Goal: Transaction & Acquisition: Purchase product/service

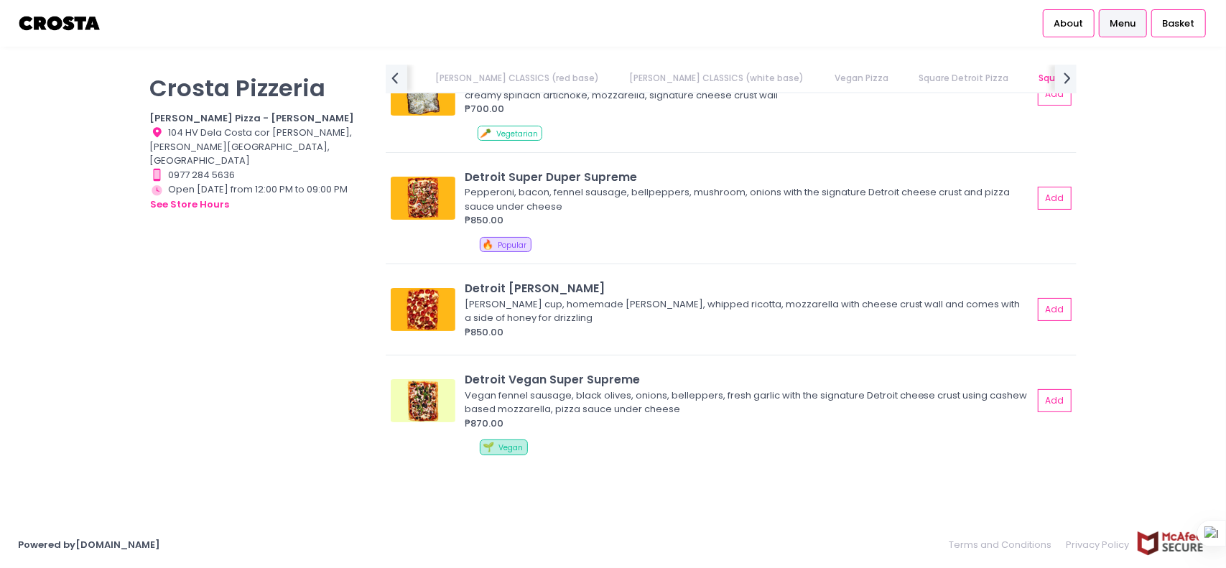
scroll to position [1263, 0]
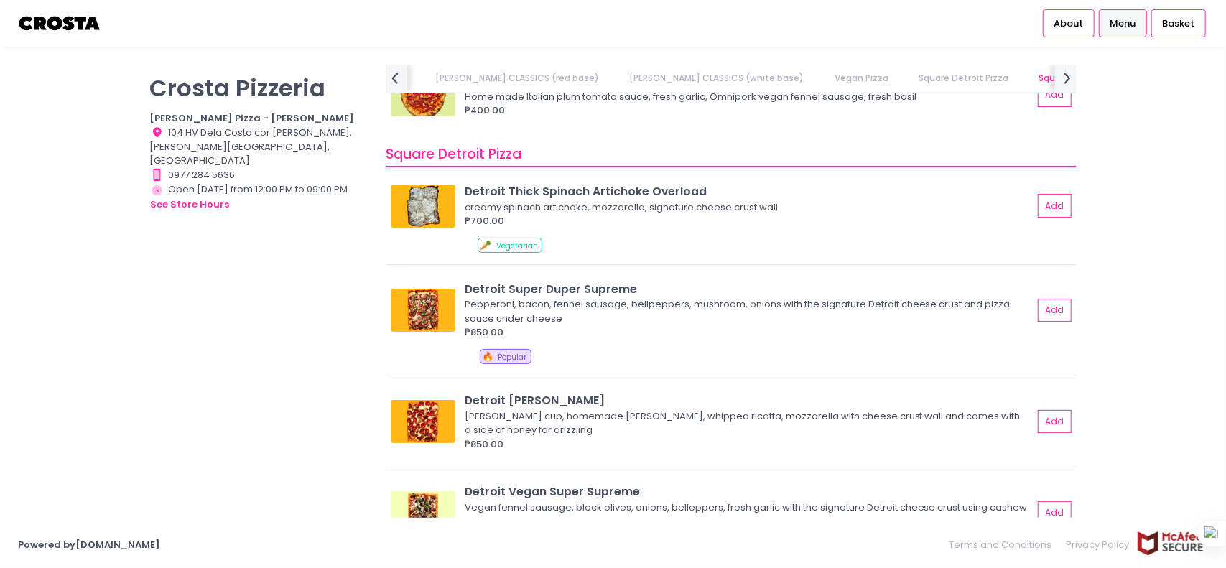
click at [613, 212] on div "creamy spinach artichoke, mozzarella, signature cheese crust wall" at bounding box center [747, 207] width 564 height 14
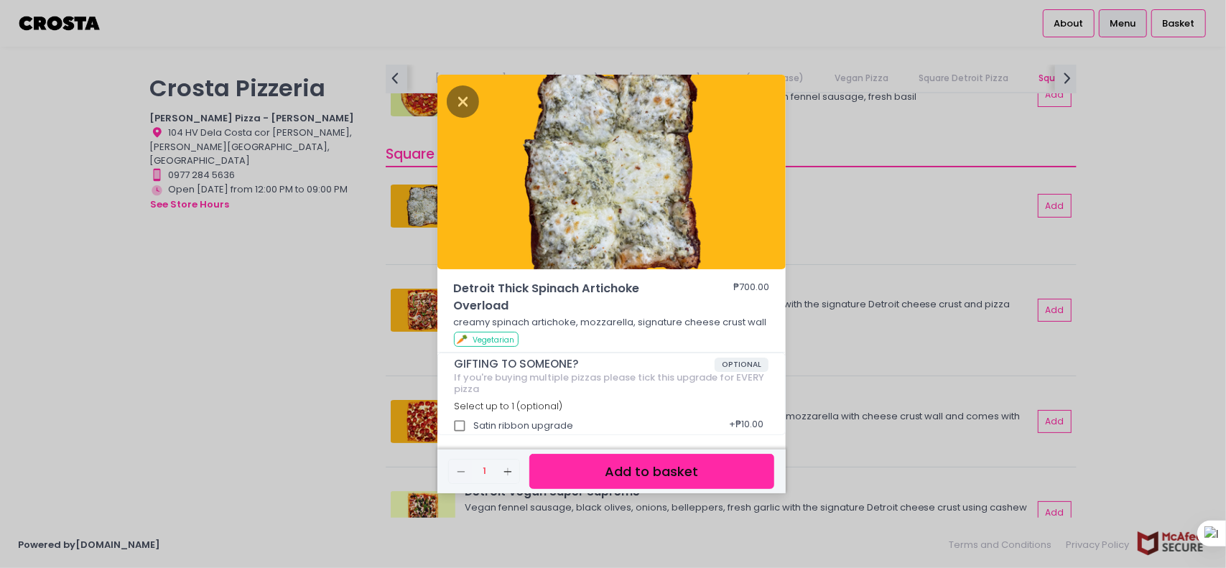
click at [995, 275] on div "Detroit Thick Spinach Artichoke Overload ₱700.00 creamy spinach artichoke, mozz…" at bounding box center [613, 284] width 1226 height 568
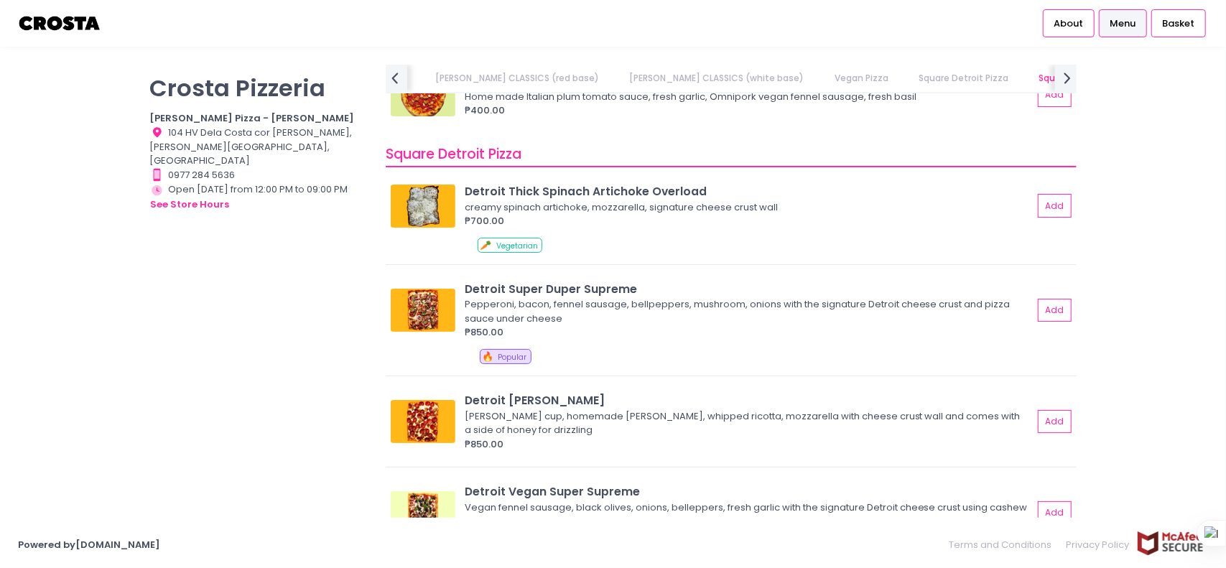
drag, startPoint x: 1180, startPoint y: 206, endPoint x: 1179, endPoint y: 118, distance: 88.3
drag, startPoint x: 1161, startPoint y: 167, endPoint x: 1135, endPoint y: 103, distance: 68.3
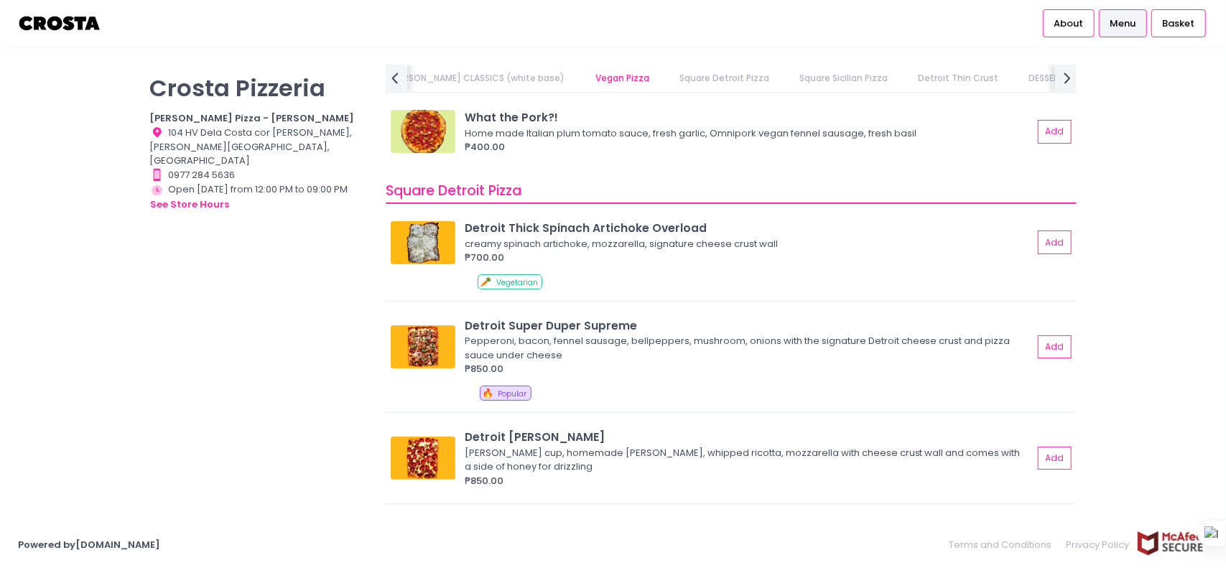
scroll to position [1220, 0]
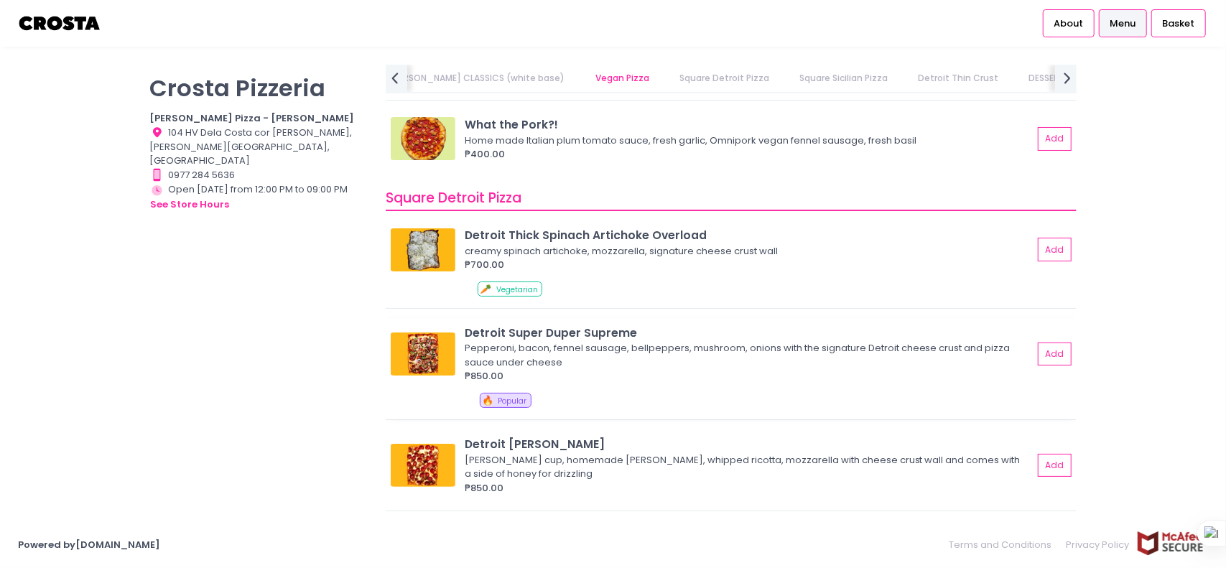
click at [547, 338] on div "Detroit Super Duper Supreme" at bounding box center [749, 333] width 568 height 17
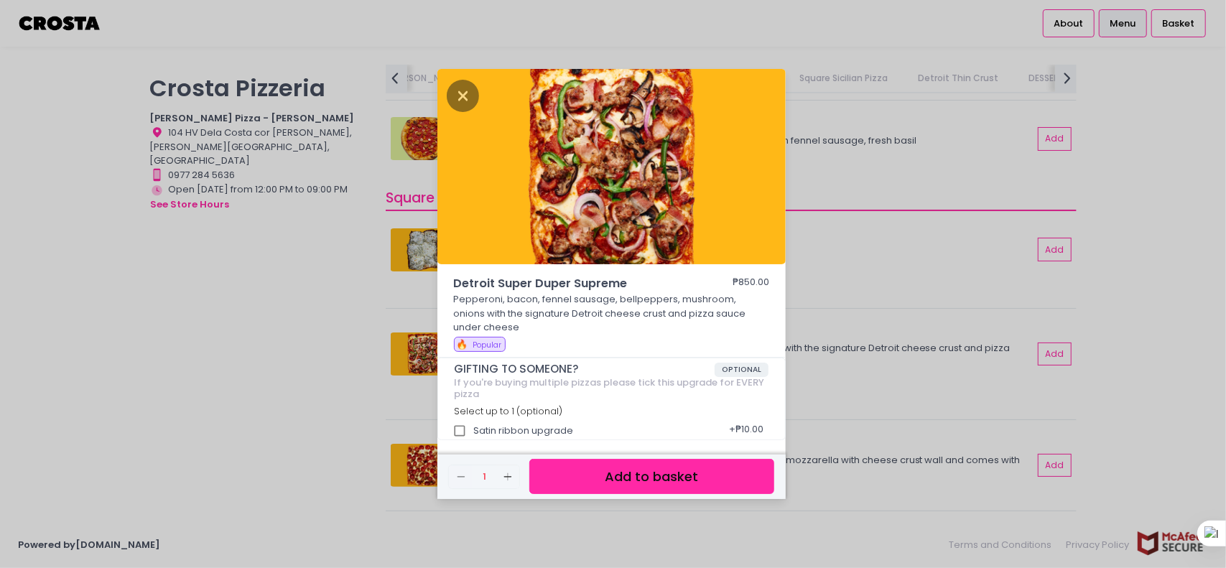
drag, startPoint x: 622, startPoint y: 308, endPoint x: 624, endPoint y: 357, distance: 48.9
click at [813, 325] on div "Detroit Super Duper Supreme ₱850.00 Pepperoni, bacon, fennel sausage, bellpeppe…" at bounding box center [613, 284] width 1226 height 568
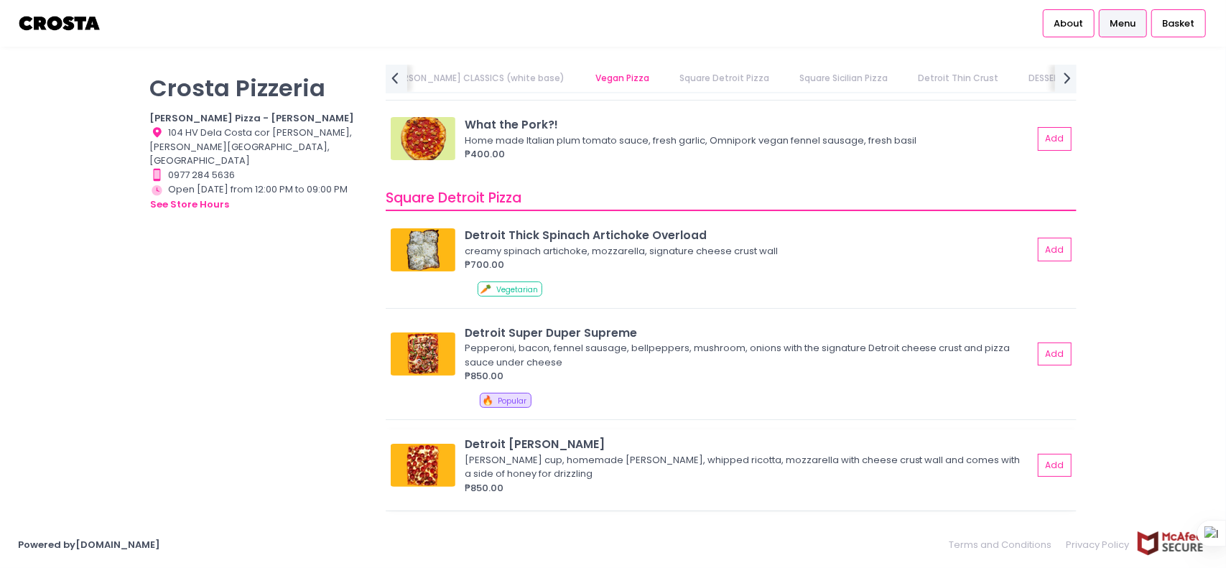
click at [560, 437] on div "Detroit [PERSON_NAME]" at bounding box center [749, 444] width 568 height 17
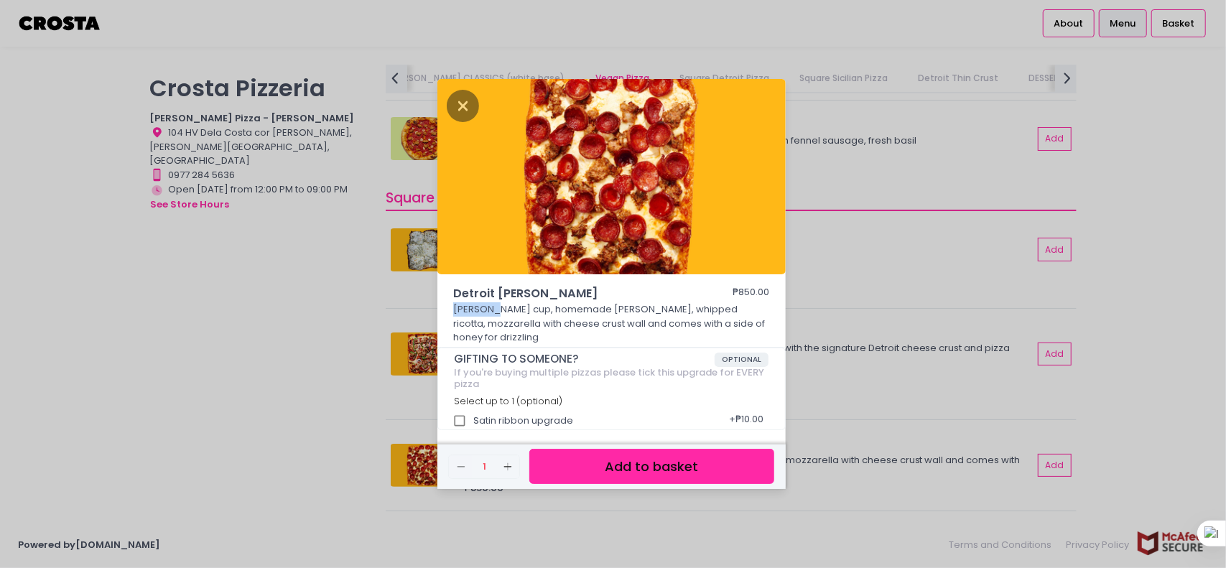
drag, startPoint x: 492, startPoint y: 312, endPoint x: 456, endPoint y: 315, distance: 36.0
click at [456, 315] on p "[PERSON_NAME] cup, homemade [PERSON_NAME], whipped ricotta, mozzarella with che…" at bounding box center [611, 323] width 316 height 42
click at [832, 304] on div "Detroit [PERSON_NAME] ₱850.00 [PERSON_NAME] cup, homemade [PERSON_NAME], whippe…" at bounding box center [613, 284] width 1226 height 568
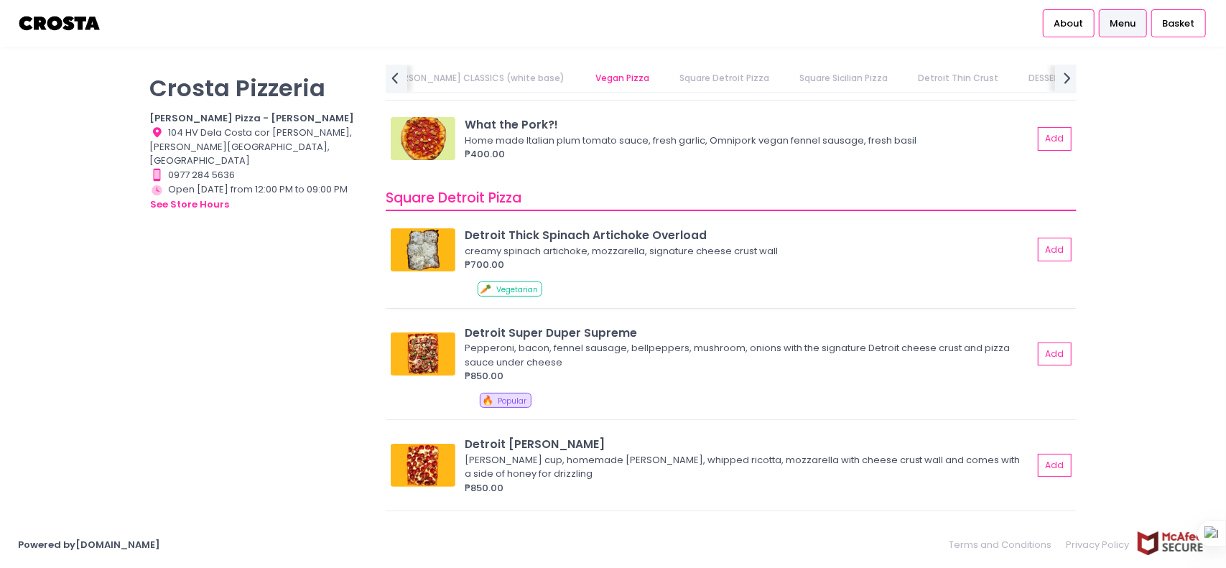
click at [565, 245] on div "creamy spinach artichoke, mozzarella, signature cheese crust wall" at bounding box center [747, 251] width 564 height 14
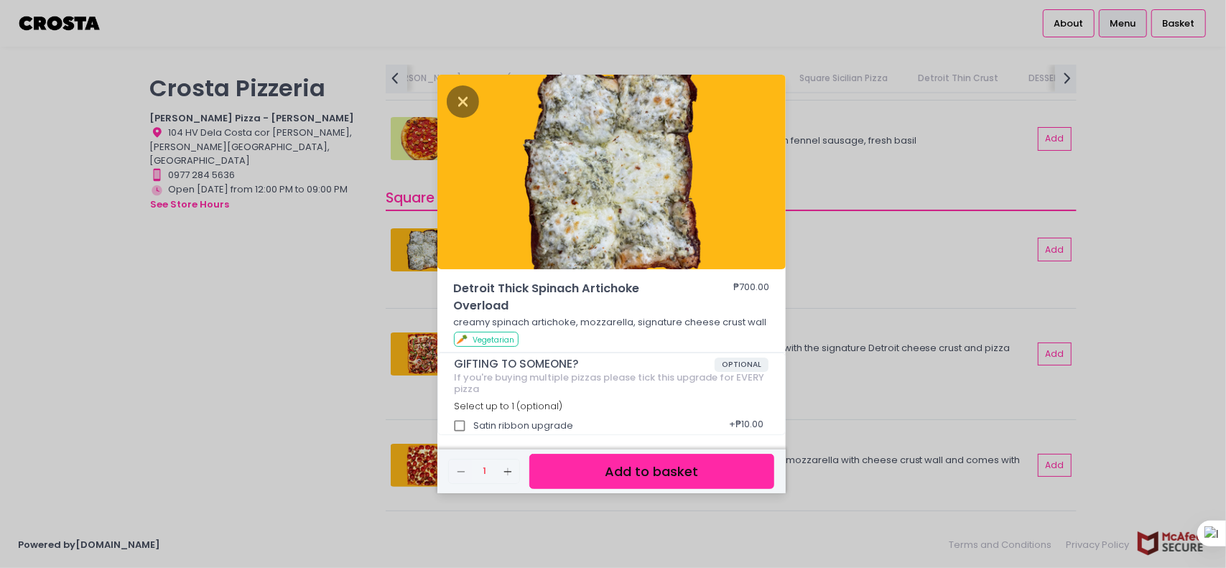
click at [856, 279] on div "Detroit Thick Spinach Artichoke Overload ₱700.00 creamy spinach artichoke, mozz…" at bounding box center [613, 284] width 1226 height 568
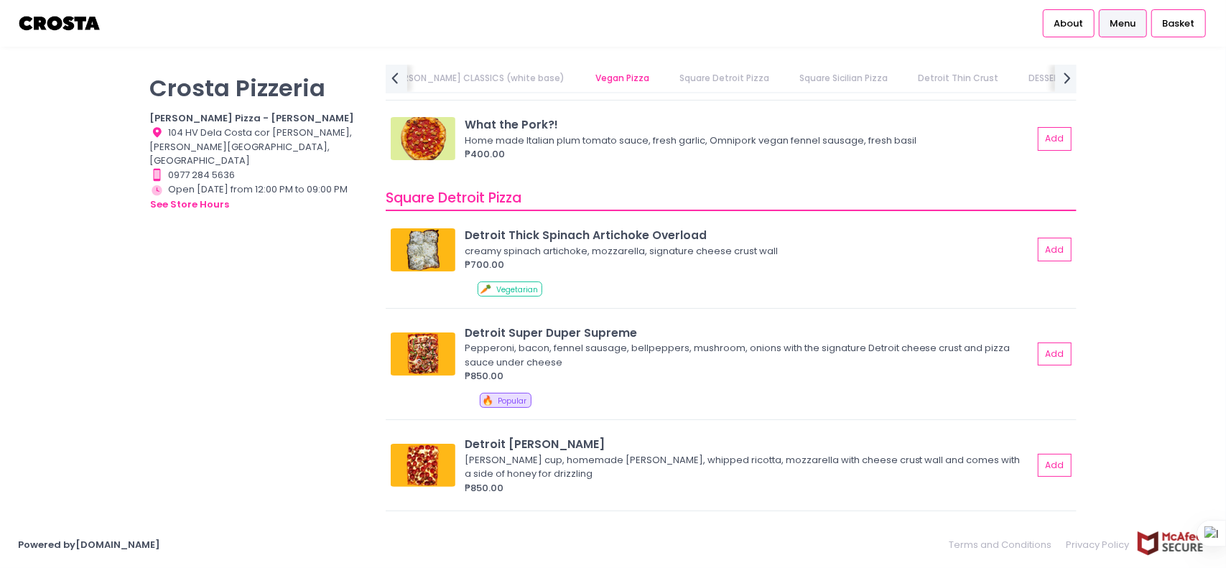
drag, startPoint x: 1116, startPoint y: 289, endPoint x: 1094, endPoint y: 289, distance: 22.3
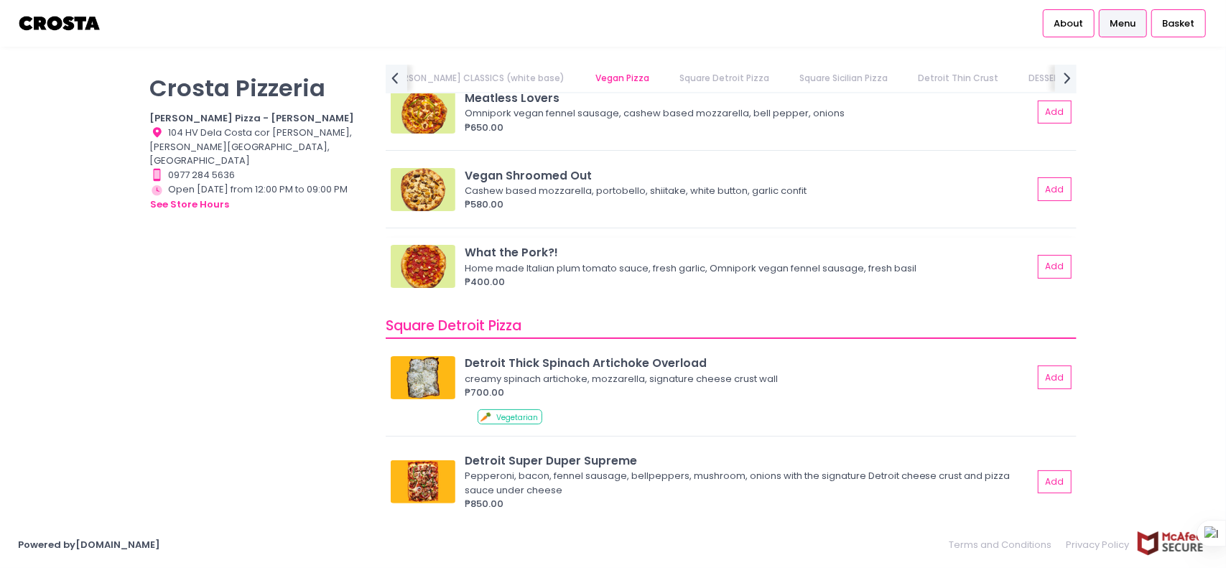
drag, startPoint x: 1043, startPoint y: 294, endPoint x: 1039, endPoint y: 215, distance: 78.4
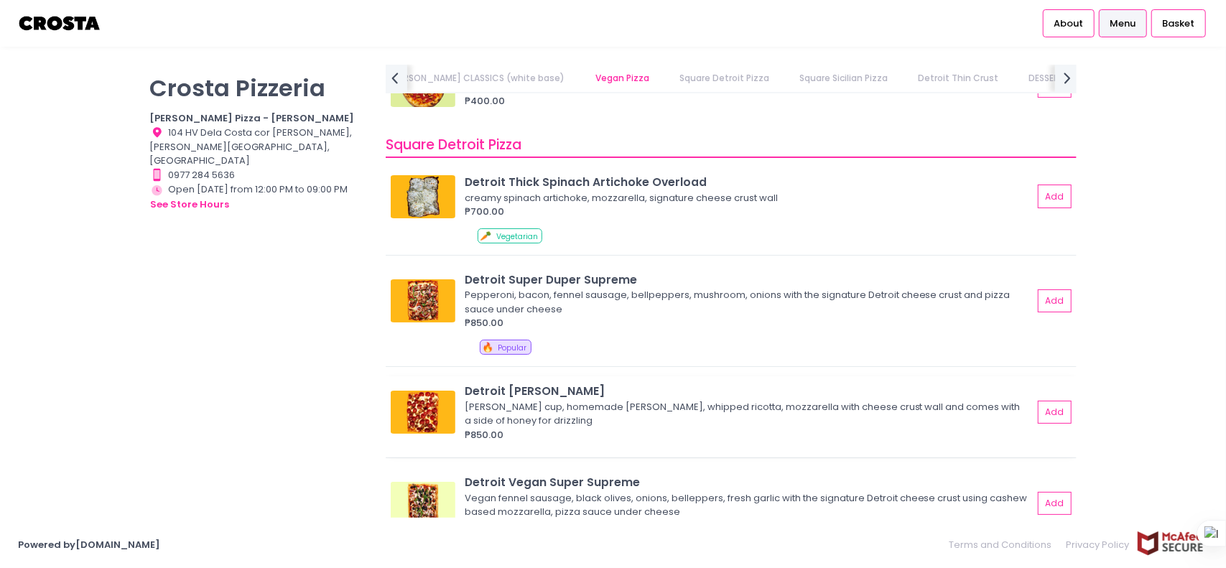
drag, startPoint x: 586, startPoint y: 315, endPoint x: 592, endPoint y: 370, distance: 55.6
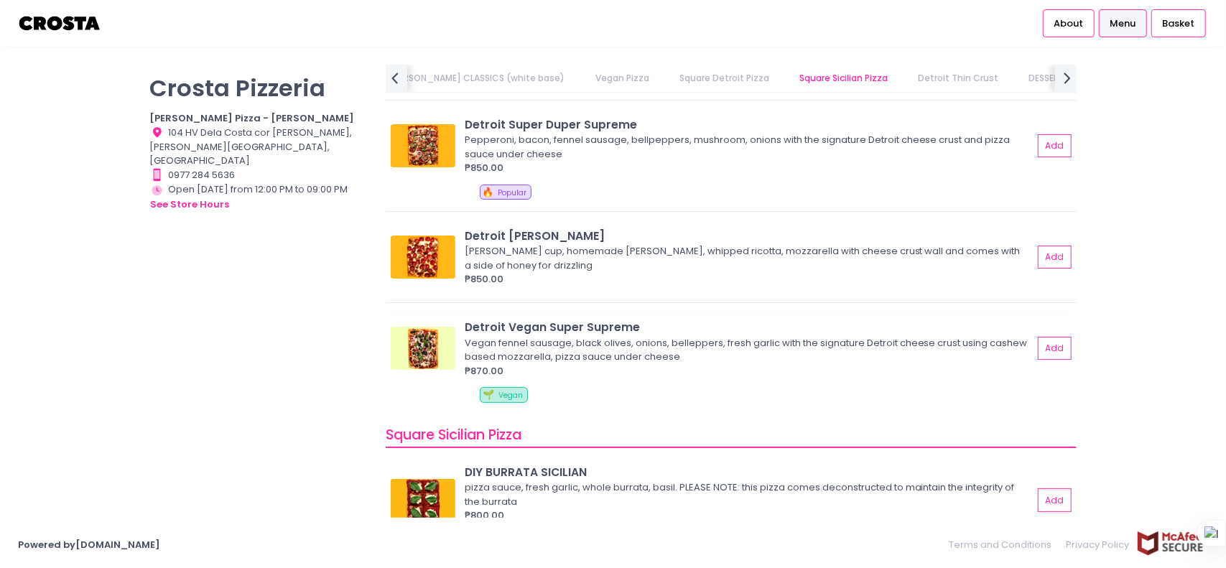
scroll to position [1464, 0]
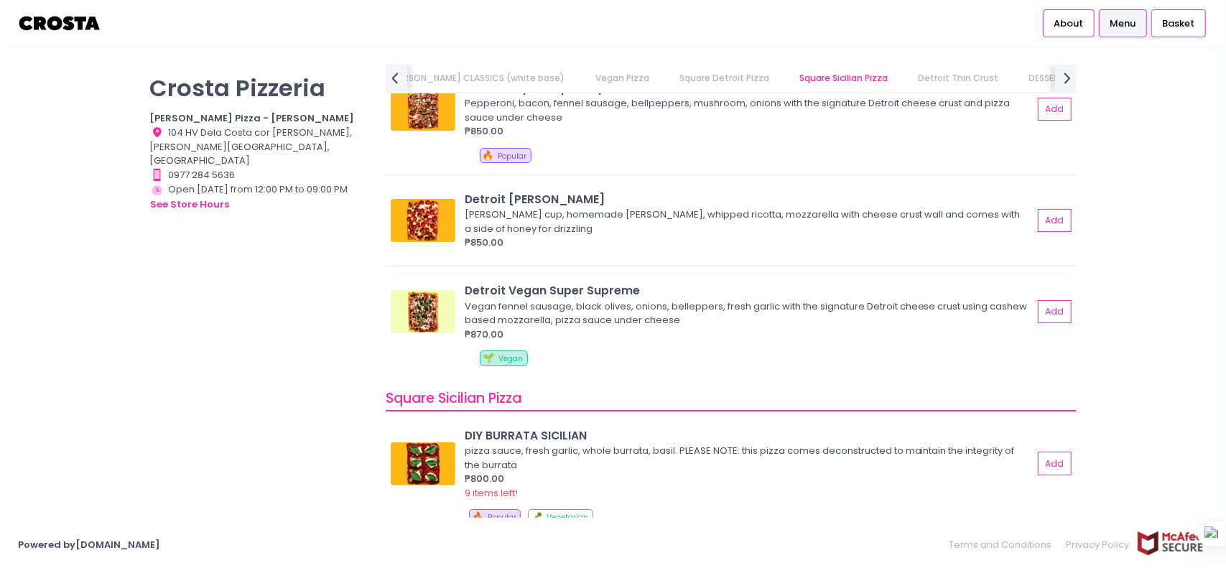
drag, startPoint x: 652, startPoint y: 350, endPoint x: 655, endPoint y: 408, distance: 58.2
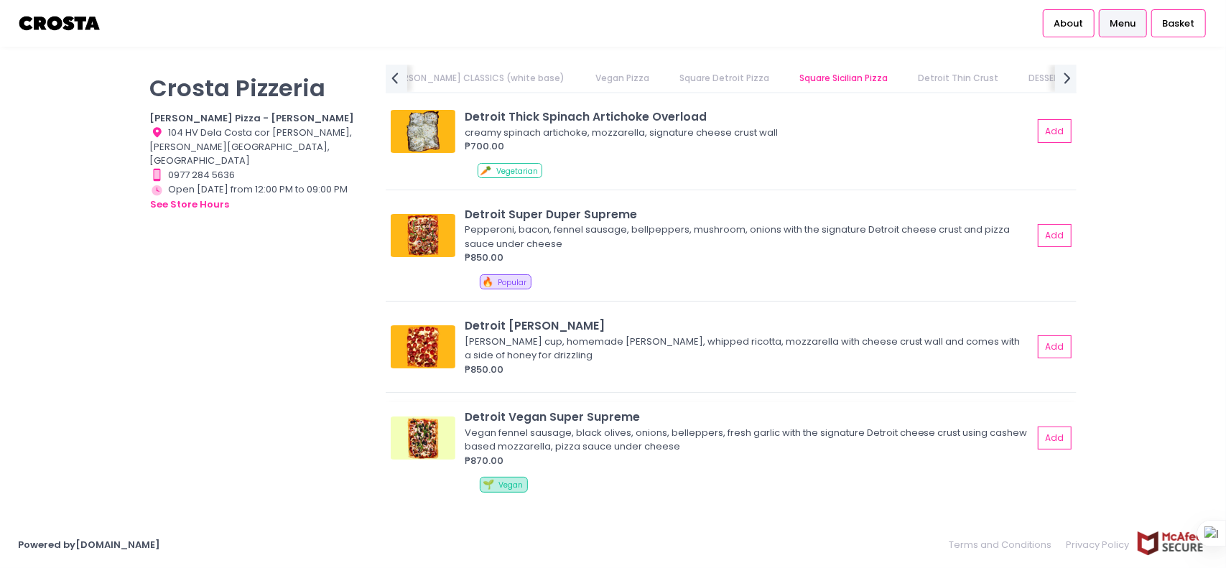
drag, startPoint x: 619, startPoint y: 343, endPoint x: 639, endPoint y: 415, distance: 75.3
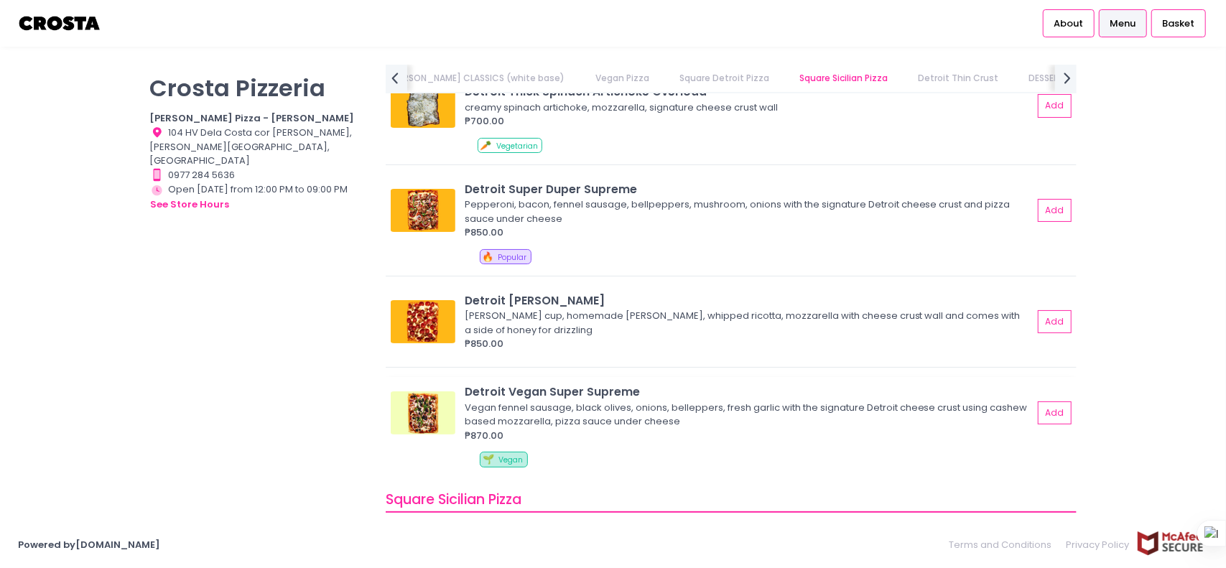
click at [633, 384] on div "Detroit Vegan Super Supreme" at bounding box center [749, 392] width 568 height 17
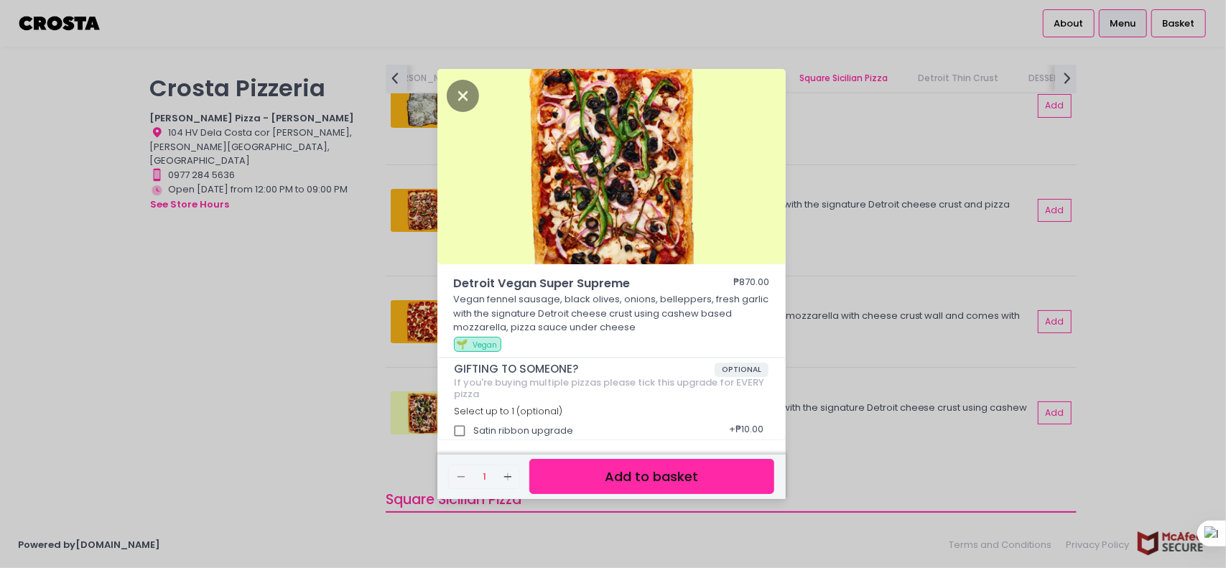
click at [826, 307] on div "Detroit Vegan Super Supreme ₱870.00 Vegan fennel sausage, black olives, onions,…" at bounding box center [613, 284] width 1226 height 568
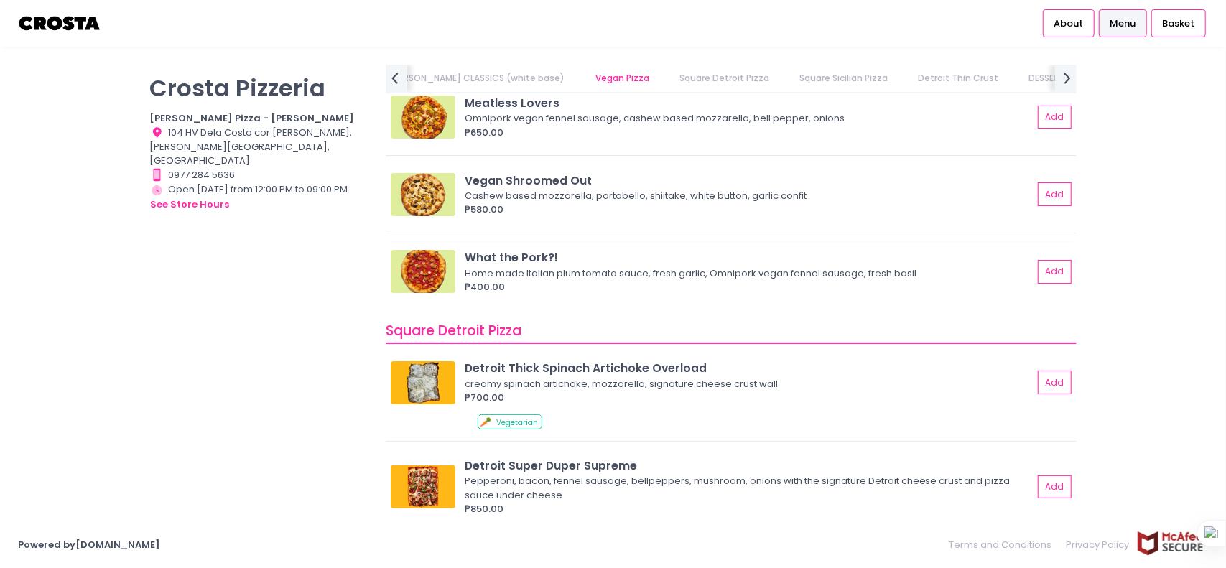
drag, startPoint x: 807, startPoint y: 340, endPoint x: 784, endPoint y: 279, distance: 66.2
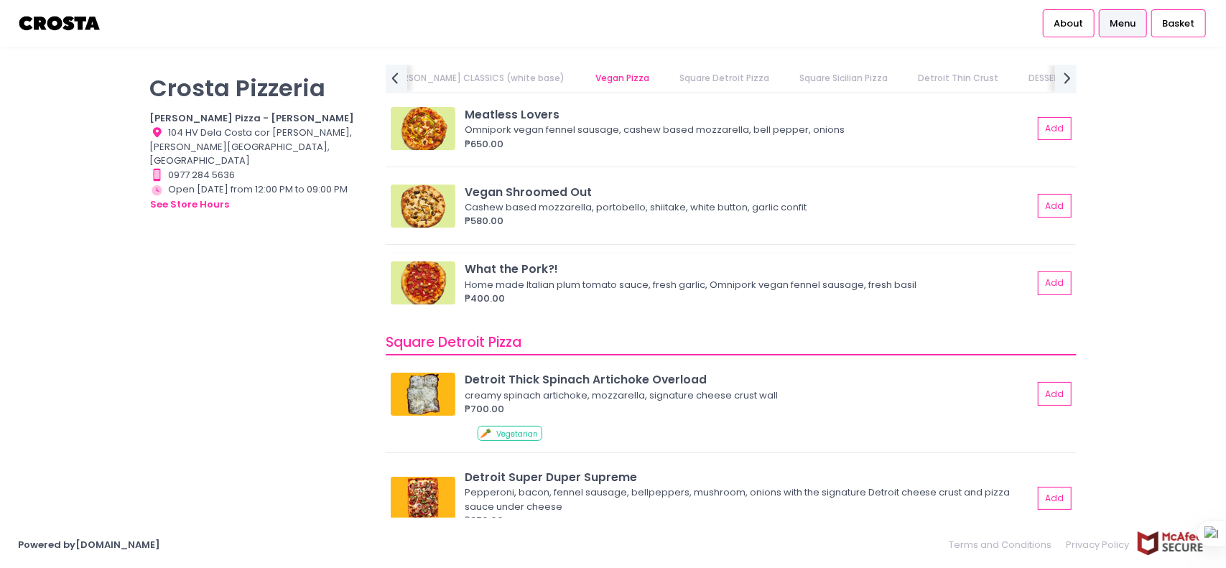
click at [532, 288] on div "Home made Italian plum tomato sauce, fresh garlic, Omnipork vegan fennel sausag…" at bounding box center [747, 285] width 564 height 14
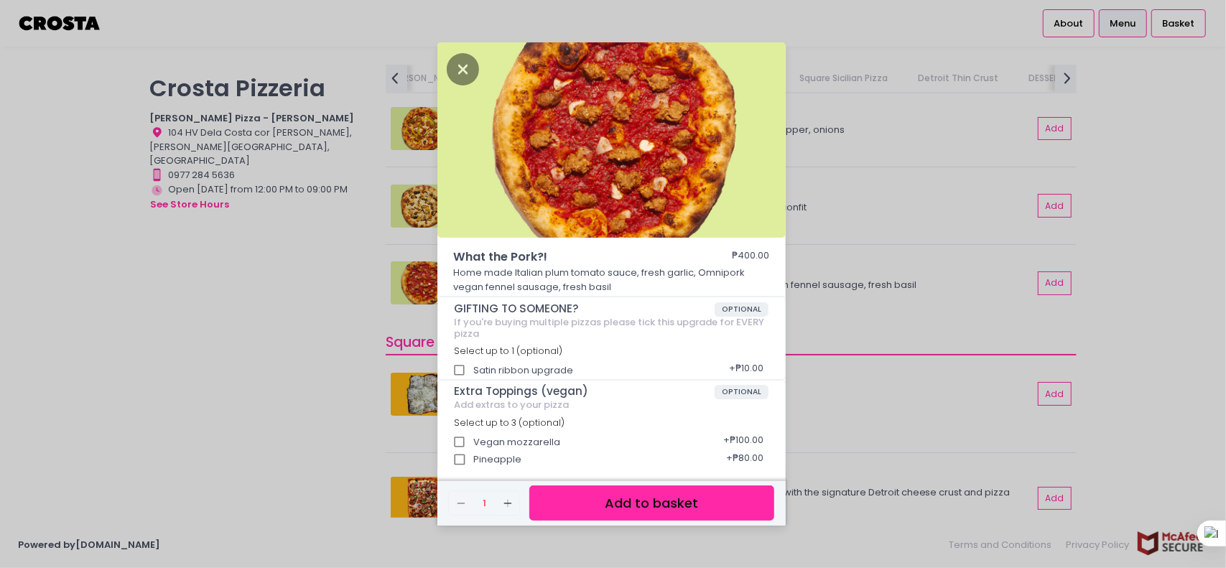
click at [812, 288] on div "What the Pork?! ₱400.00 Home made Italian plum tomato sauce, fresh garlic, Omni…" at bounding box center [613, 284] width 1226 height 568
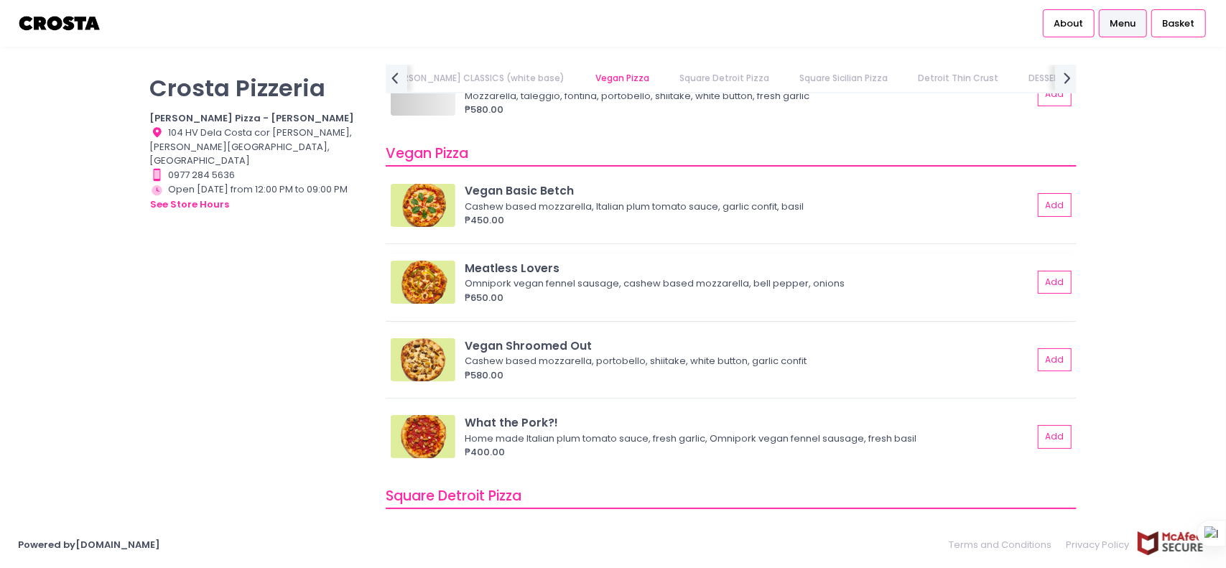
drag, startPoint x: 735, startPoint y: 302, endPoint x: 723, endPoint y: 261, distance: 43.4
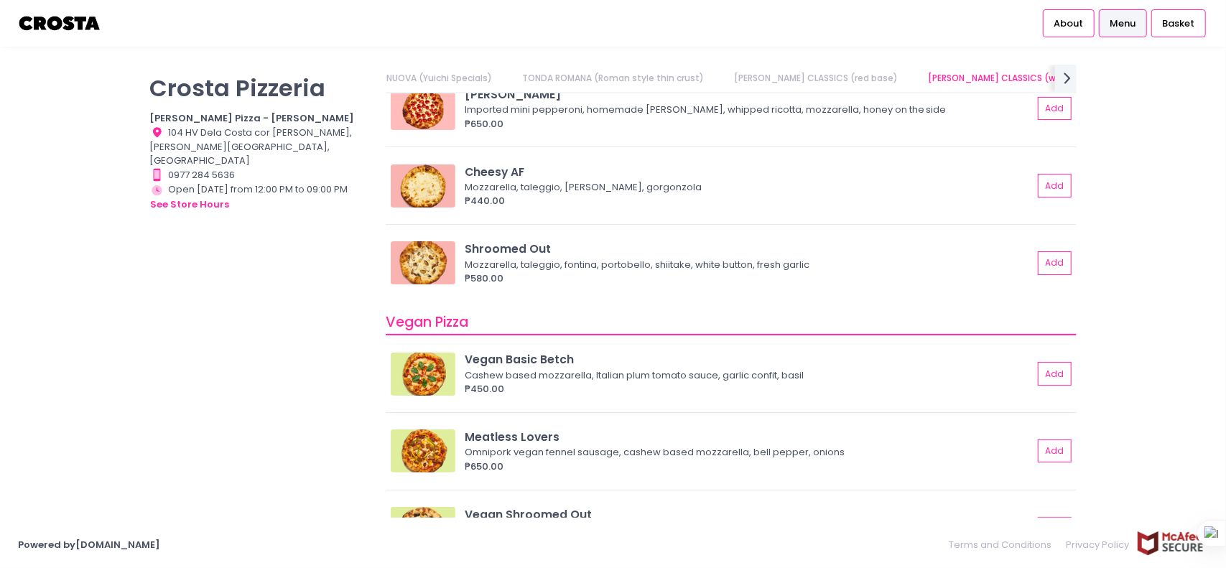
scroll to position [709, 0]
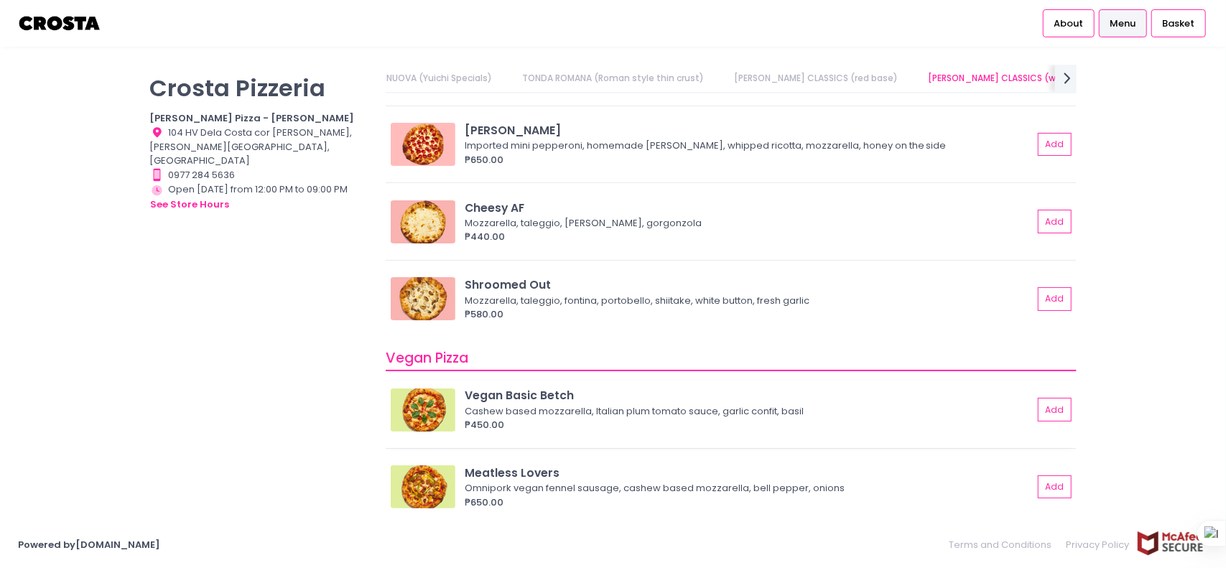
drag, startPoint x: 635, startPoint y: 338, endPoint x: 632, endPoint y: 266, distance: 71.9
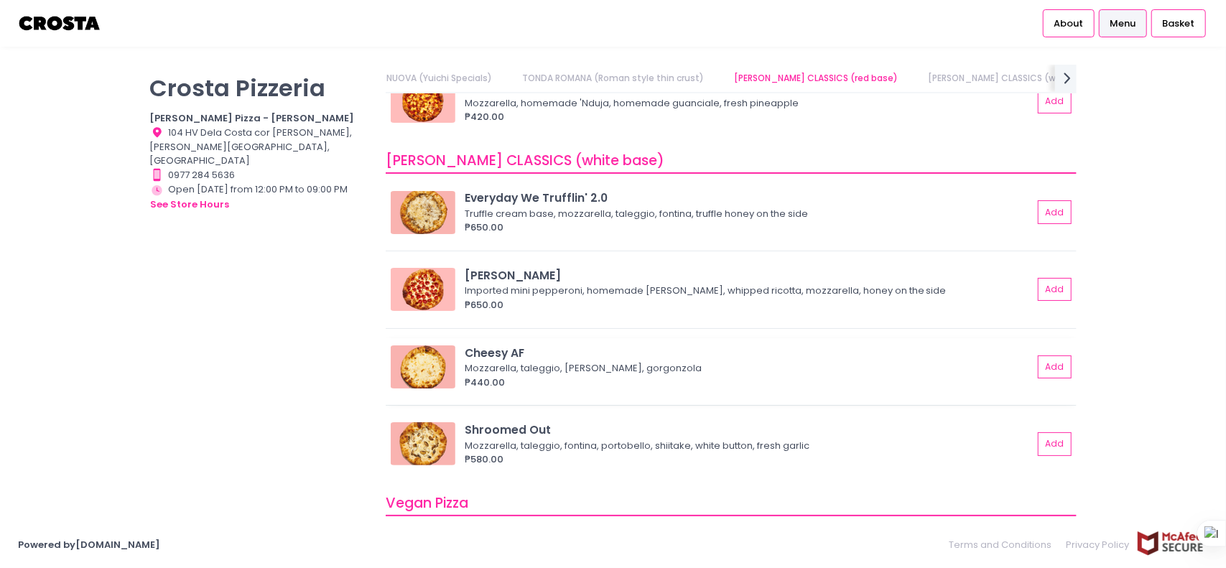
scroll to position [510, 0]
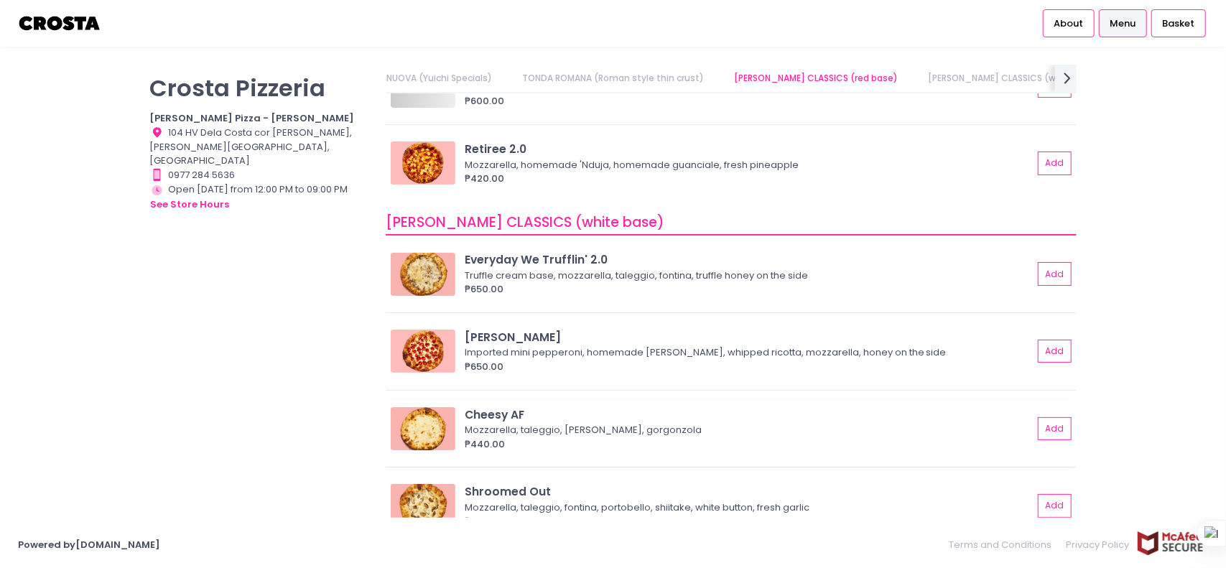
drag, startPoint x: 746, startPoint y: 338, endPoint x: 757, endPoint y: 263, distance: 76.3
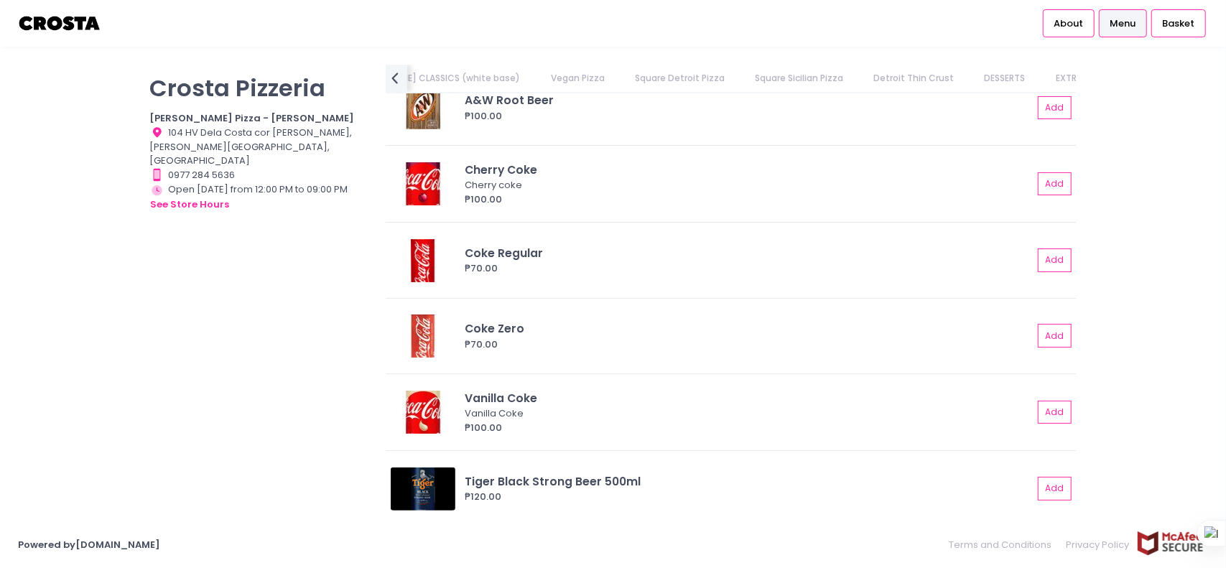
scroll to position [3157, 0]
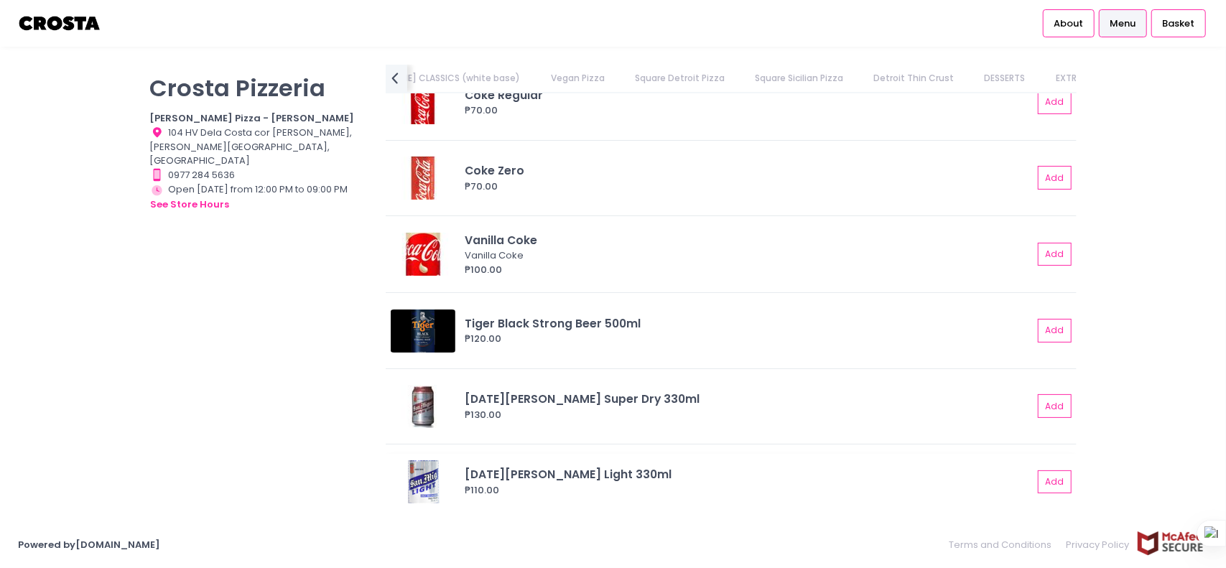
drag, startPoint x: 727, startPoint y: 280, endPoint x: 753, endPoint y: 463, distance: 185.0
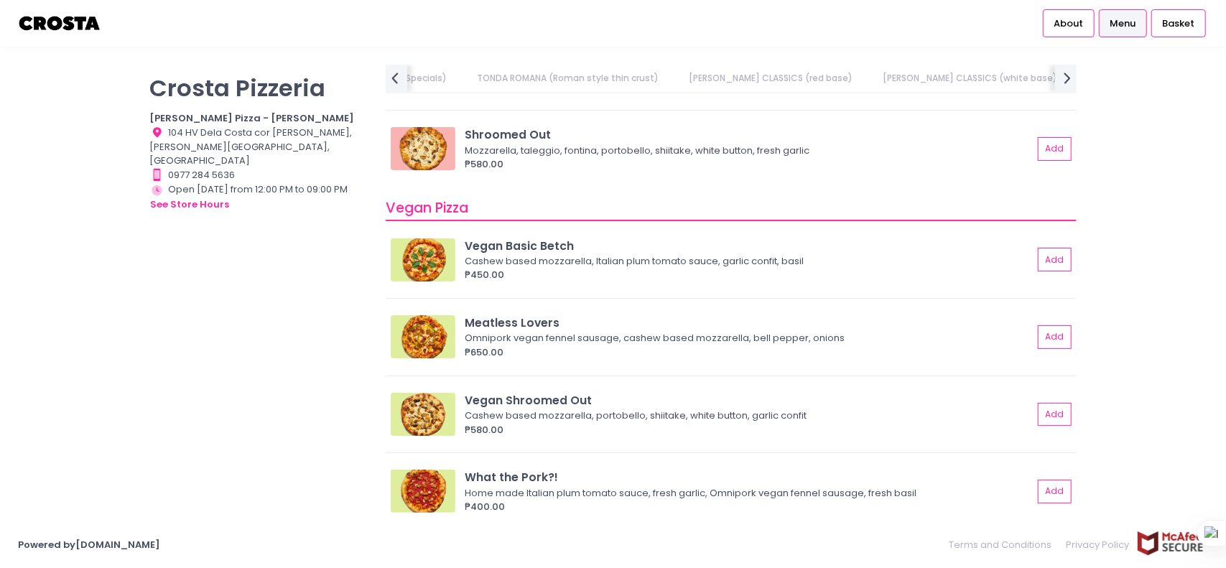
scroll to position [0, 0]
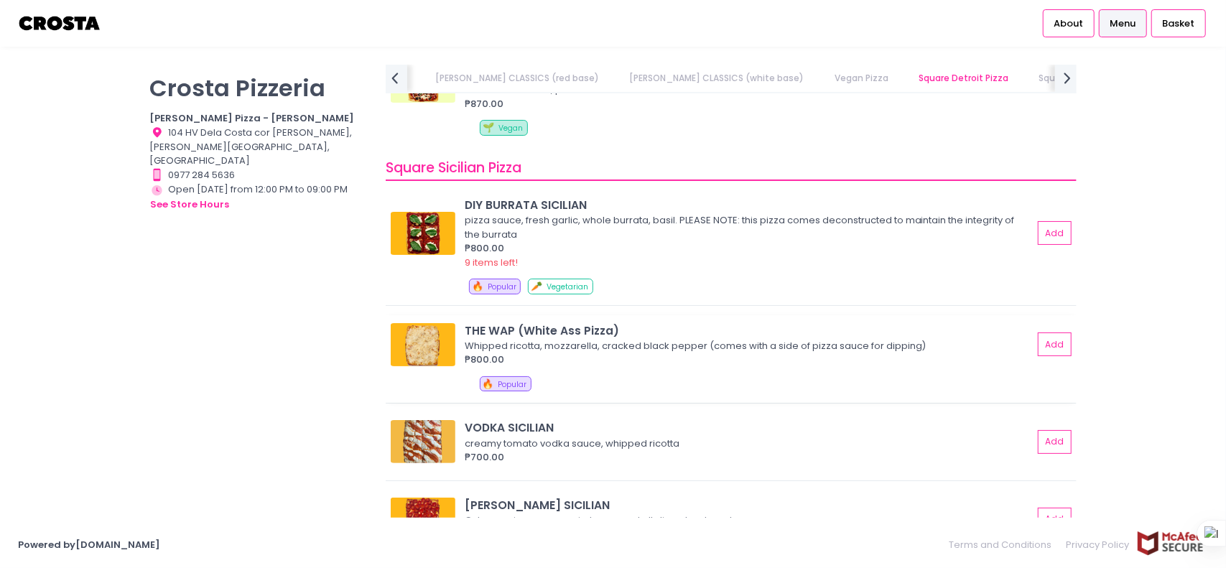
click at [570, 344] on div "Whipped ricotta, mozzarella, cracked black pepper (comes with a side of pizza s…" at bounding box center [747, 346] width 564 height 14
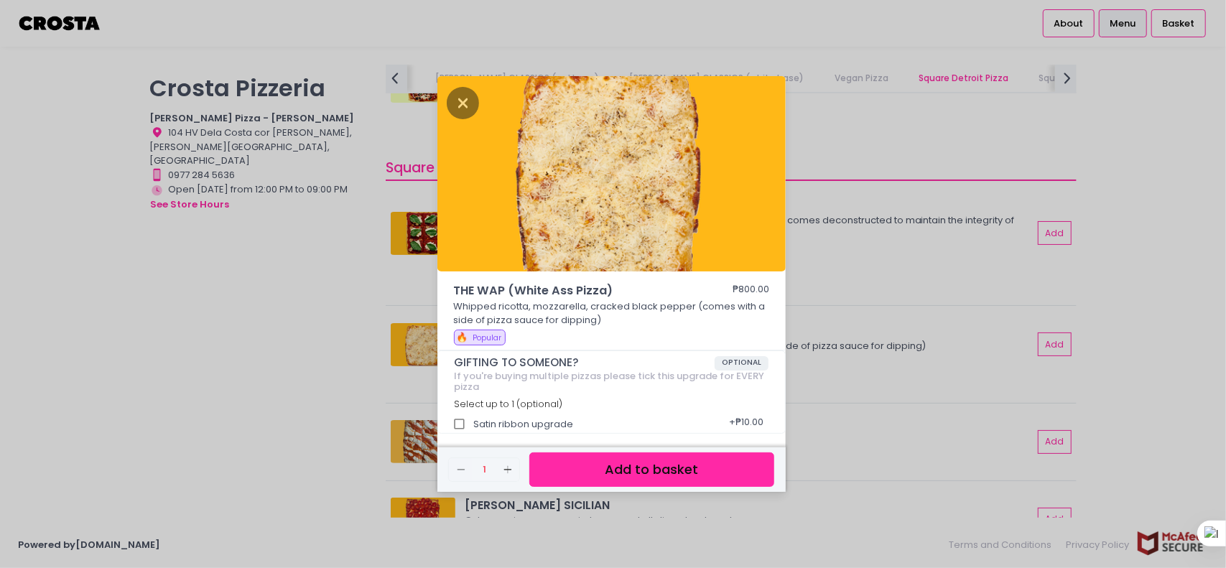
click at [340, 321] on div "THE WAP (White Ass Pizza) ₱800.00 Whipped ricotta, mozzarella, cracked black pe…" at bounding box center [613, 284] width 1226 height 568
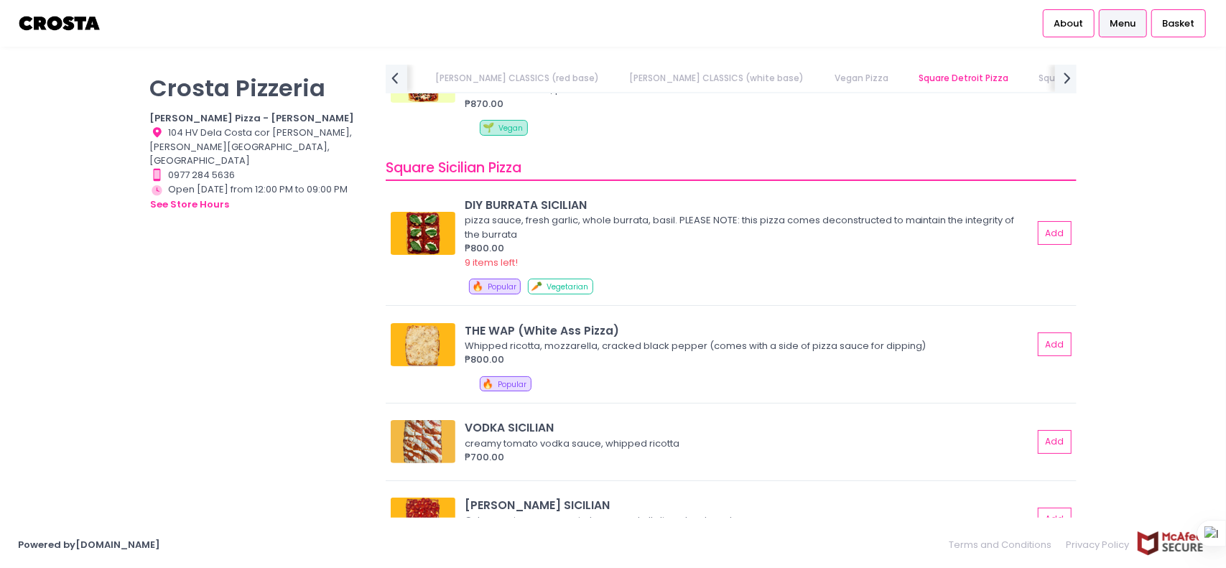
drag, startPoint x: 263, startPoint y: 317, endPoint x: 325, endPoint y: 335, distance: 65.0
drag, startPoint x: 330, startPoint y: 368, endPoint x: 564, endPoint y: 360, distance: 233.6
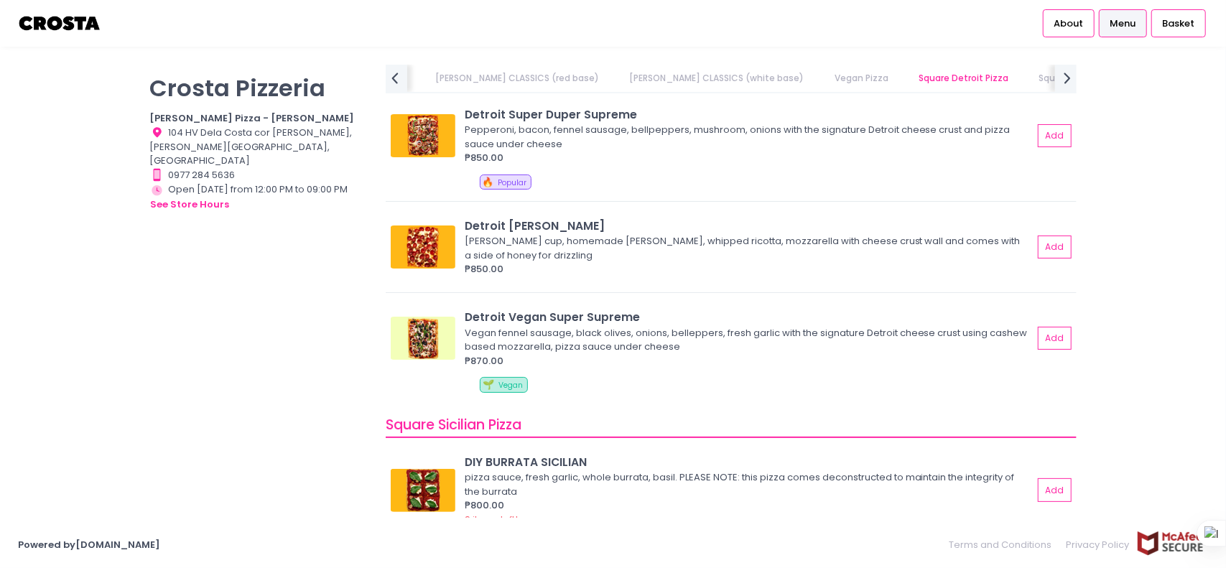
drag, startPoint x: 756, startPoint y: 342, endPoint x: 758, endPoint y: 245, distance: 97.0
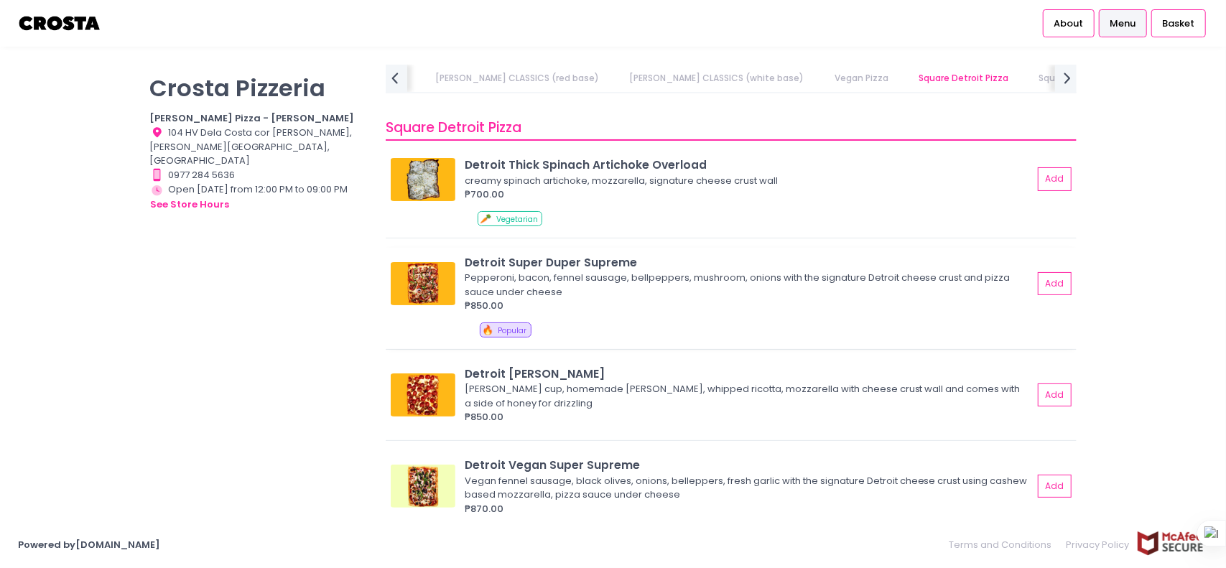
scroll to position [1215, 0]
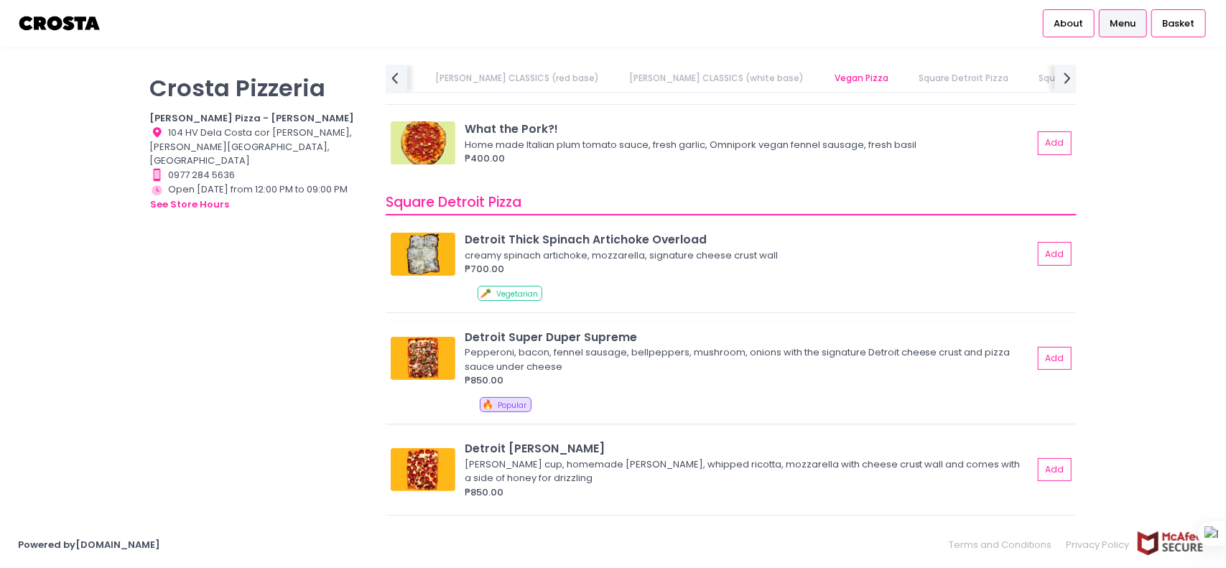
drag, startPoint x: 697, startPoint y: 341, endPoint x: 712, endPoint y: 267, distance: 75.5
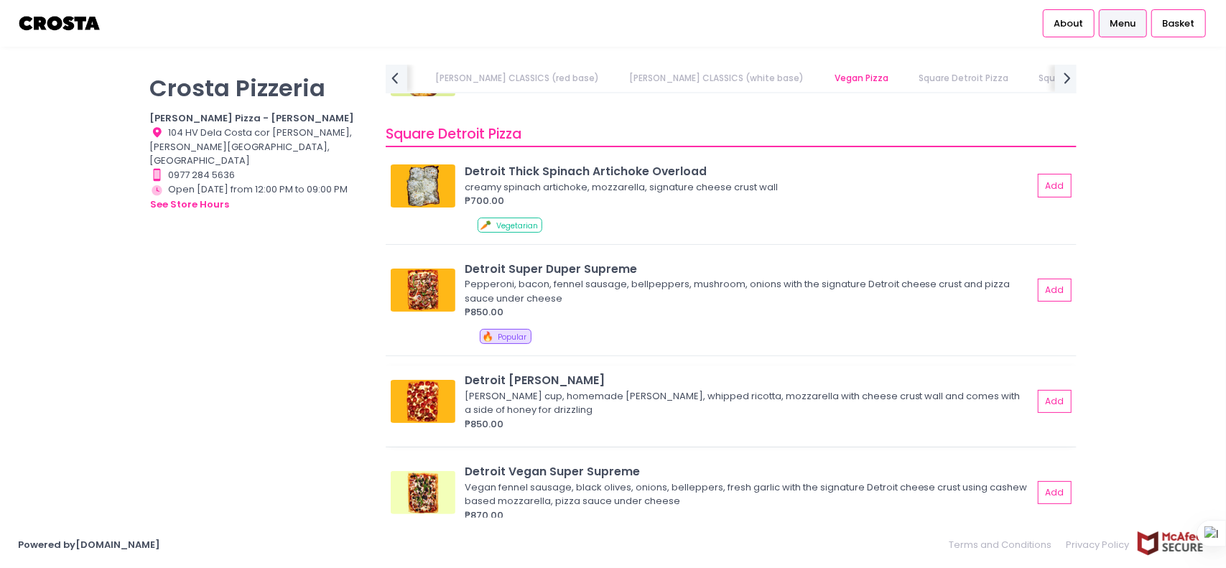
drag, startPoint x: 853, startPoint y: 351, endPoint x: 853, endPoint y: 409, distance: 57.5
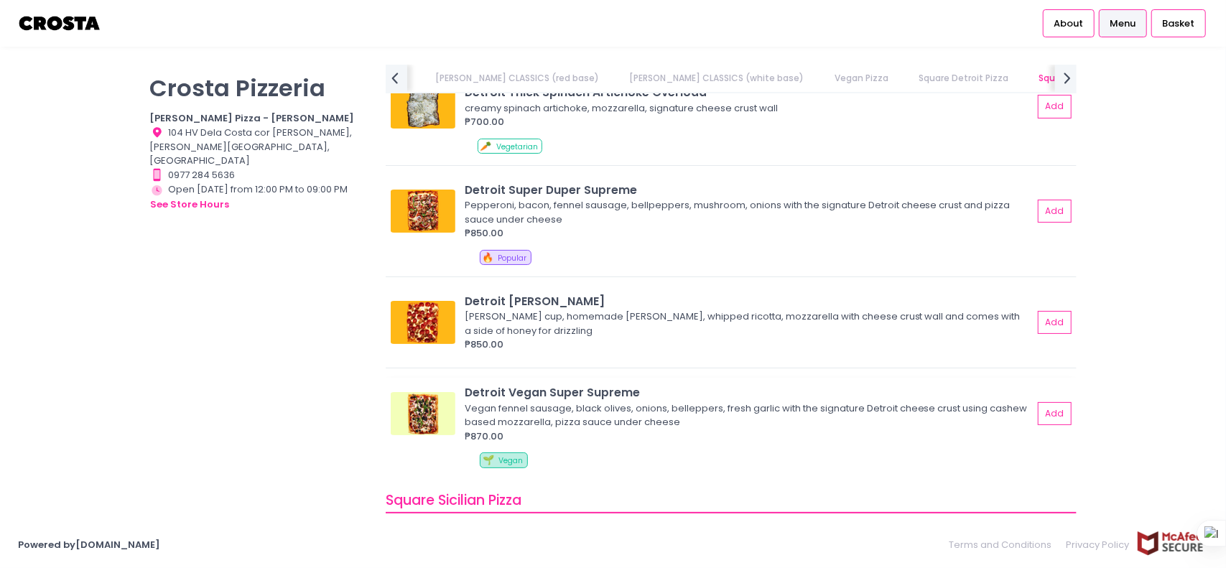
drag, startPoint x: 728, startPoint y: 330, endPoint x: 711, endPoint y: 401, distance: 72.5
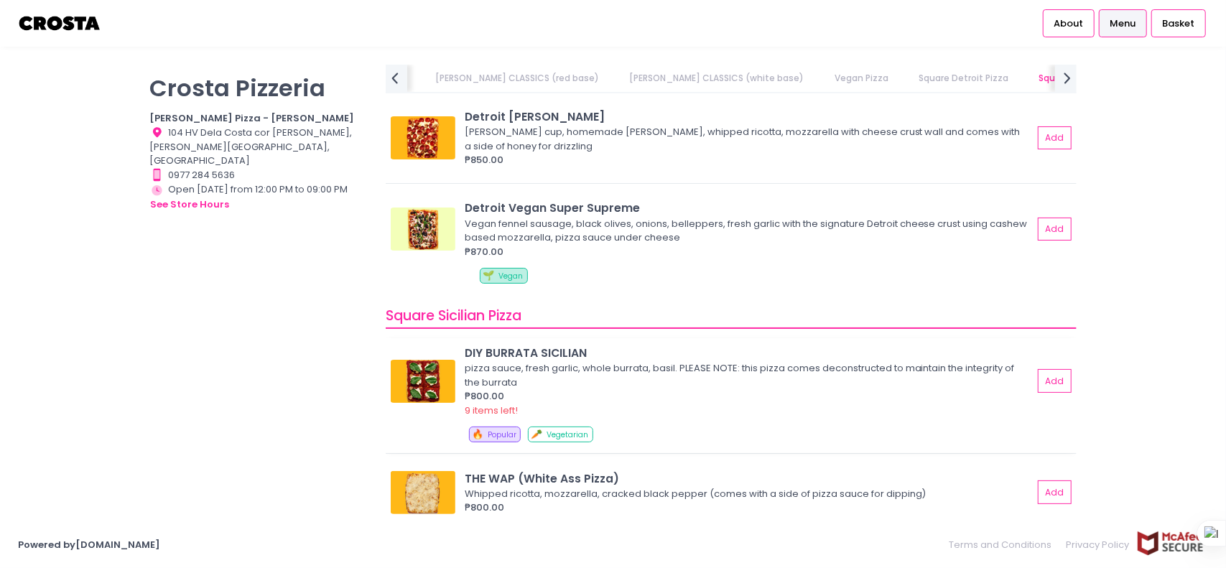
drag, startPoint x: 696, startPoint y: 215, endPoint x: 678, endPoint y: 342, distance: 128.4
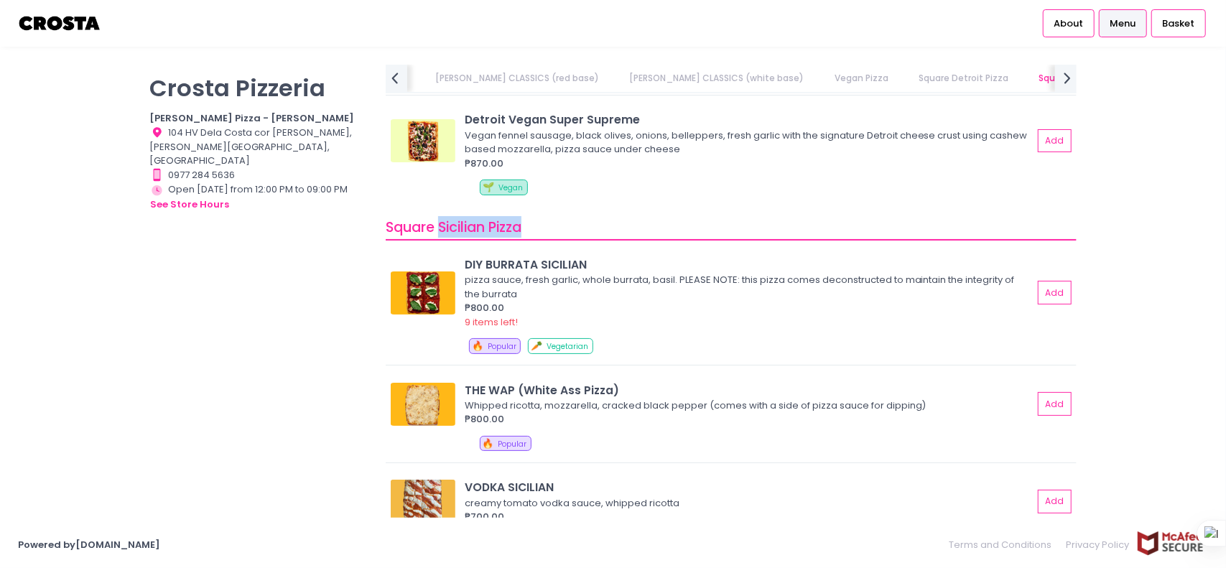
drag, startPoint x: 441, startPoint y: 225, endPoint x: 531, endPoint y: 230, distance: 89.9
click at [531, 233] on div "Square Sicilian Pizza" at bounding box center [731, 227] width 690 height 25
drag, startPoint x: 1126, startPoint y: 284, endPoint x: 1125, endPoint y: 226, distance: 58.2
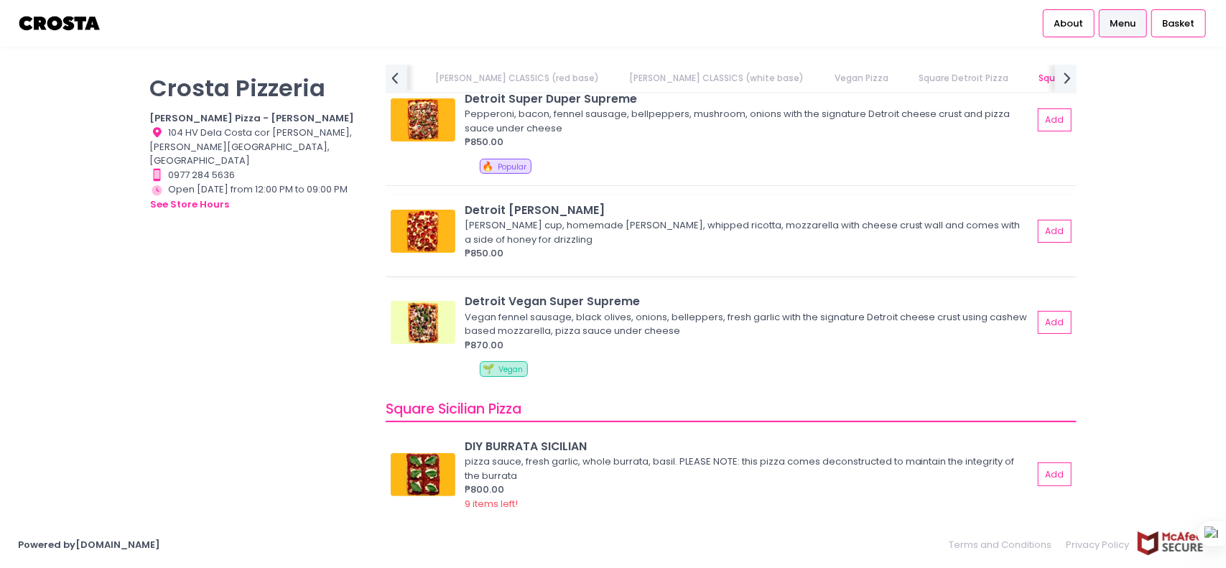
scroll to position [1419, 0]
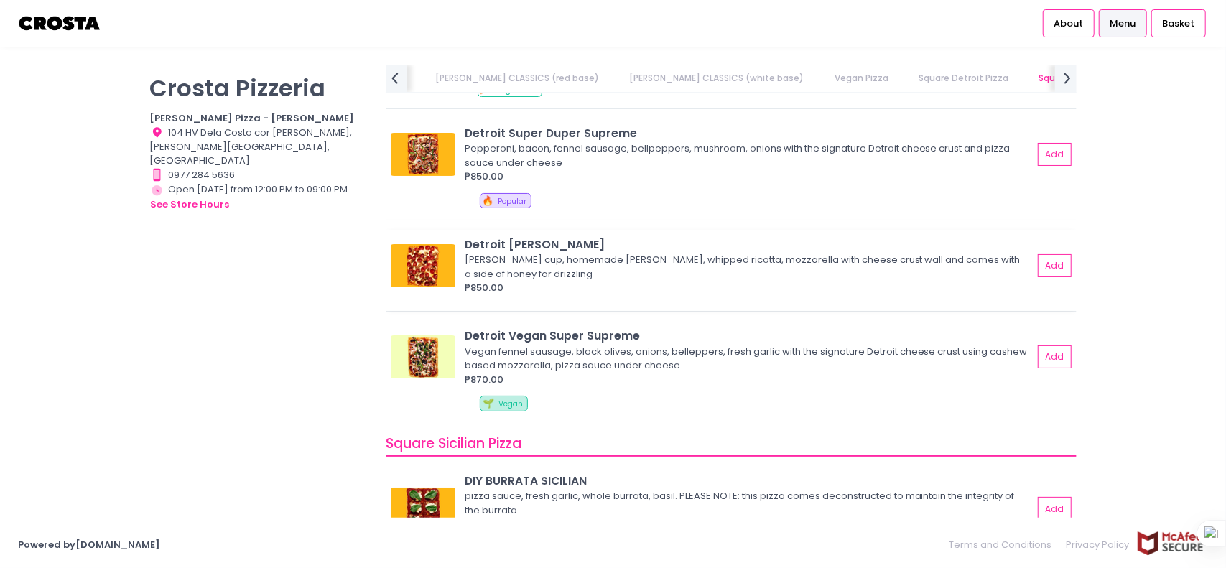
drag, startPoint x: 720, startPoint y: 185, endPoint x: 715, endPoint y: 121, distance: 64.1
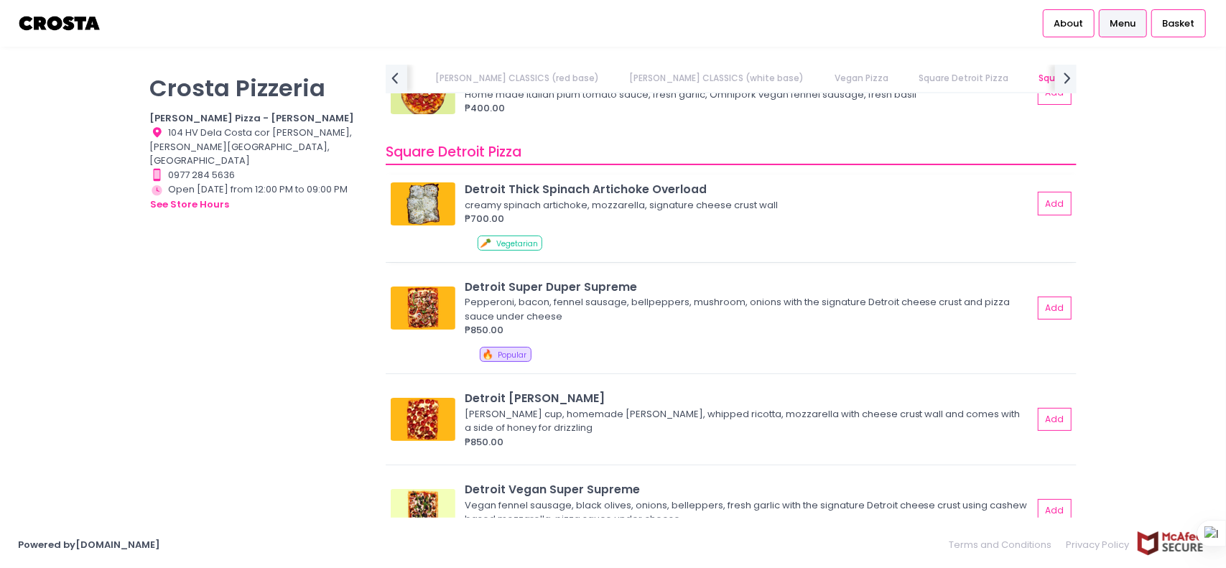
scroll to position [1243, 0]
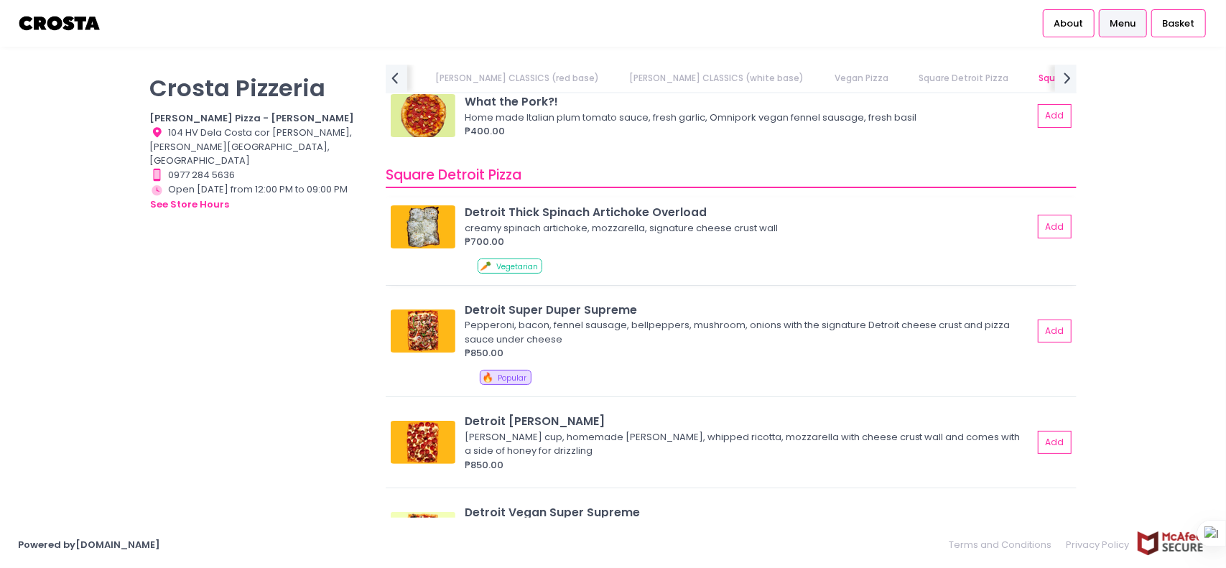
drag, startPoint x: 599, startPoint y: 251, endPoint x: 597, endPoint y: 200, distance: 51.0
drag, startPoint x: 438, startPoint y: 170, endPoint x: 529, endPoint y: 177, distance: 90.7
click at [529, 177] on div "Square Detroit Pizza" at bounding box center [731, 176] width 690 height 25
drag, startPoint x: 1099, startPoint y: 228, endPoint x: 1113, endPoint y: 111, distance: 117.9
drag, startPoint x: 1125, startPoint y: 197, endPoint x: 1122, endPoint y: 126, distance: 70.4
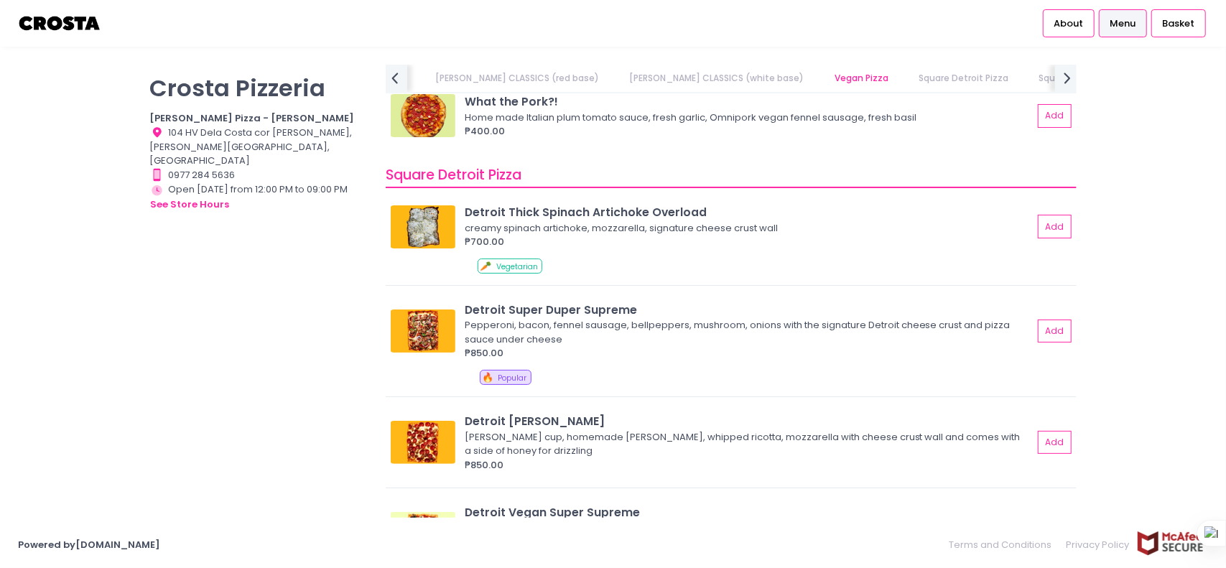
drag, startPoint x: 1123, startPoint y: 124, endPoint x: 1125, endPoint y: 271, distance: 147.2
drag, startPoint x: 1125, startPoint y: 271, endPoint x: 1064, endPoint y: 310, distance: 71.7
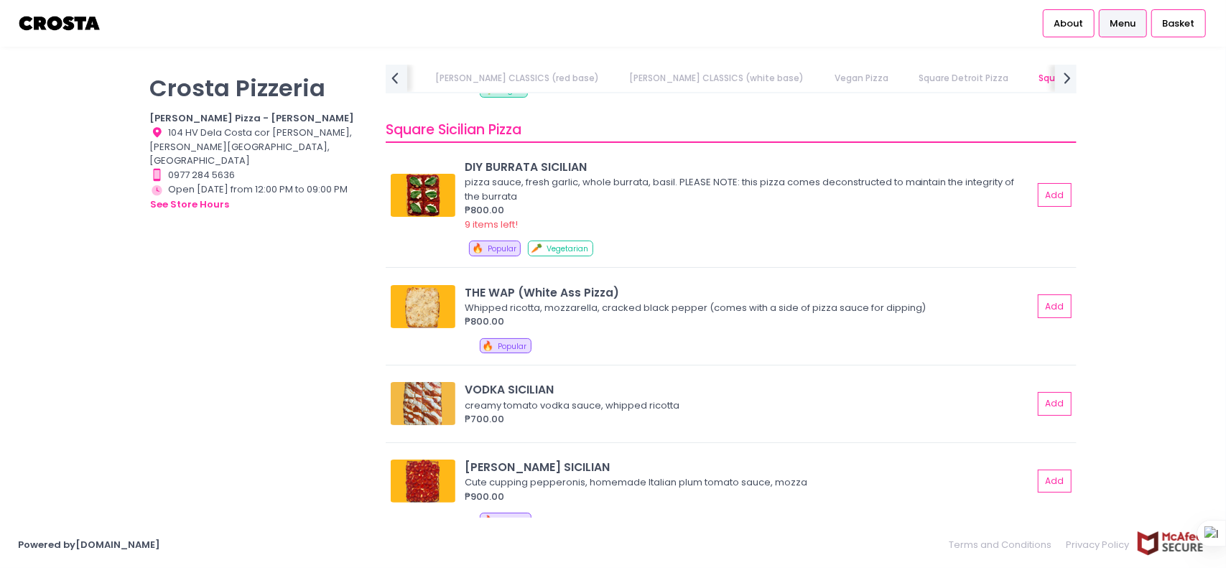
drag, startPoint x: 952, startPoint y: 259, endPoint x: 935, endPoint y: 345, distance: 87.2
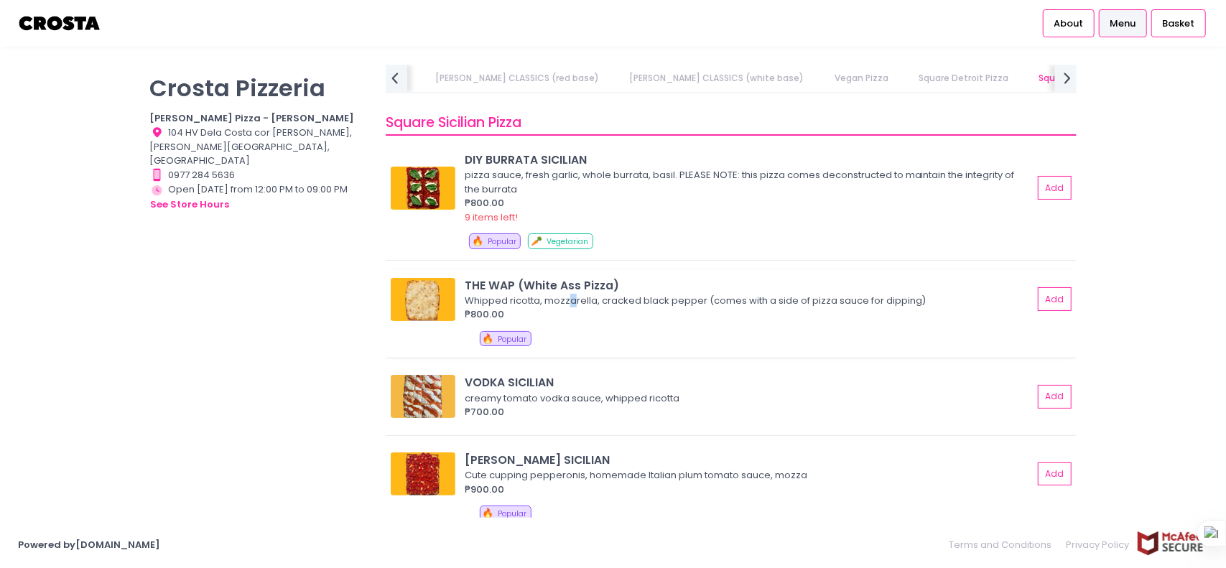
drag, startPoint x: 570, startPoint y: 294, endPoint x: 572, endPoint y: 301, distance: 7.7
click at [572, 301] on div "Whipped ricotta, mozzarella, cracked black pepper (comes with a side of pizza s…" at bounding box center [747, 301] width 564 height 14
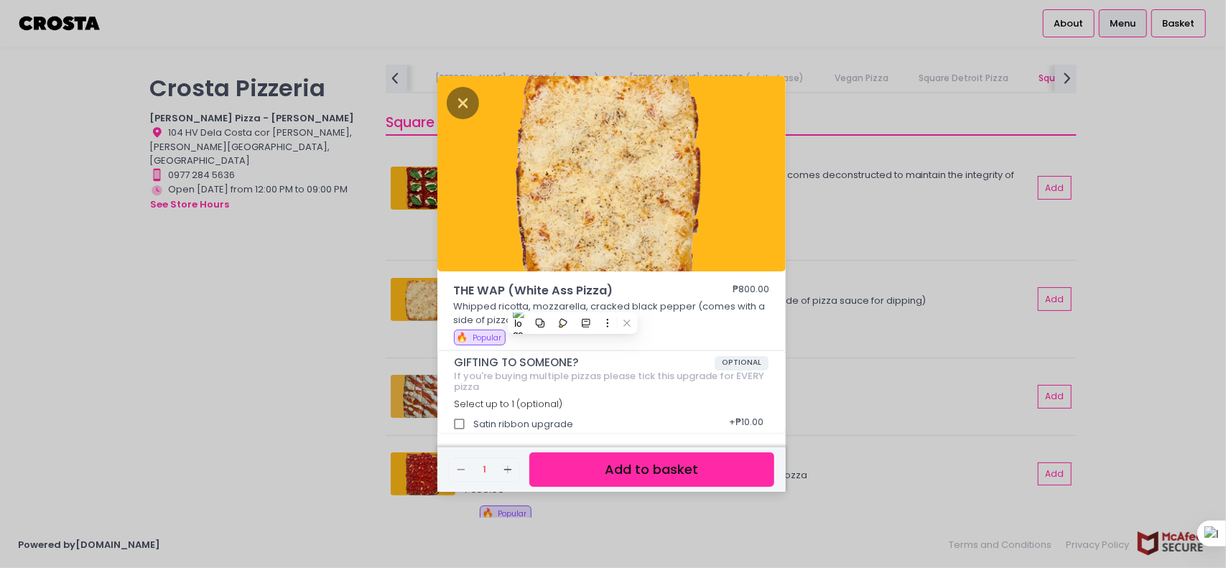
click at [901, 214] on div "THE WAP (White Ass Pizza) ₱800.00 Whipped ricotta, mozzarella, cracked black pe…" at bounding box center [613, 284] width 1226 height 568
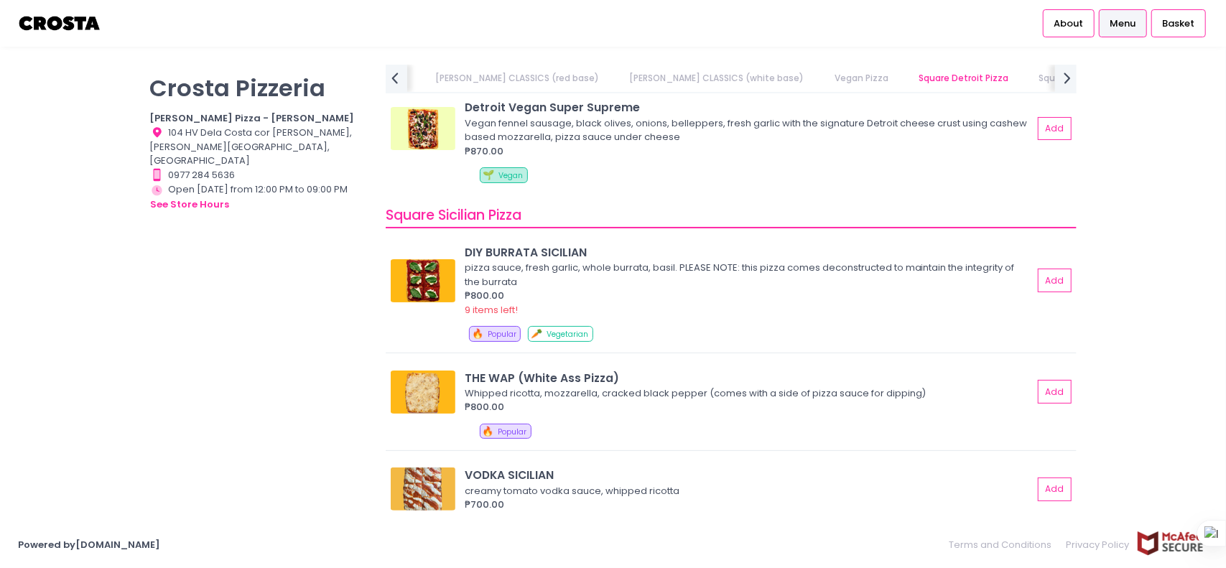
scroll to position [1626, 0]
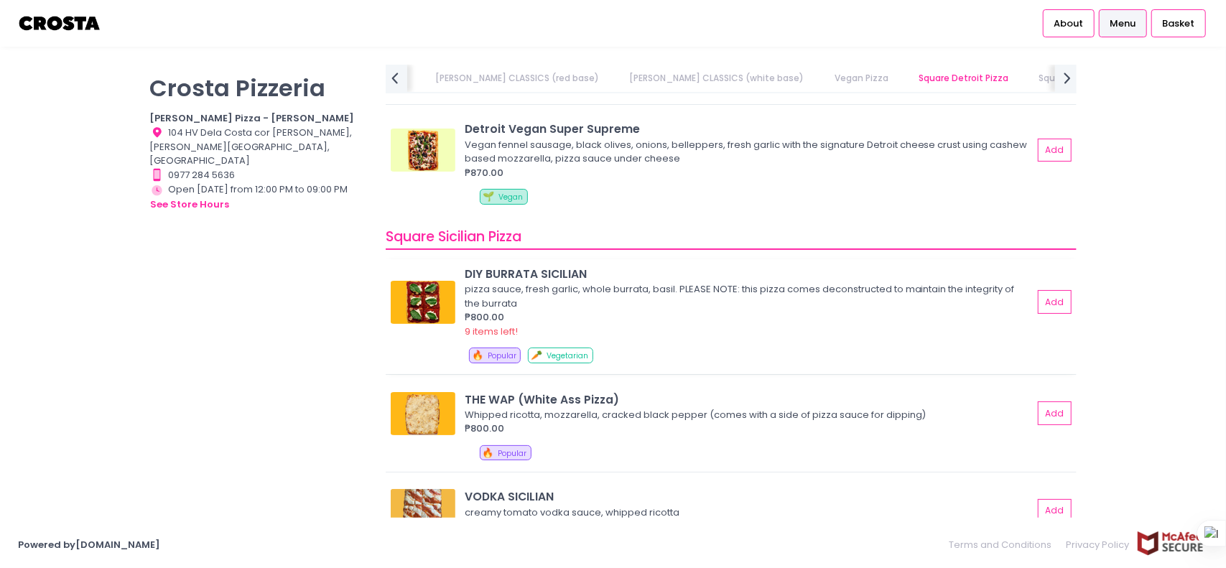
click at [579, 300] on div "pizza sauce, fresh garlic, whole burrata, basil. PLEASE NOTE: this pizza comes …" at bounding box center [747, 296] width 564 height 28
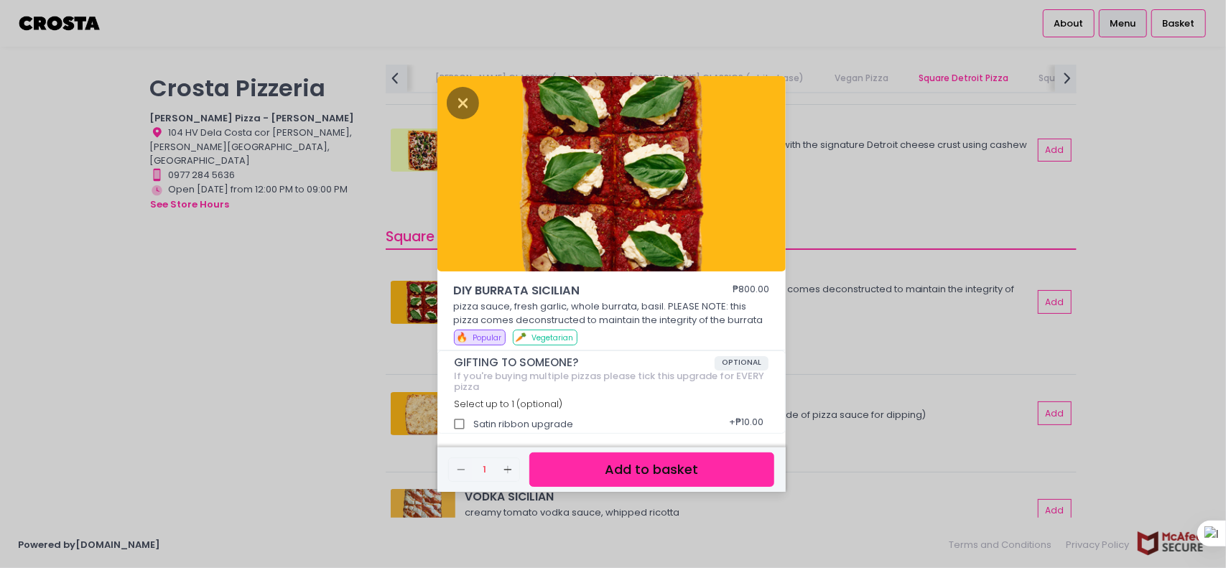
click at [896, 287] on div "DIY BURRATA SICILIAN ₱800.00 pizza sauce, fresh garlic, whole burrata, basil. P…" at bounding box center [613, 284] width 1226 height 568
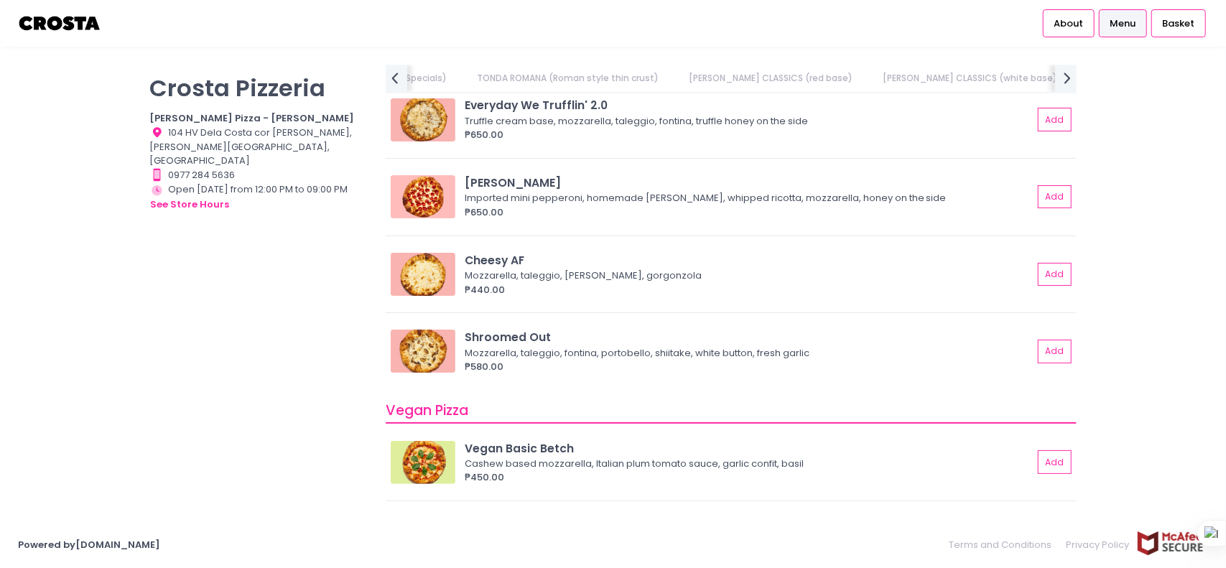
scroll to position [686, 0]
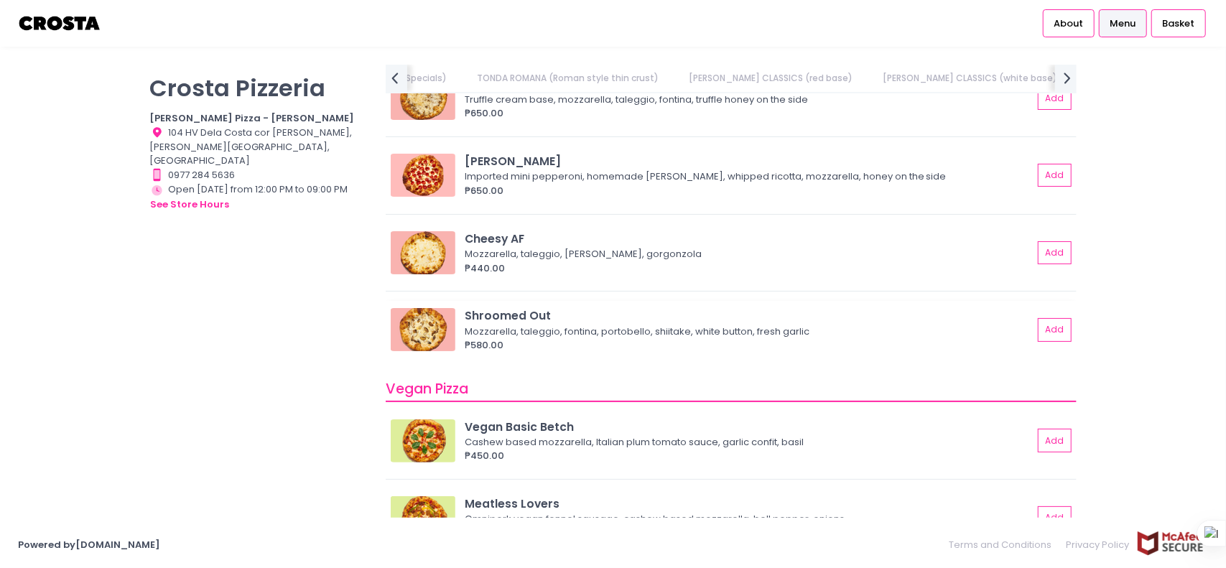
click at [524, 334] on div "Mozzarella, taleggio, fontina, portobello, shiitake, white button, fresh garlic" at bounding box center [747, 332] width 564 height 14
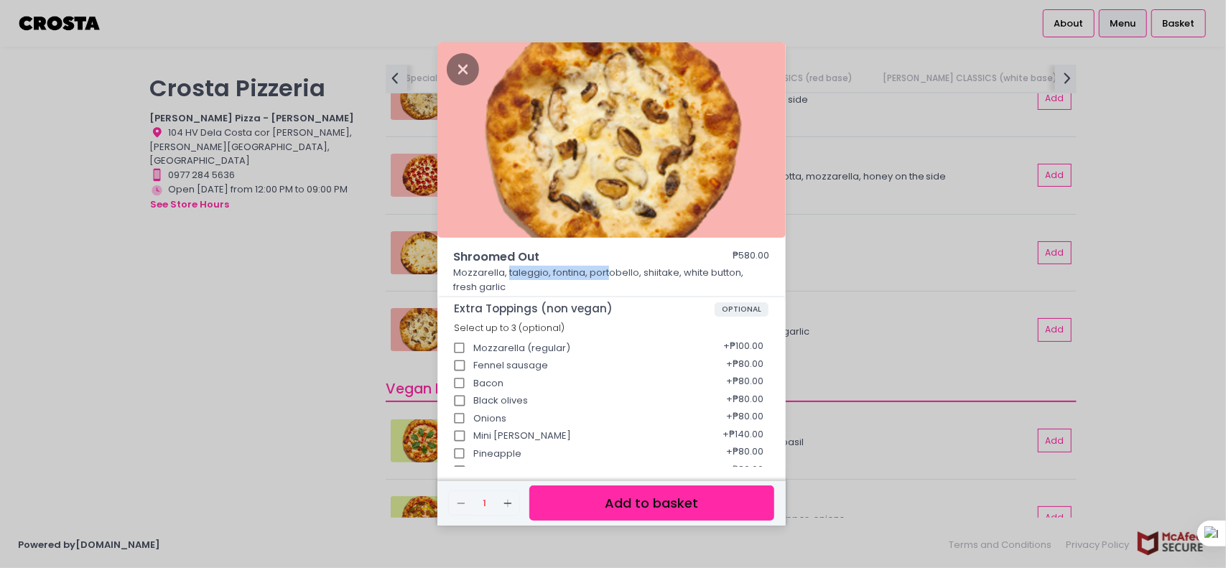
drag, startPoint x: 507, startPoint y: 275, endPoint x: 608, endPoint y: 279, distance: 100.6
click at [608, 279] on p "Mozzarella, taleggio, fontina, portobello, shiitake, white button, fresh garlic" at bounding box center [611, 280] width 316 height 28
click at [599, 275] on p "Mozzarella, taleggio, fontina, portobello, shiitake, white button, fresh garlic" at bounding box center [611, 280] width 316 height 28
click at [526, 272] on p "Mozzarella, taleggio, fontina, portobello, shiitake, white button, fresh garlic" at bounding box center [611, 280] width 316 height 28
click at [529, 272] on p "Mozzarella, taleggio, fontina, portobello, shiitake, white button, fresh garlic" at bounding box center [611, 280] width 316 height 28
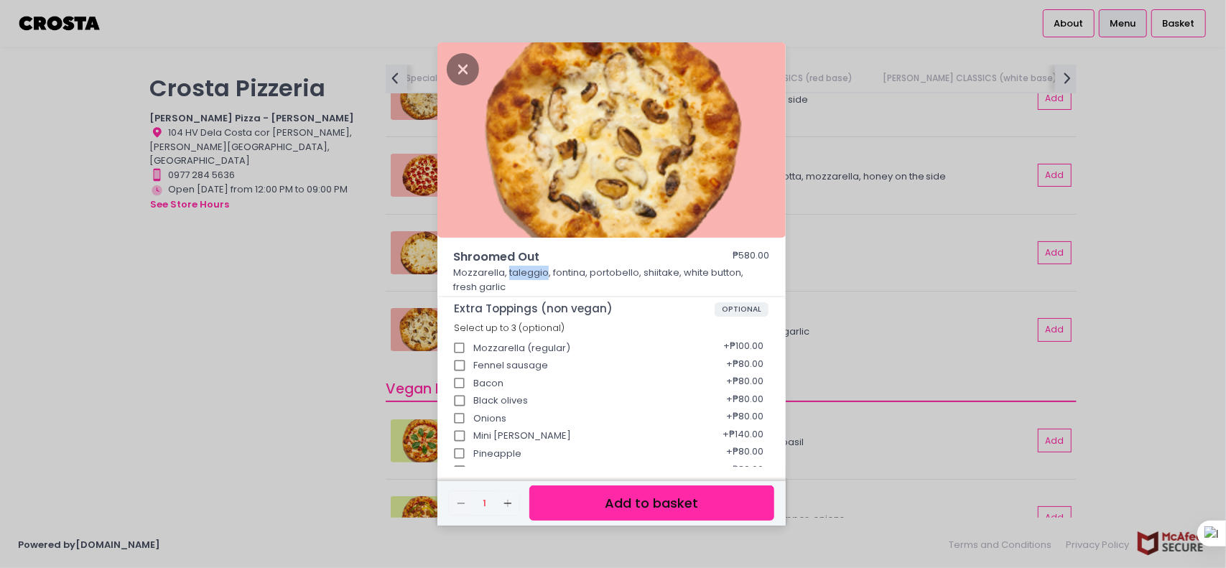
click at [528, 272] on p "Mozzarella, taleggio, fontina, portobello, shiitake, white button, fresh garlic" at bounding box center [611, 280] width 316 height 28
click at [606, 272] on p "Mozzarella, taleggio, fontina, portobello, shiitake, white button, fresh garlic" at bounding box center [611, 280] width 316 height 28
click at [567, 266] on p "Mozzarella, taleggio, fontina, portobello, shiitake, white button, fresh garlic" at bounding box center [611, 280] width 316 height 28
click at [524, 273] on p "Mozzarella, taleggio, fontina, portobello, shiitake, white button, fresh garlic" at bounding box center [611, 280] width 316 height 28
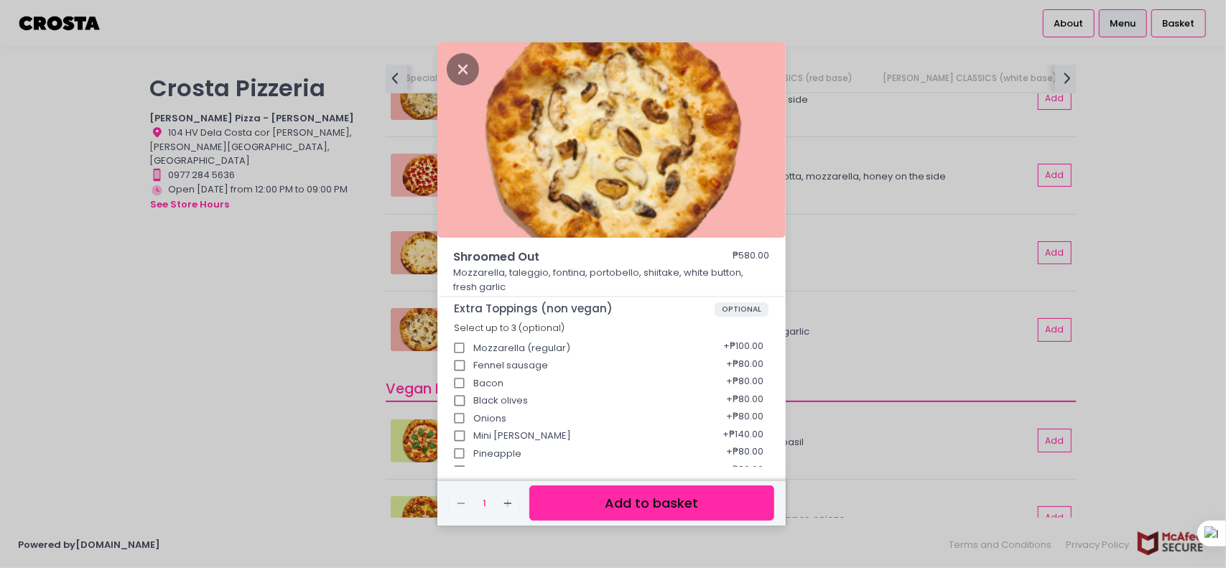
click at [468, 273] on p "Mozzarella, taleggio, fontina, portobello, shiitake, white button, fresh garlic" at bounding box center [611, 280] width 316 height 28
click at [705, 275] on p "Mozzarella, taleggio, fontina, portobello, shiitake, white button, fresh garlic" at bounding box center [611, 280] width 316 height 28
click at [905, 254] on div "Shroomed Out ₱580.00 Mozzarella, taleggio, fontina, portobello, shiitake, white…" at bounding box center [613, 284] width 1226 height 568
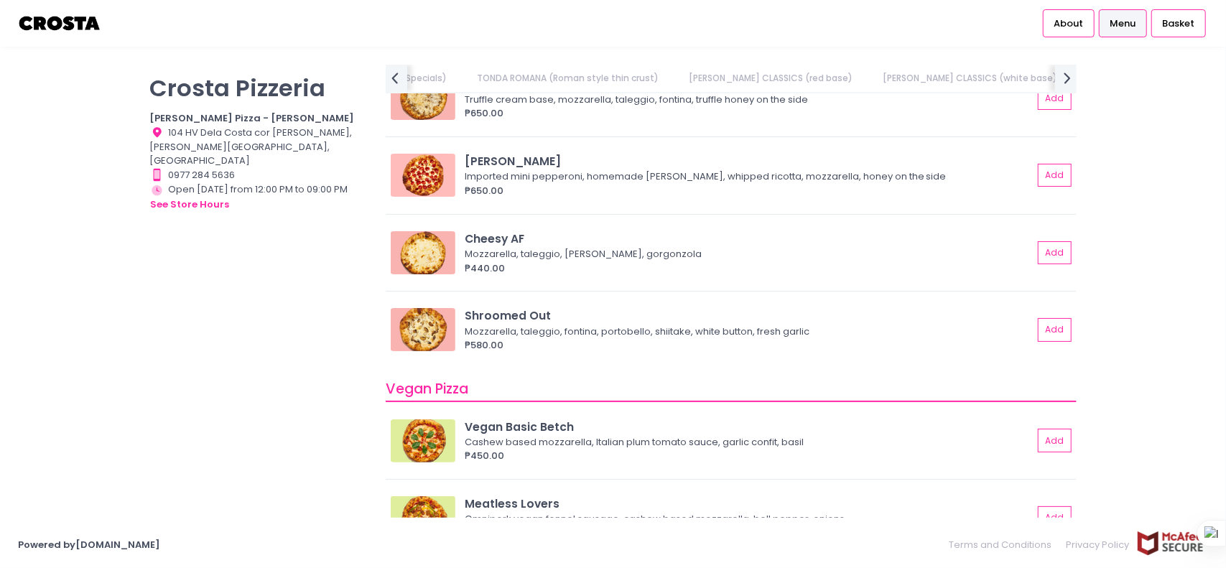
drag, startPoint x: 1112, startPoint y: 285, endPoint x: 1130, endPoint y: 190, distance: 96.6
drag, startPoint x: 1133, startPoint y: 246, endPoint x: 1110, endPoint y: 219, distance: 35.1
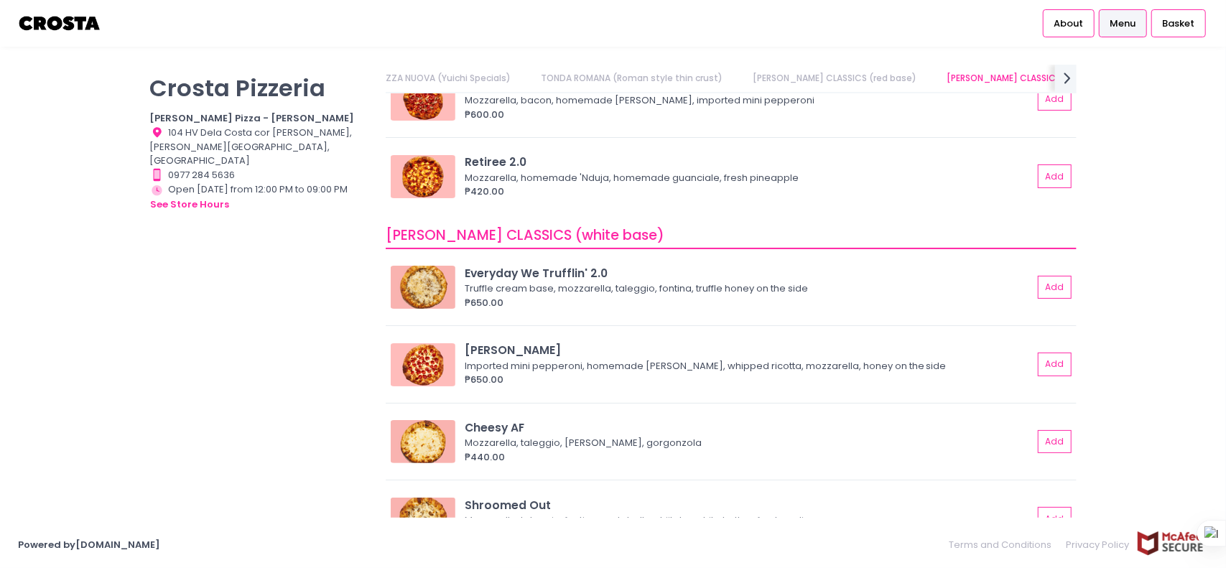
scroll to position [506, 0]
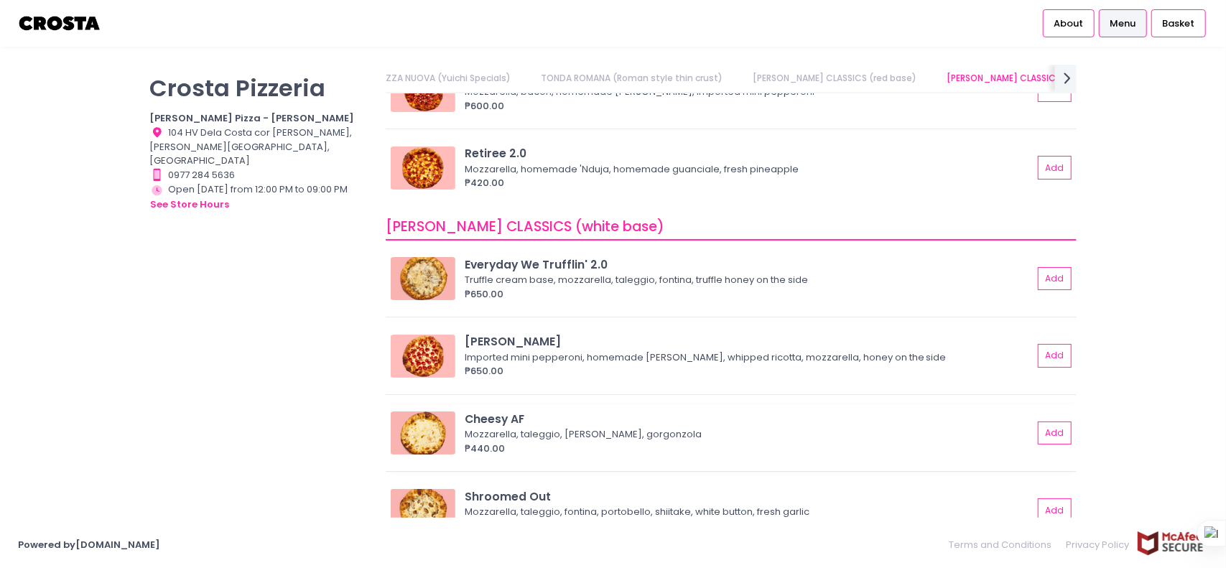
drag, startPoint x: 328, startPoint y: 404, endPoint x: 484, endPoint y: 427, distance: 157.5
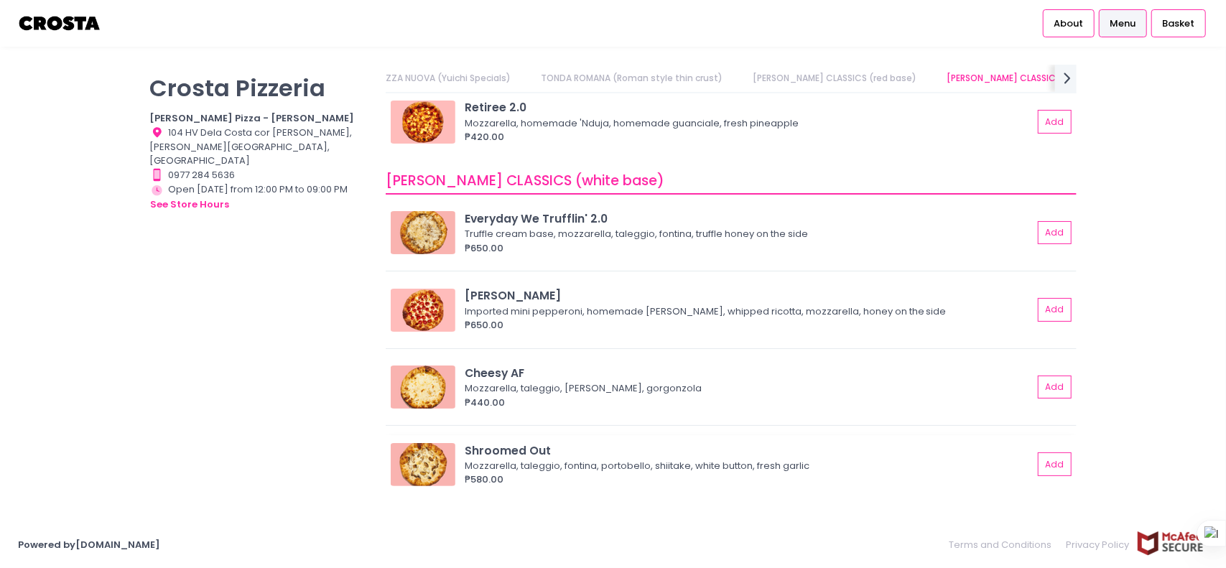
scroll to position [0, 104]
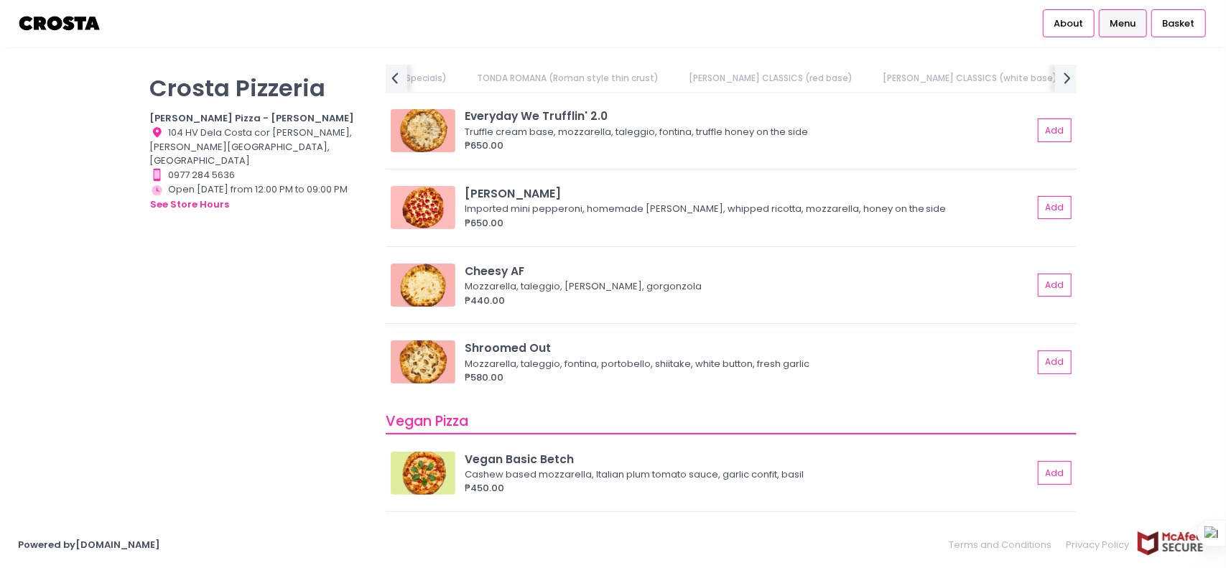
drag, startPoint x: 929, startPoint y: 298, endPoint x: 900, endPoint y: 393, distance: 99.3
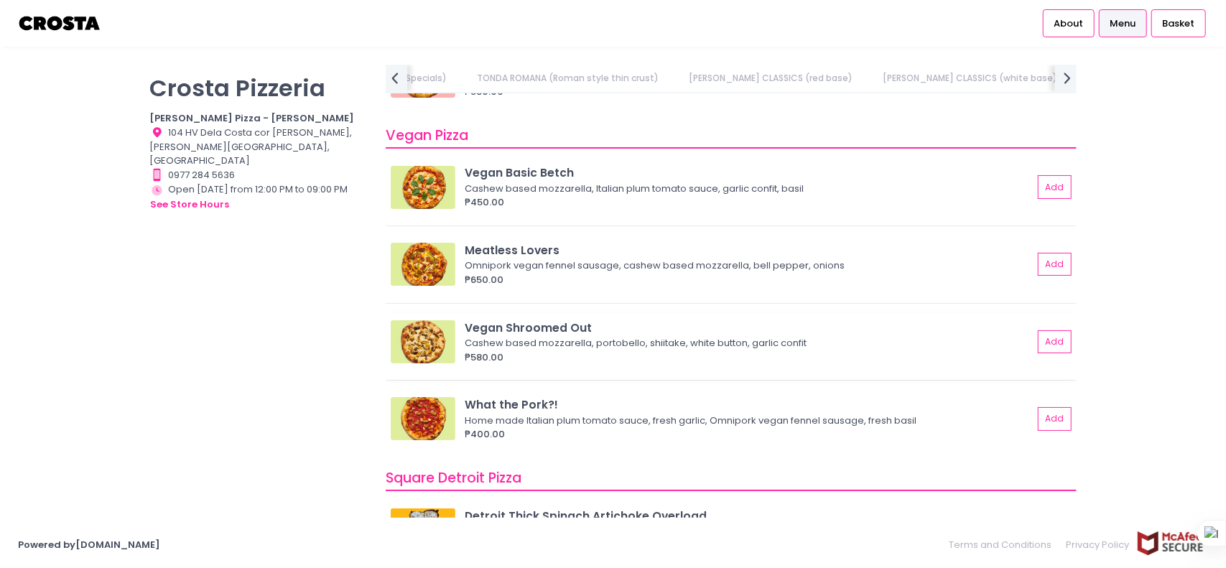
scroll to position [0, 239]
drag, startPoint x: 1036, startPoint y: 269, endPoint x: 1028, endPoint y: 377, distance: 108.0
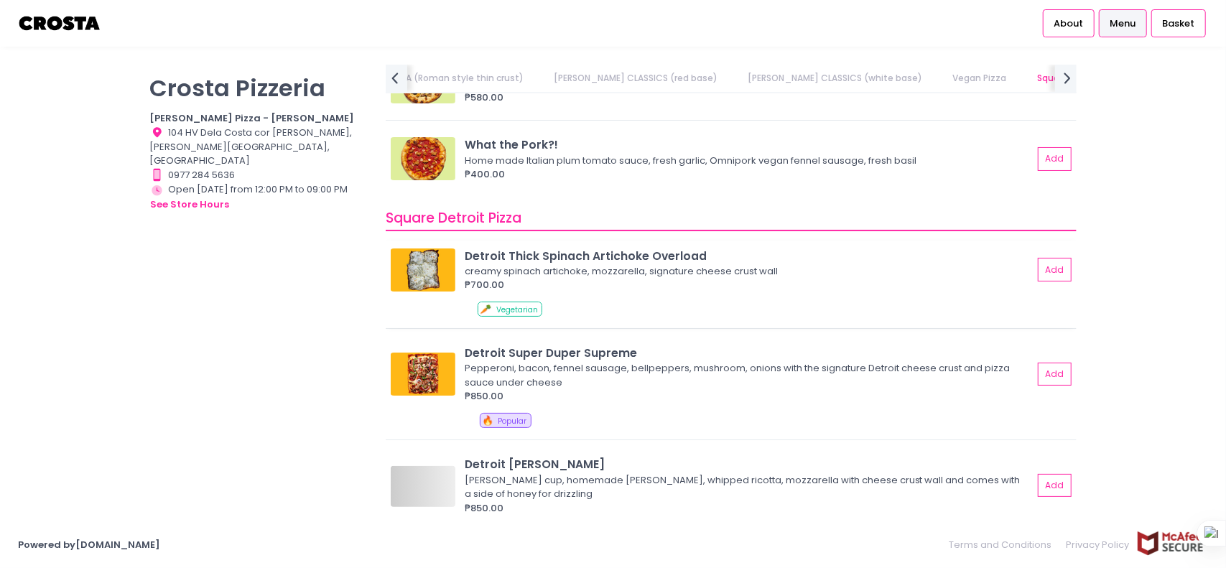
drag, startPoint x: 892, startPoint y: 229, endPoint x: 887, endPoint y: 342, distance: 112.9
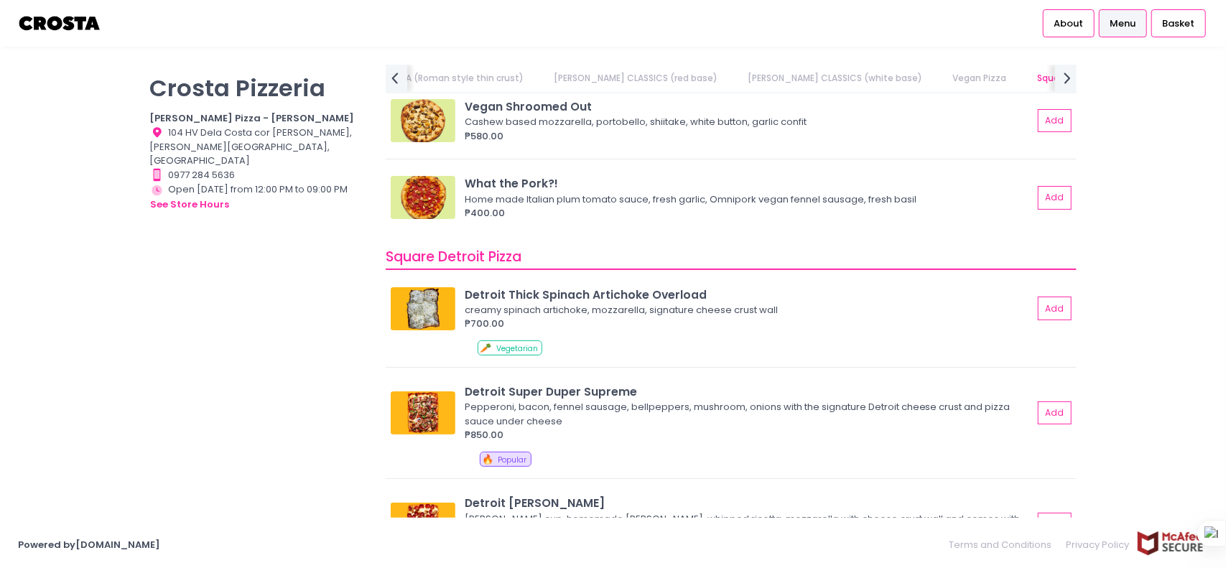
scroll to position [1097, 0]
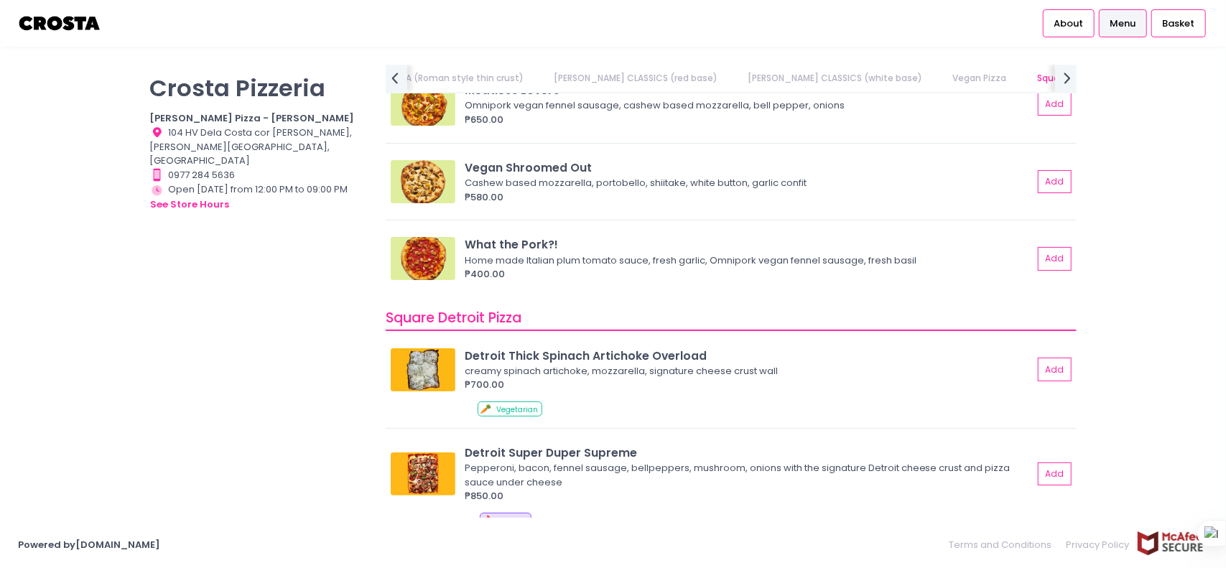
drag, startPoint x: 878, startPoint y: 294, endPoint x: 886, endPoint y: 223, distance: 72.3
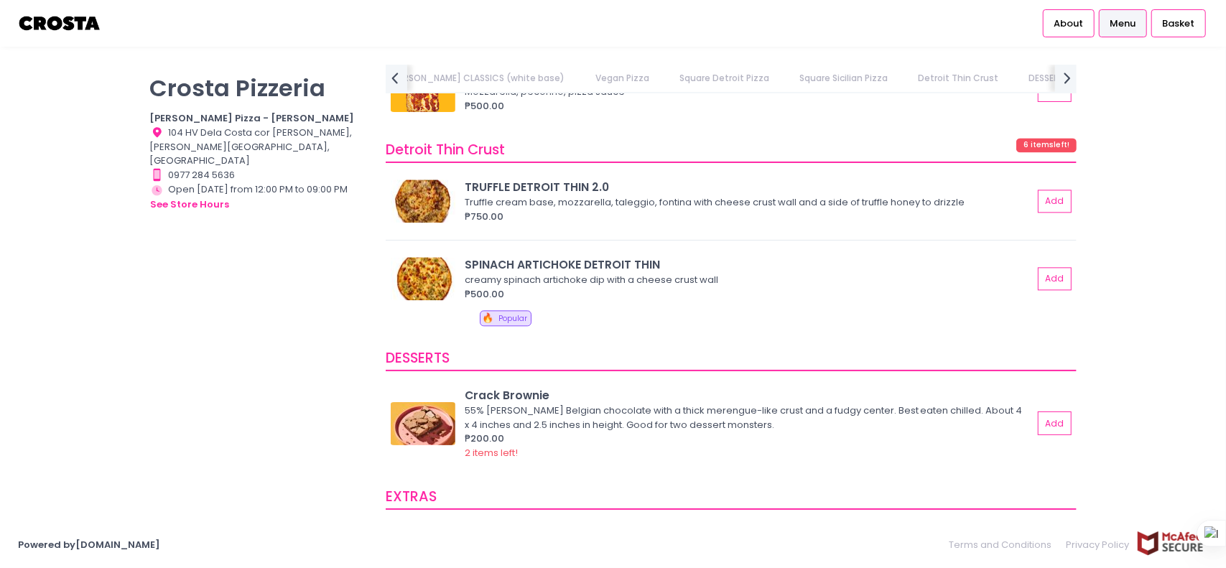
scroll to position [2252, 0]
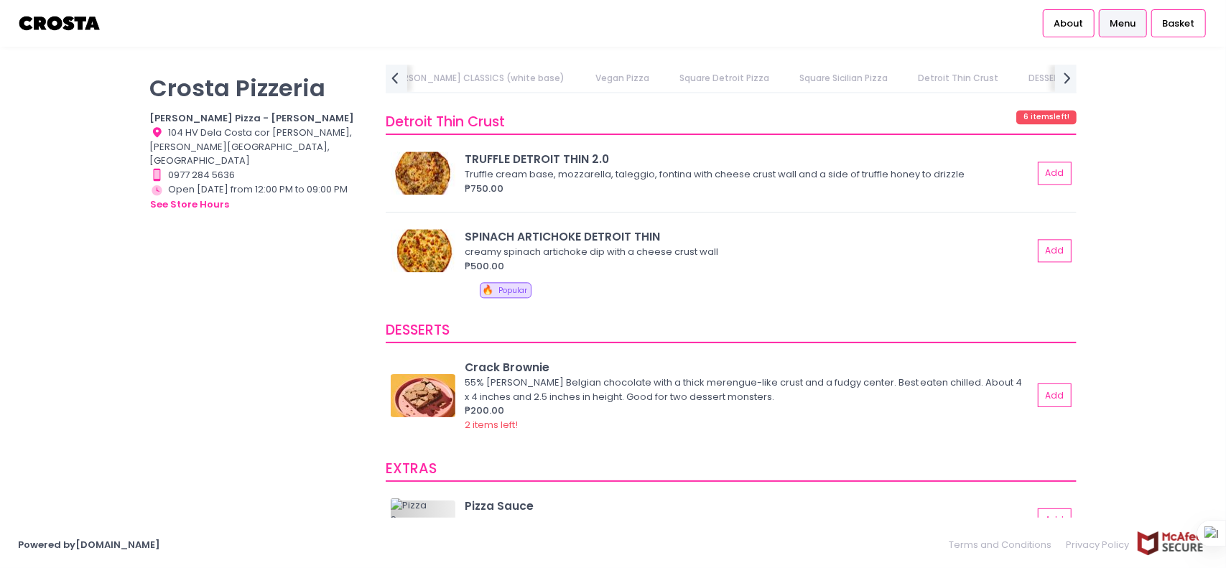
drag, startPoint x: 968, startPoint y: 182, endPoint x: 968, endPoint y: 245, distance: 62.5
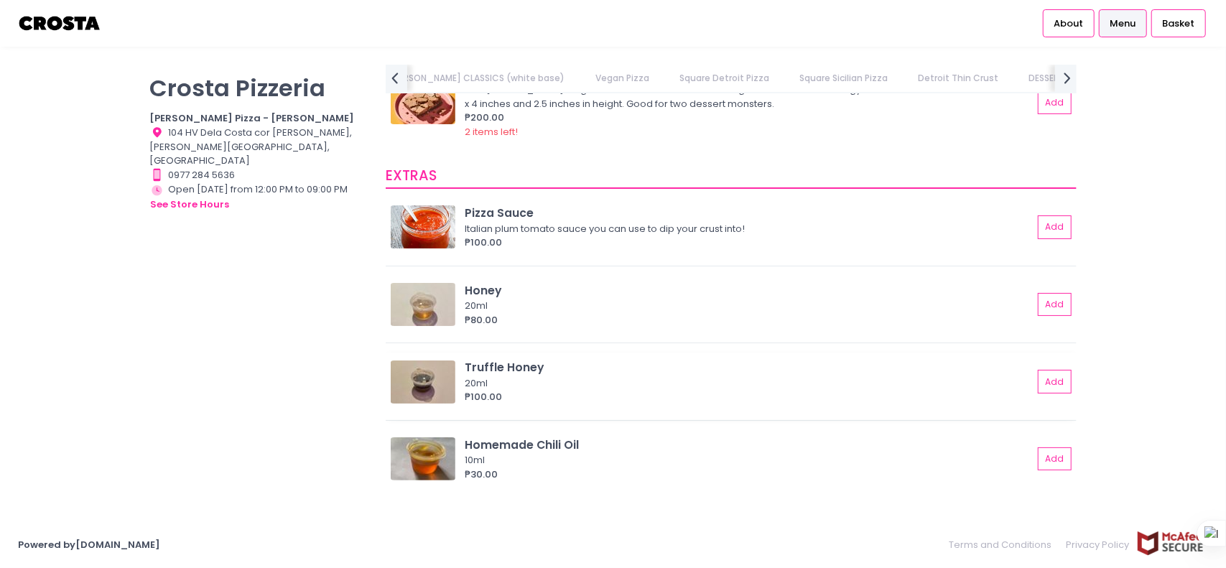
scroll to position [2585, 0]
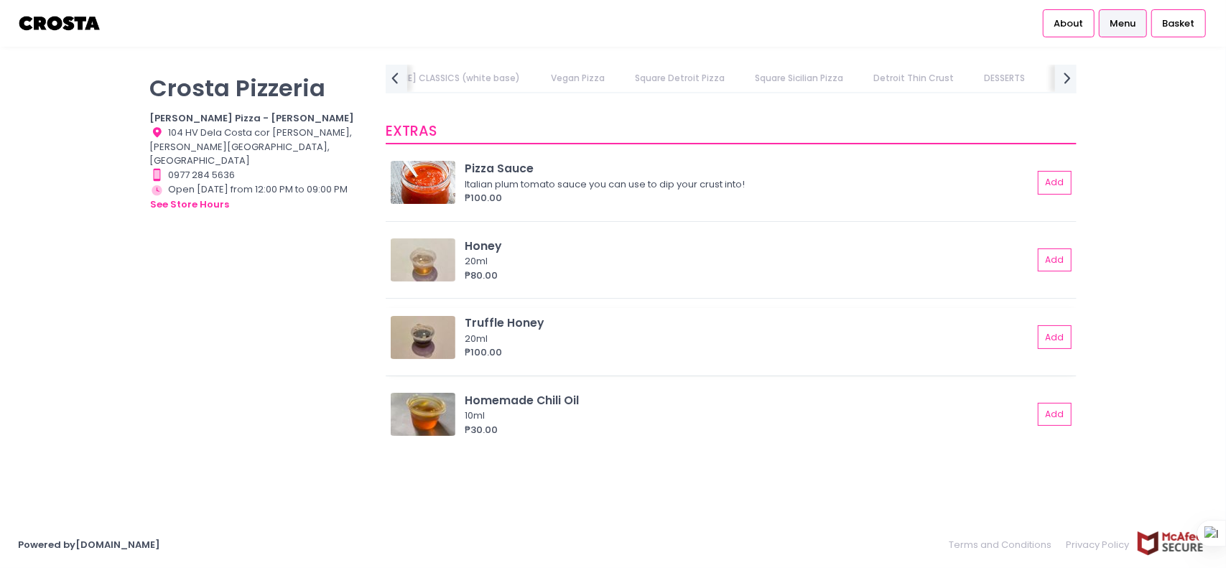
drag, startPoint x: 898, startPoint y: 248, endPoint x: 896, endPoint y: 330, distance: 82.6
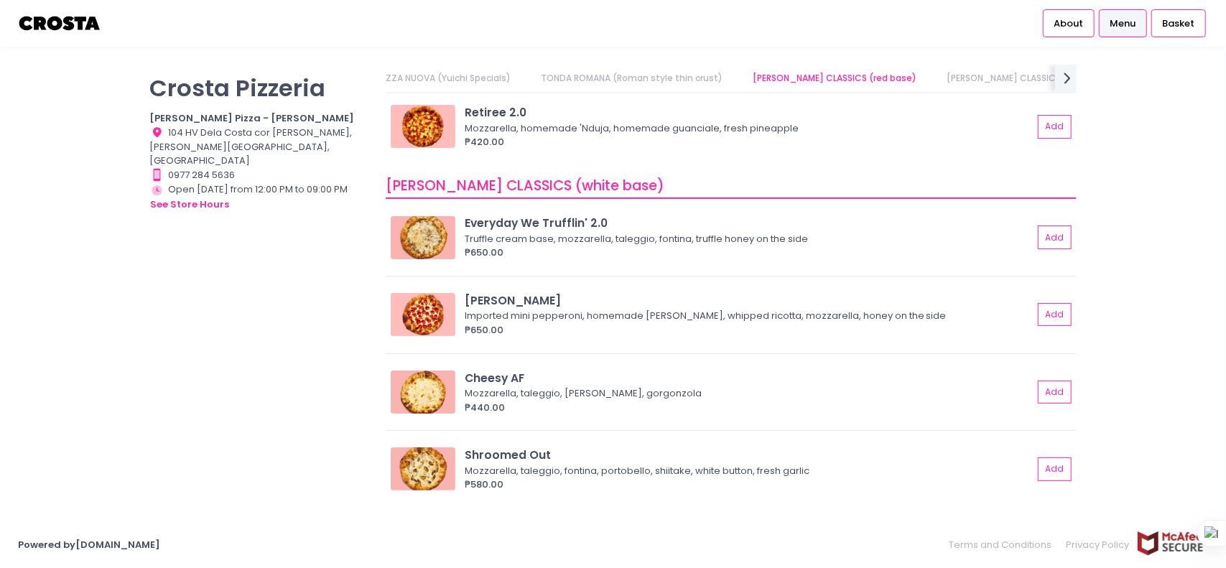
scroll to position [598, 0]
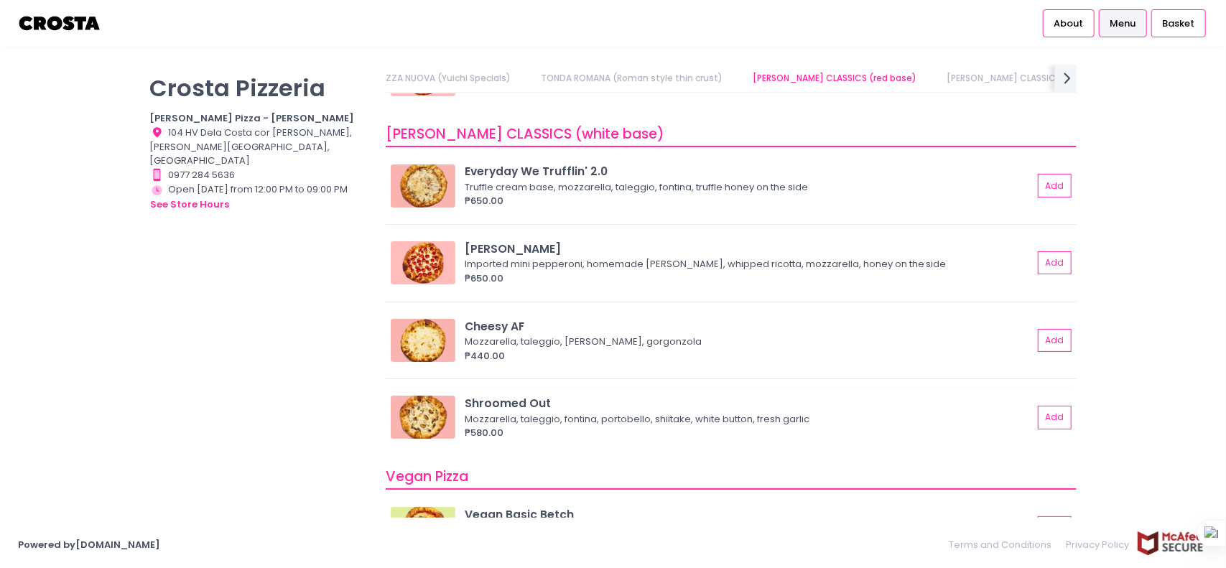
click at [478, 421] on div "Mozzarella, taleggio, fontina, portobello, shiitake, white button, fresh garlic" at bounding box center [747, 419] width 564 height 14
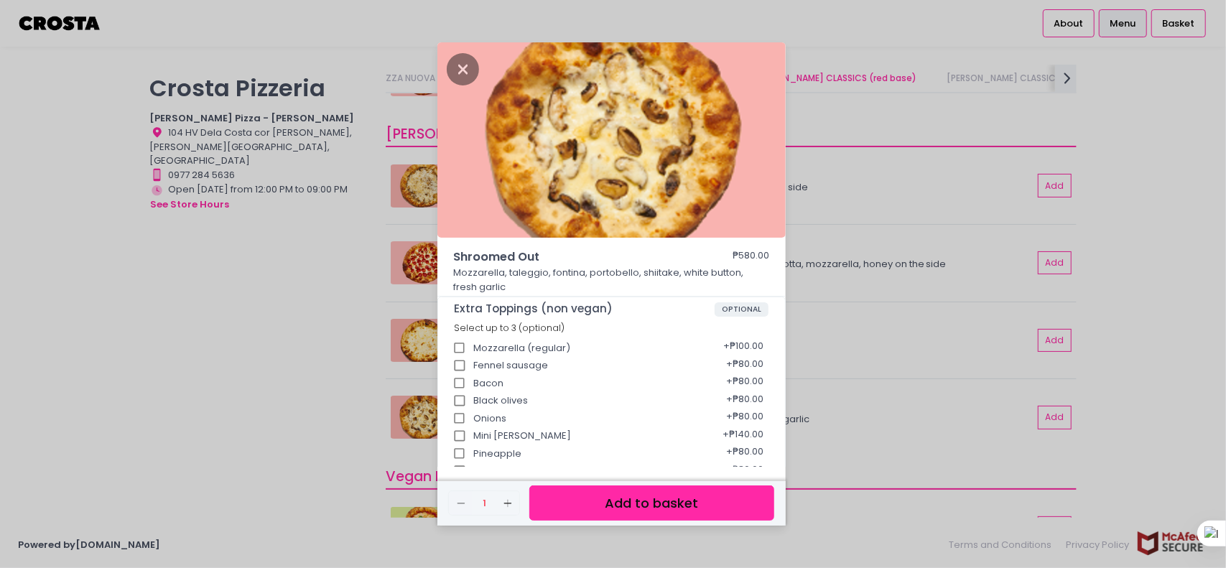
click at [829, 327] on div "Shroomed Out ₱580.00 Mozzarella, taleggio, fontina, portobello, shiitake, white…" at bounding box center [613, 284] width 1226 height 568
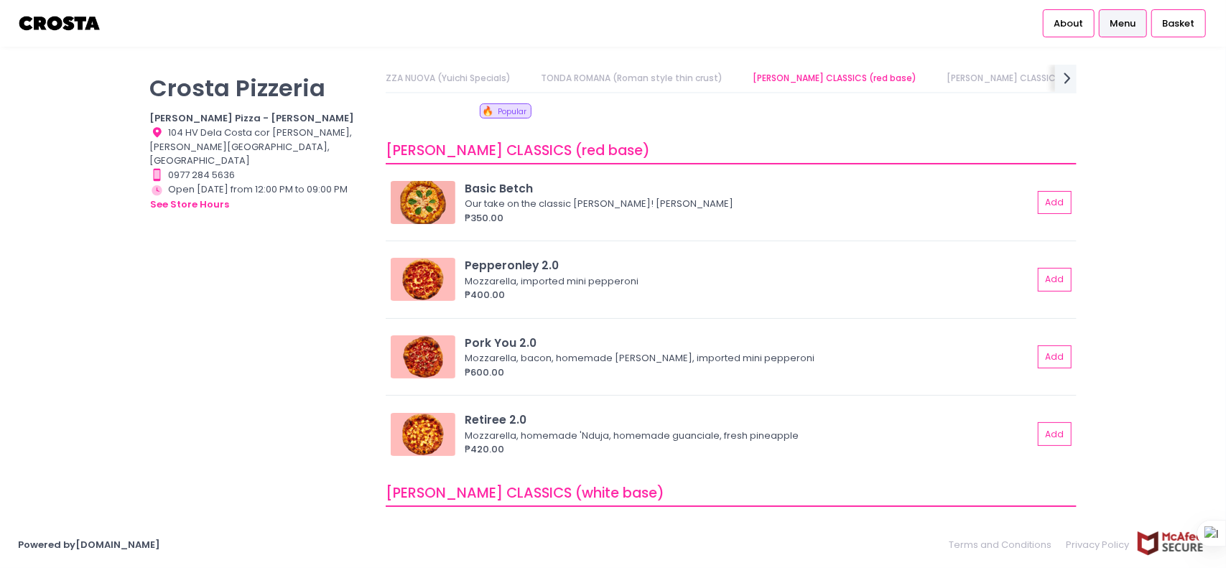
scroll to position [235, 0]
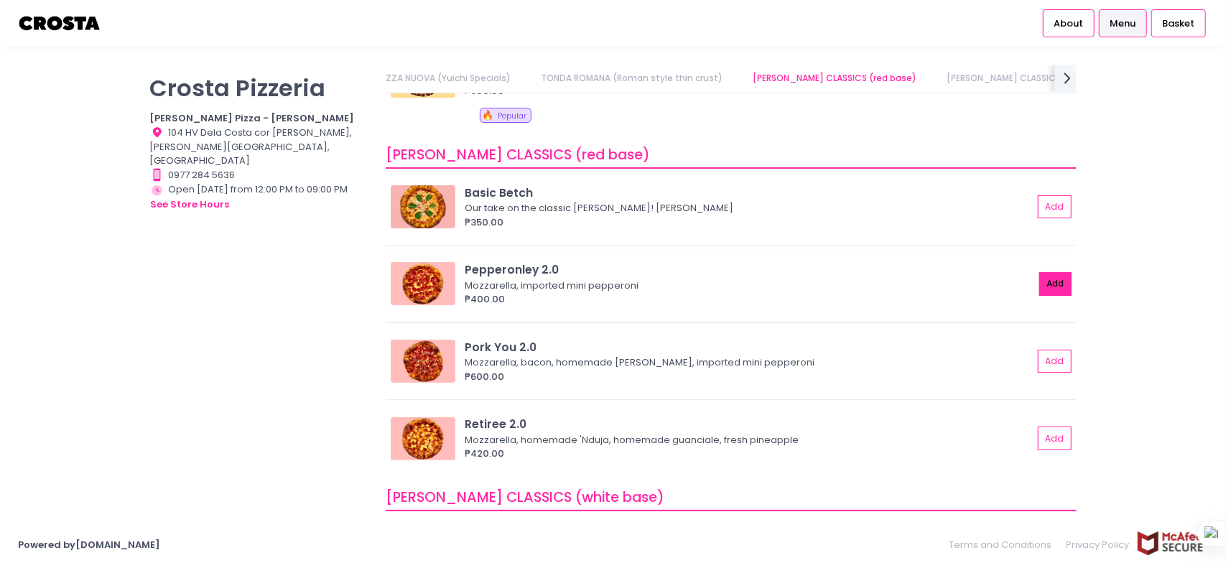
click at [1039, 279] on button "Add" at bounding box center [1055, 284] width 33 height 24
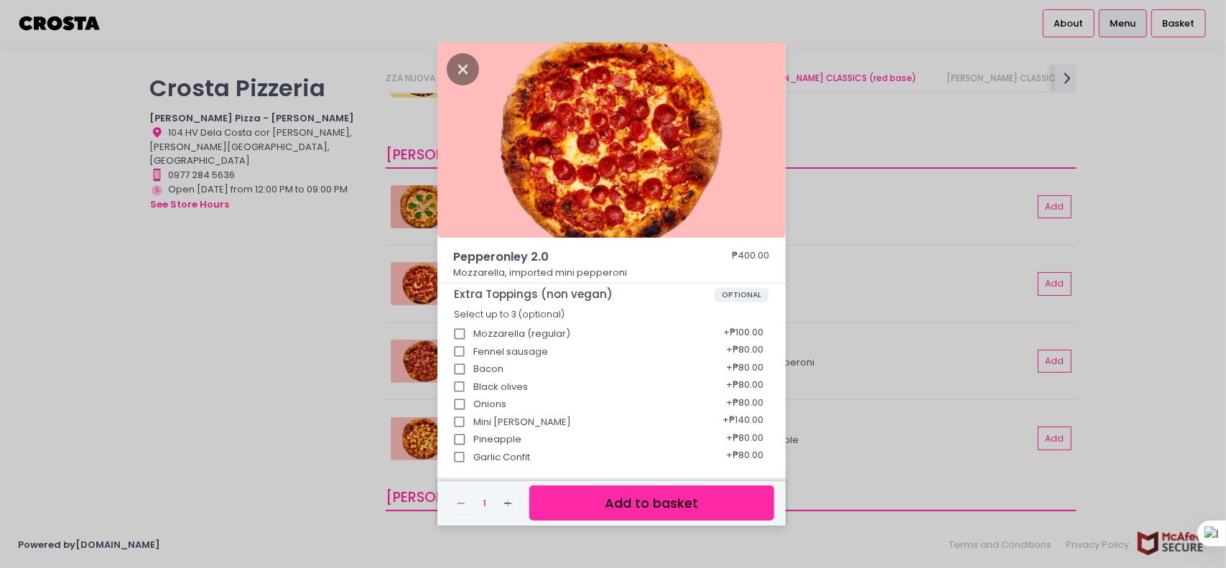
click at [653, 499] on button "Add to basket" at bounding box center [651, 503] width 244 height 35
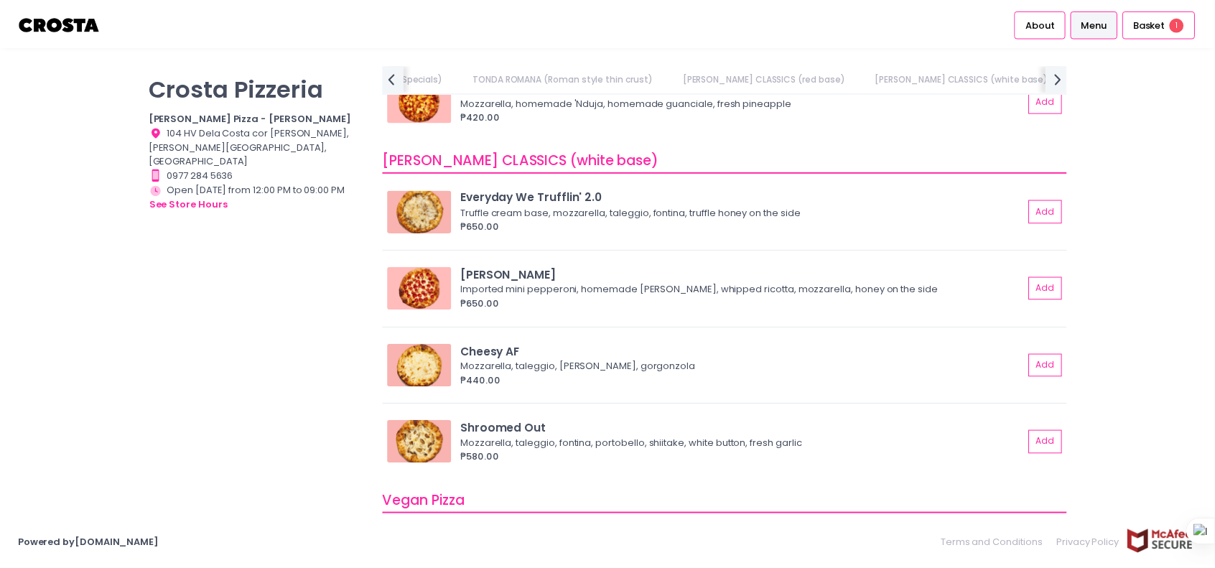
scroll to position [611, 0]
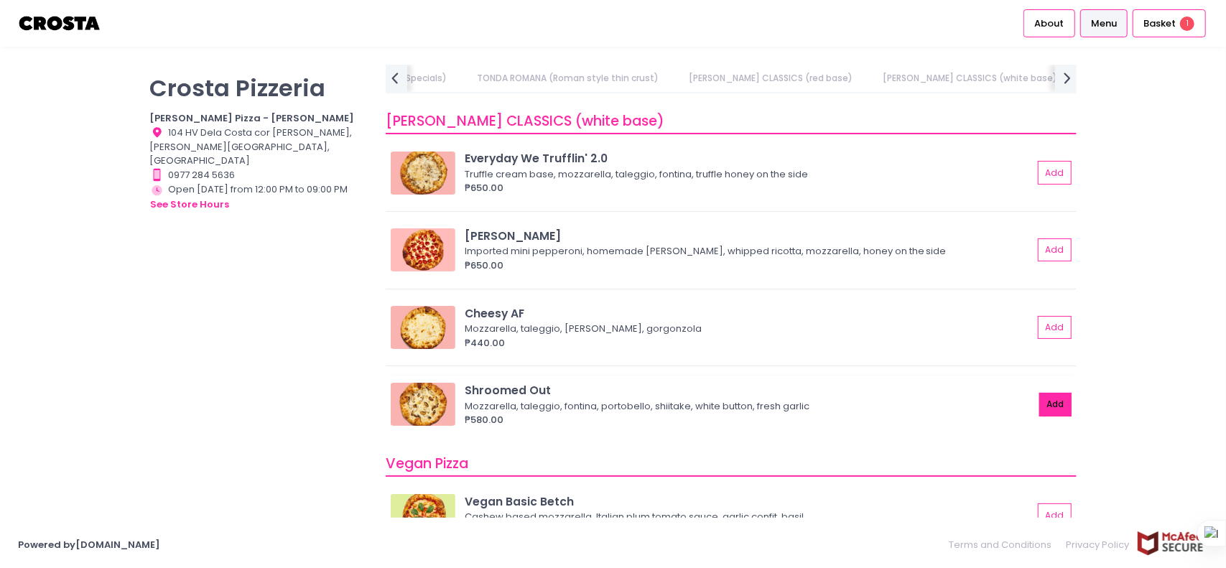
click at [1041, 395] on button "Add" at bounding box center [1055, 405] width 33 height 24
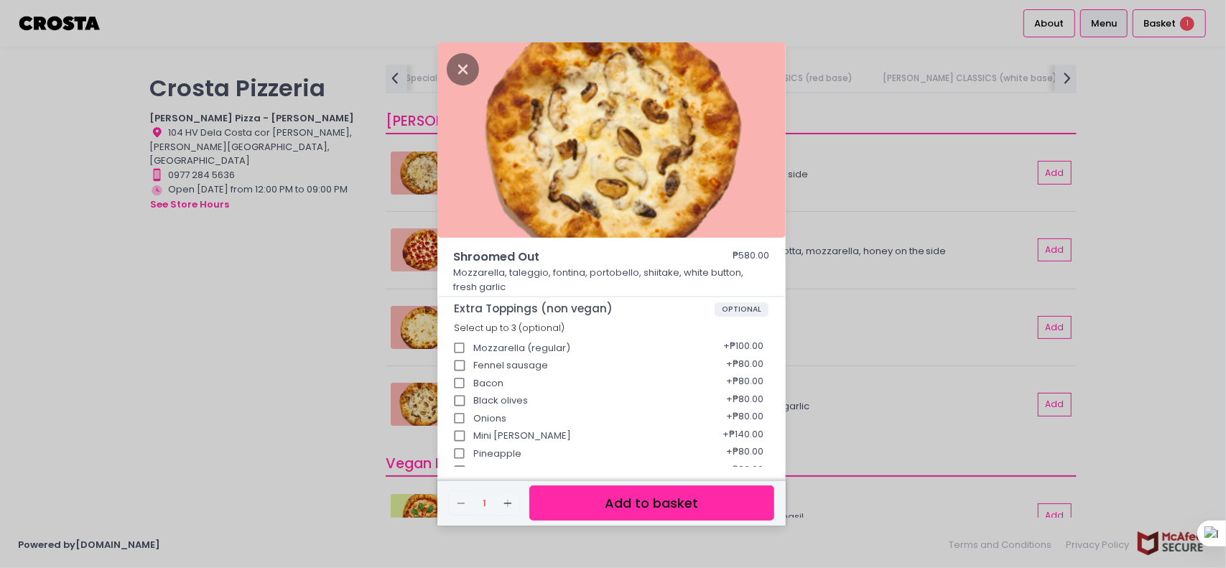
drag, startPoint x: 727, startPoint y: 353, endPoint x: 727, endPoint y: 402, distance: 48.8
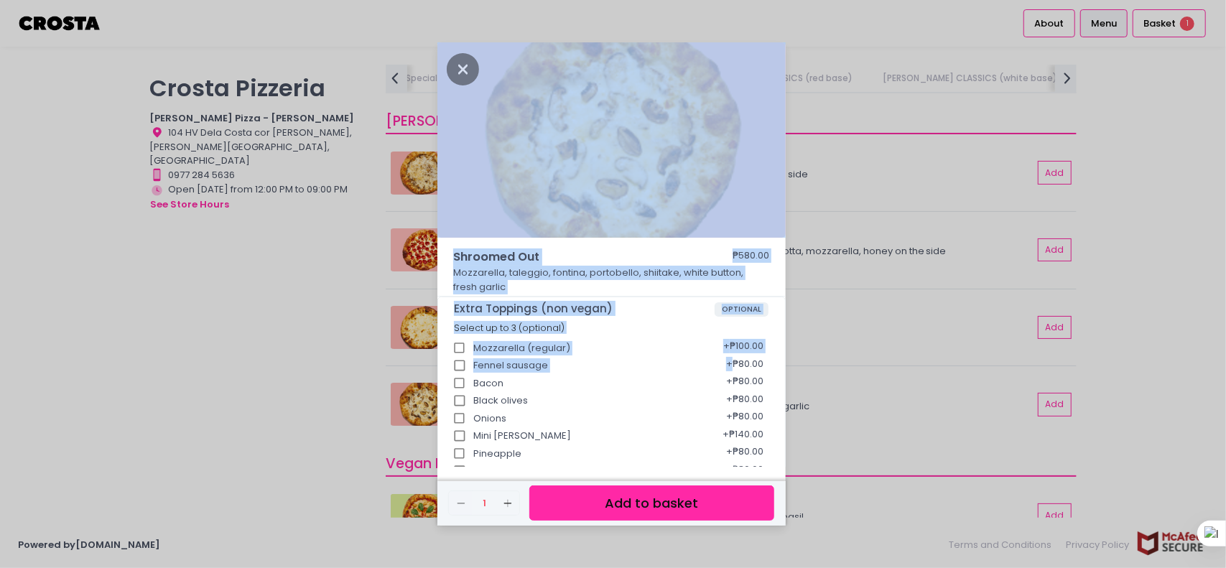
drag, startPoint x: 728, startPoint y: 367, endPoint x: 744, endPoint y: 528, distance: 161.7
click at [744, 528] on div "Shroomed Out ₱580.00 Mozzarella, taleggio, fontina, portobello, shiitake, white…" at bounding box center [613, 284] width 1226 height 568
click at [707, 506] on button "Add to basket" at bounding box center [651, 503] width 244 height 35
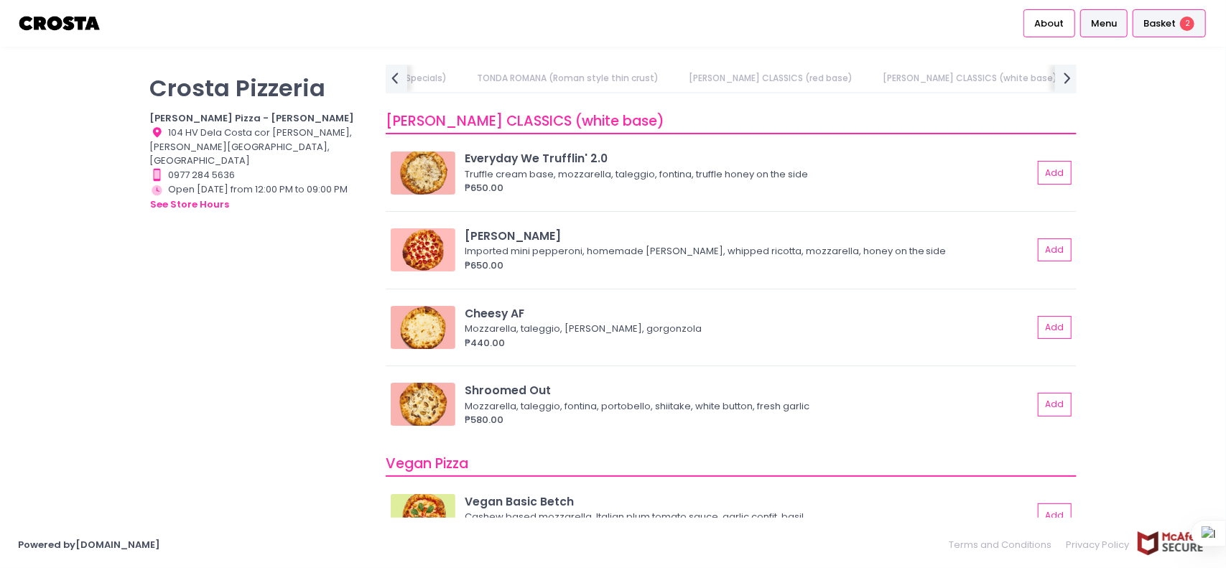
click at [1139, 31] on div "Basket 2" at bounding box center [1169, 23] width 73 height 28
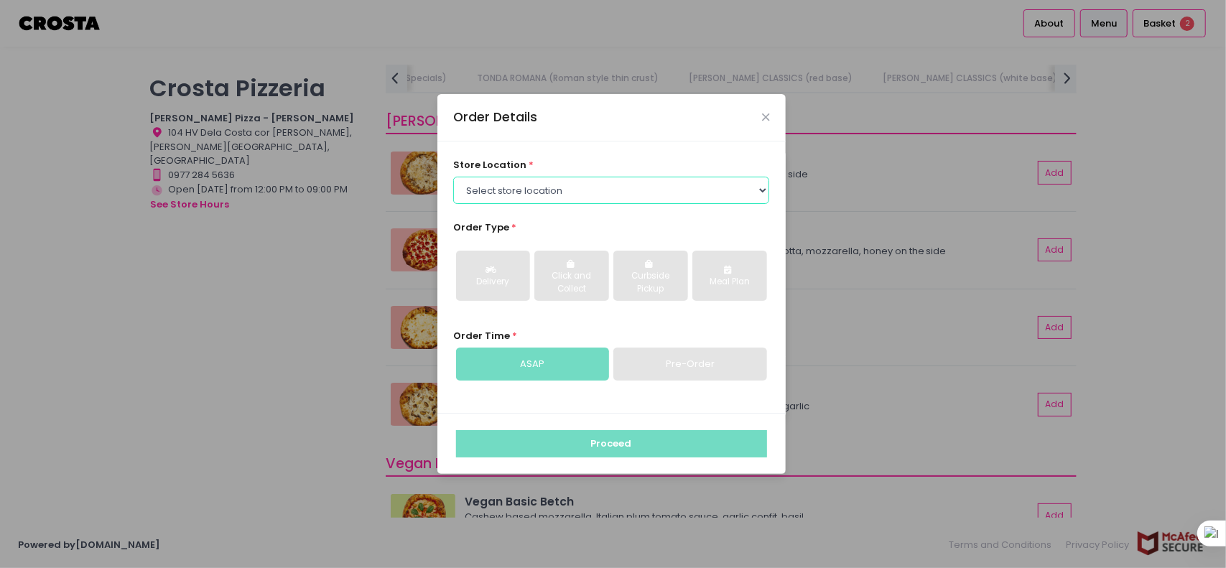
click at [684, 193] on select "Select store location [PERSON_NAME] Pizza - [PERSON_NAME] Pizza - [GEOGRAPHIC_D…" at bounding box center [611, 190] width 316 height 27
select select "5fabb2e53664a8677beaeb89"
click at [453, 177] on select "Select store location [PERSON_NAME] Pizza - [PERSON_NAME] Pizza - [GEOGRAPHIC_D…" at bounding box center [611, 190] width 316 height 27
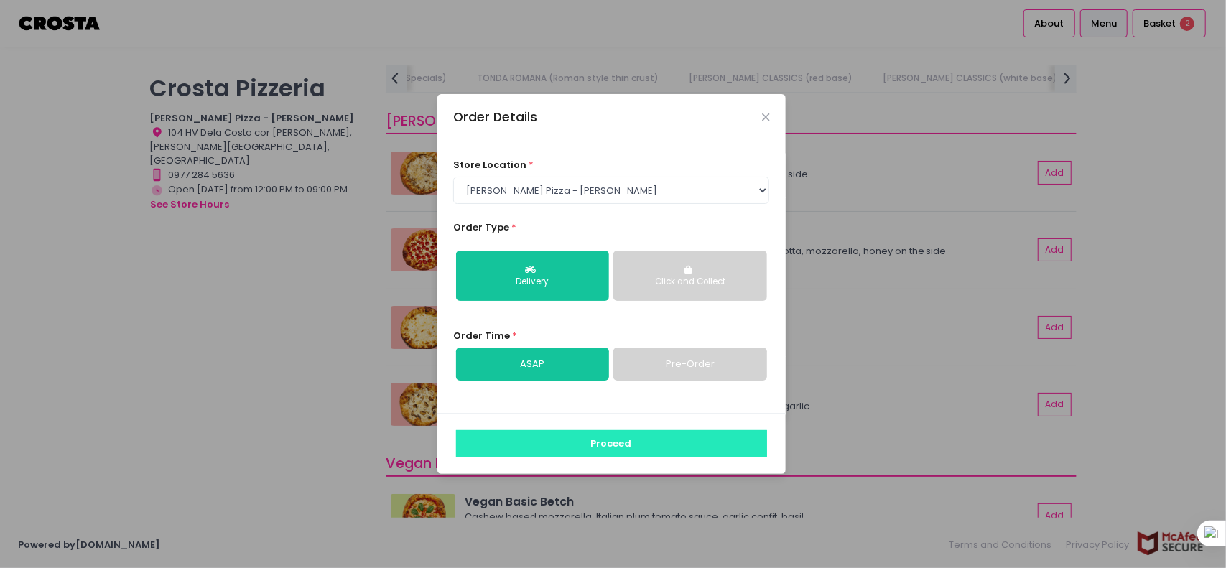
click at [583, 439] on button "Proceed" at bounding box center [611, 443] width 311 height 27
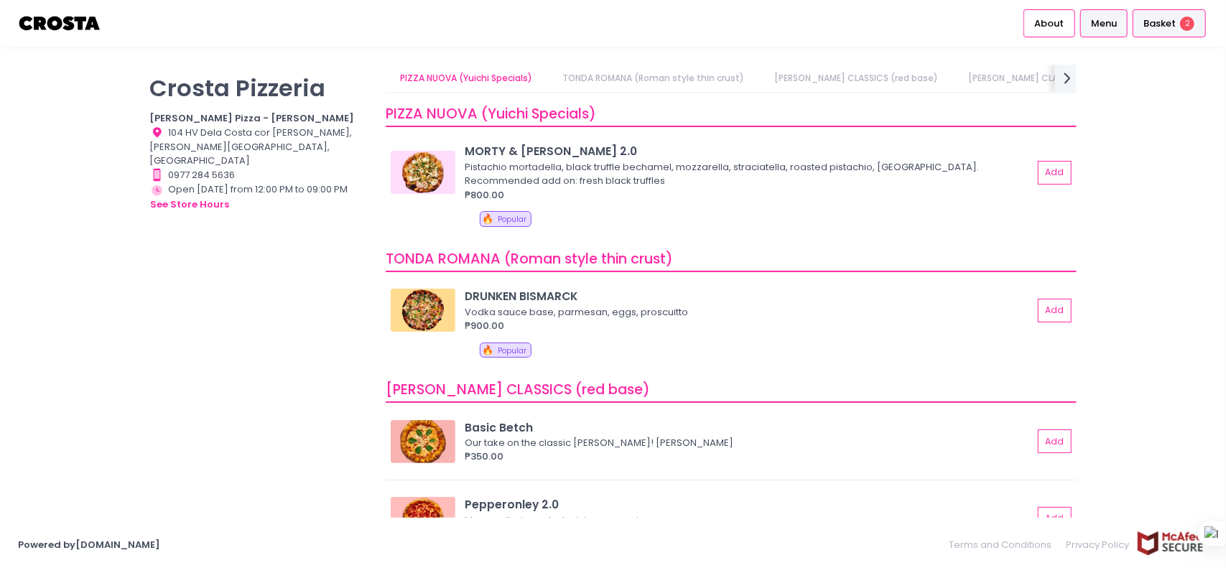
click at [1158, 28] on span "Basket" at bounding box center [1159, 24] width 32 height 14
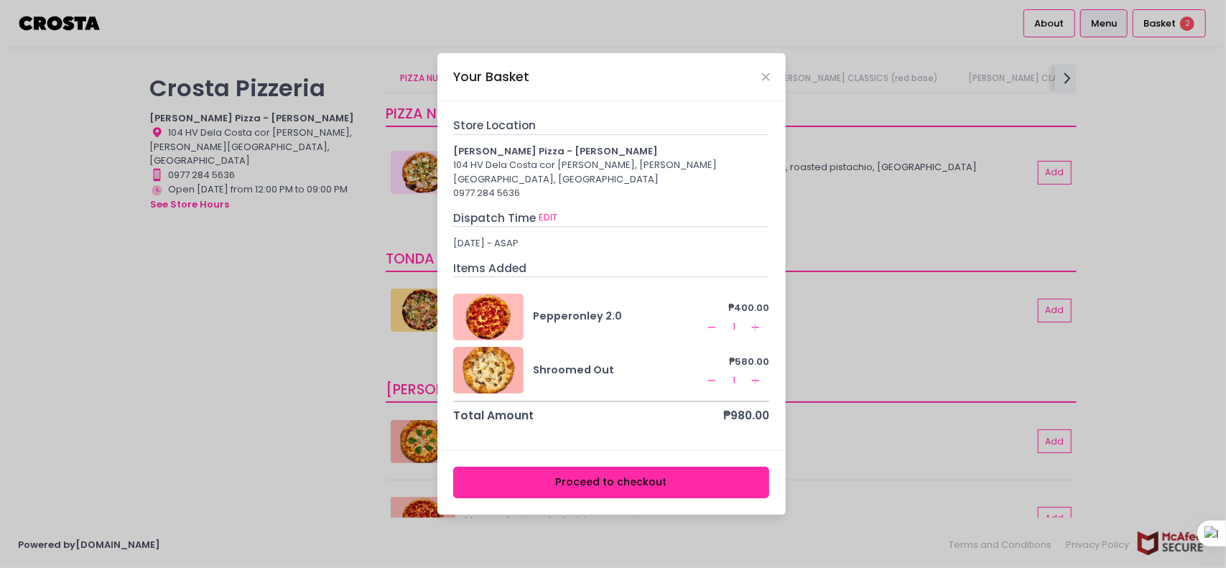
click at [626, 468] on button "Proceed to checkout" at bounding box center [611, 483] width 316 height 32
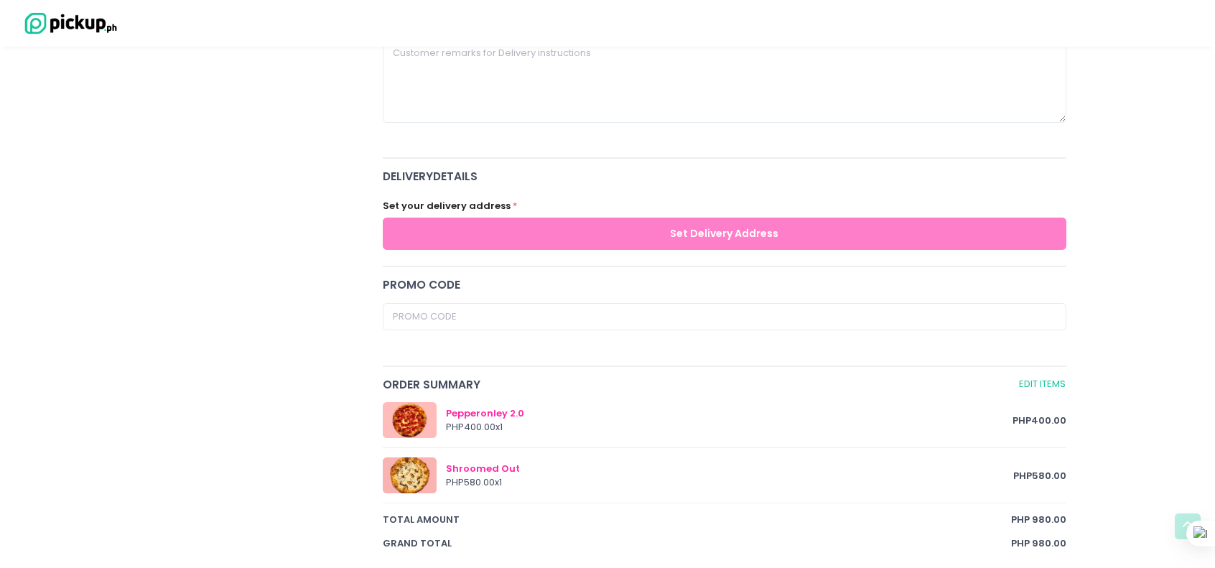
drag, startPoint x: 1079, startPoint y: 215, endPoint x: 1076, endPoint y: 298, distance: 83.4
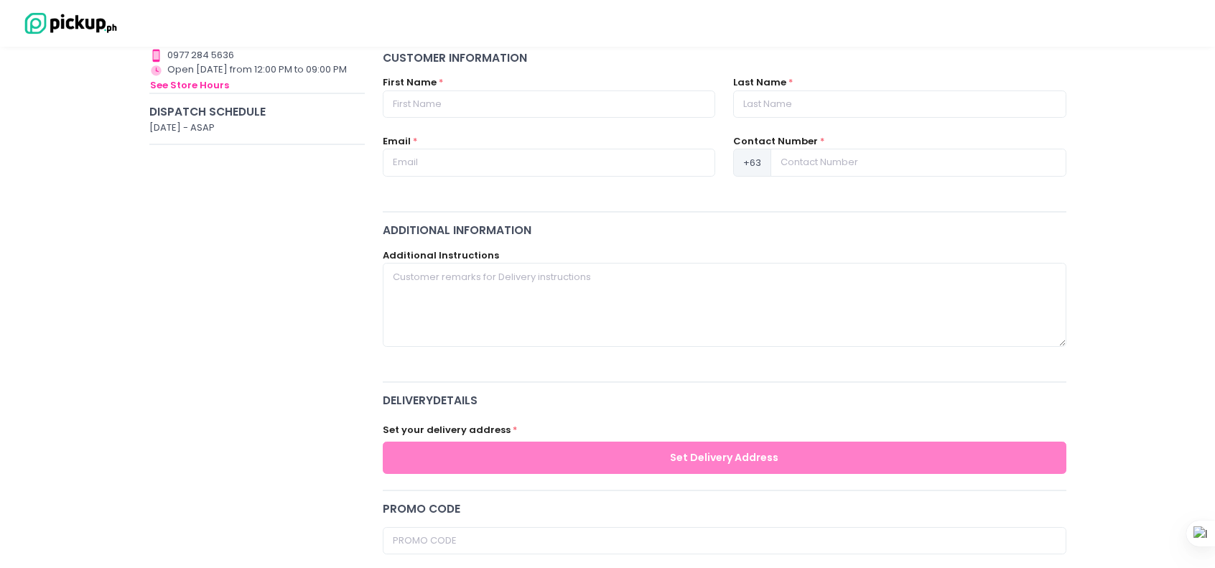
scroll to position [35, 0]
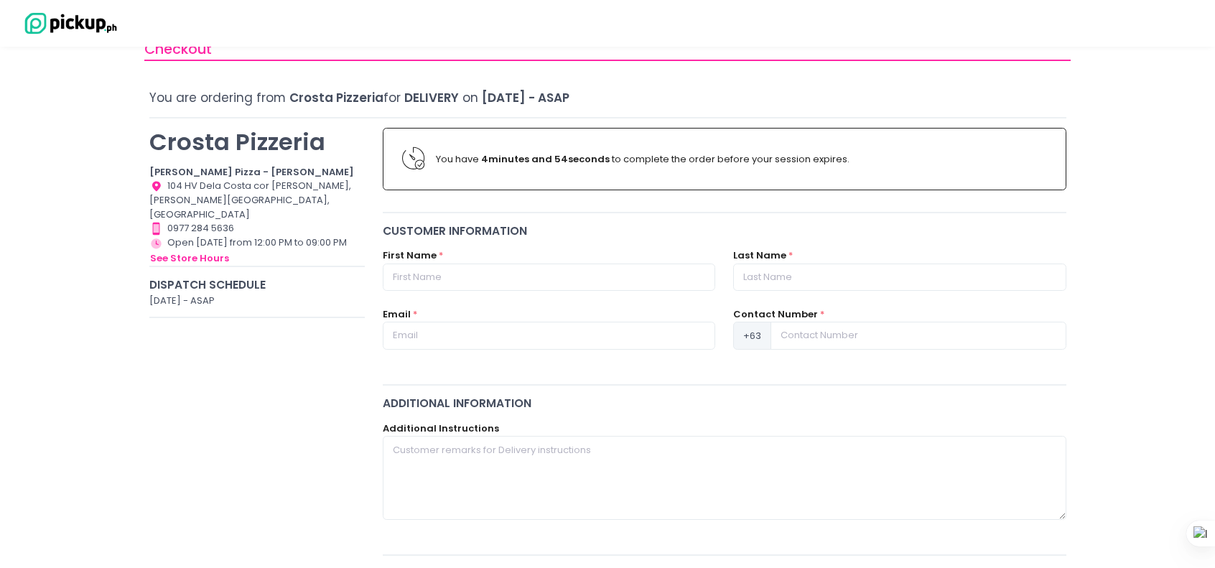
drag, startPoint x: 1073, startPoint y: 294, endPoint x: 1017, endPoint y: 205, distance: 104.6
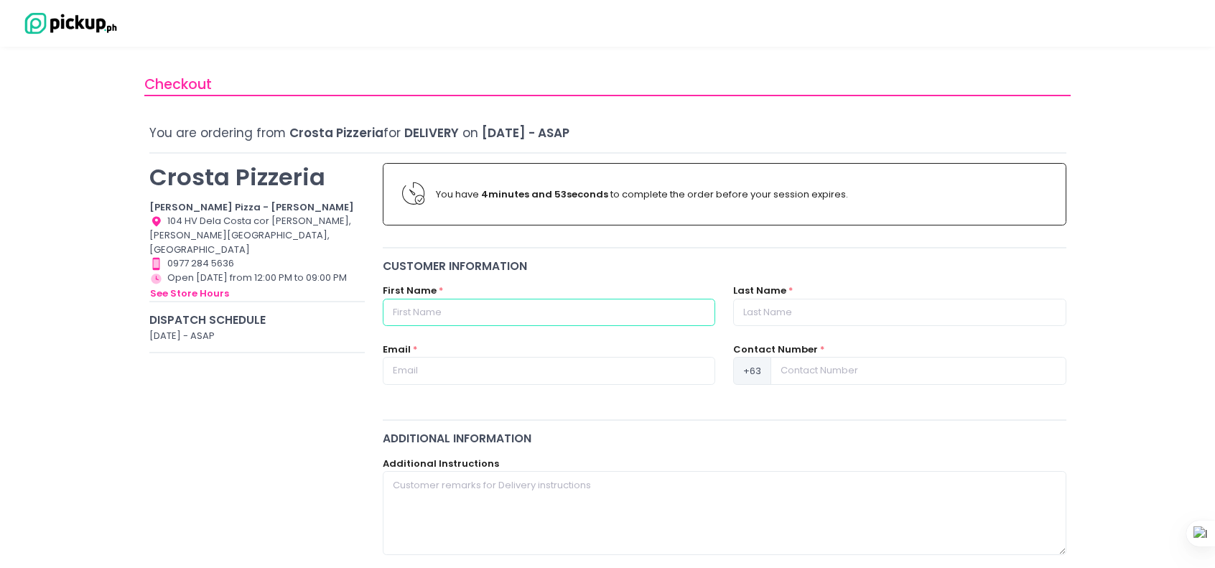
click at [506, 310] on input "text" at bounding box center [549, 312] width 333 height 27
type input "[PERSON_NAME]"
type input "[EMAIL_ADDRESS][DOMAIN_NAME]"
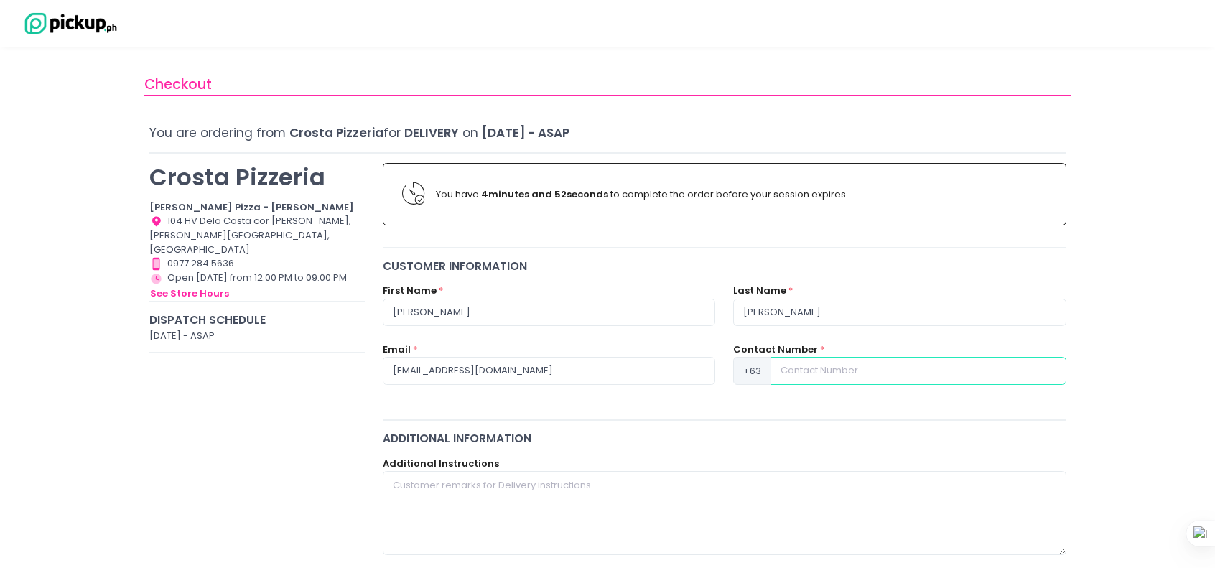
type input "09611934825"
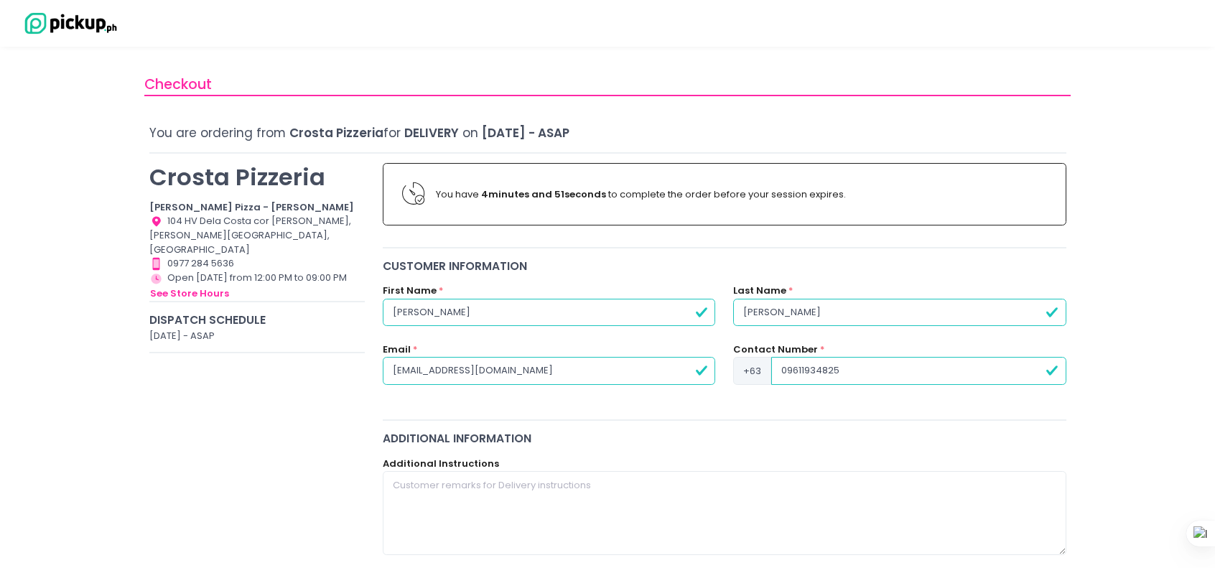
click at [886, 370] on input "09611934825" at bounding box center [918, 370] width 294 height 27
click at [773, 401] on div "Customer Information First Name * [PERSON_NAME] Last Name * [PERSON_NAME] Email…" at bounding box center [725, 334] width 702 height 153
click at [696, 460] on div "Additional Instructions" at bounding box center [725, 506] width 684 height 98
click at [708, 493] on textarea at bounding box center [725, 512] width 684 height 83
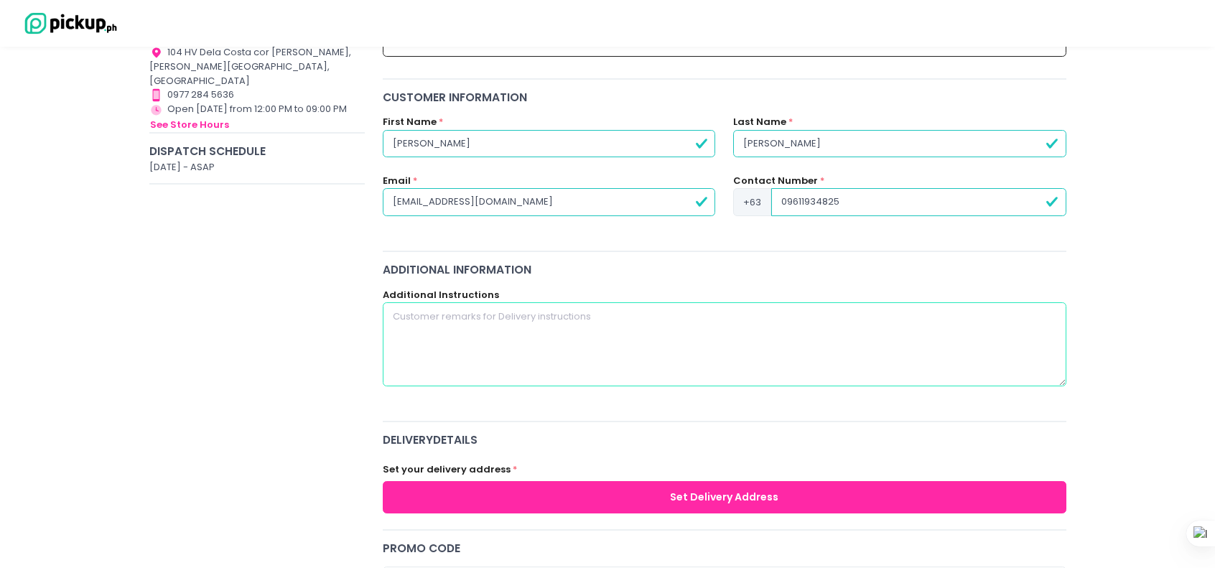
drag, startPoint x: 742, startPoint y: 486, endPoint x: 758, endPoint y: 532, distance: 48.6
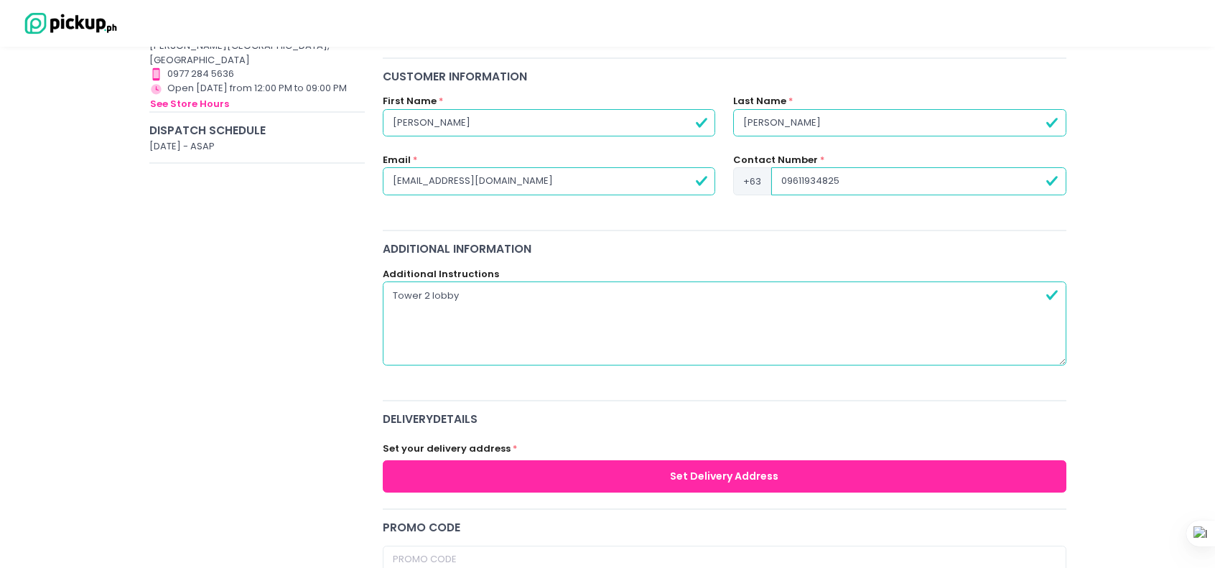
type textarea "Tower 2 lobby"
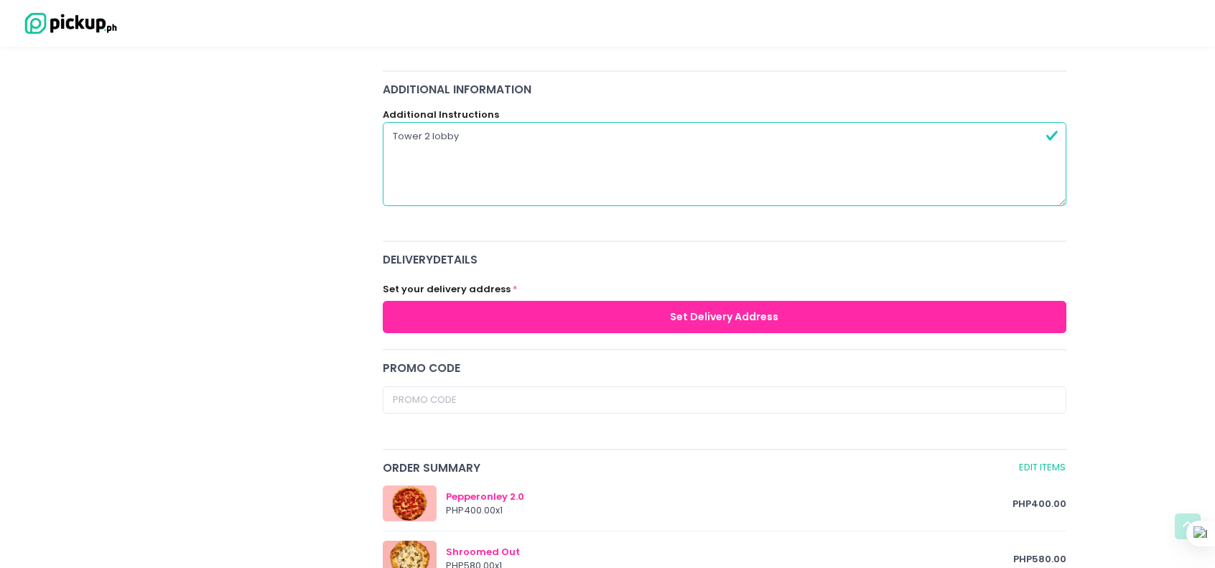
drag, startPoint x: 1097, startPoint y: 381, endPoint x: 1077, endPoint y: 465, distance: 86.4
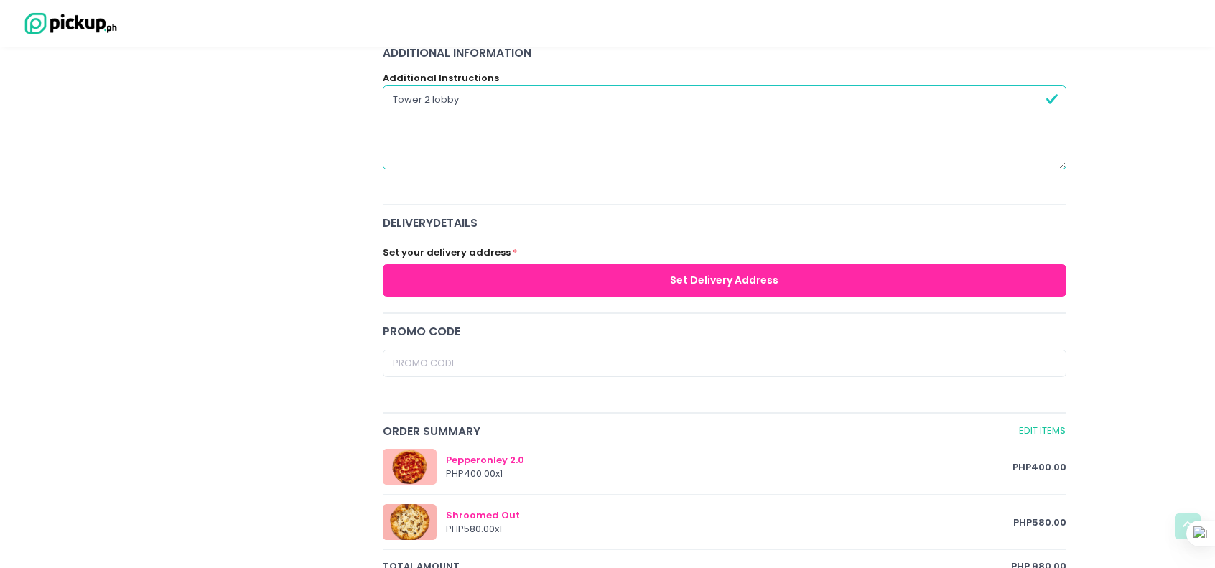
click at [701, 289] on button "Set Delivery Address" at bounding box center [725, 280] width 684 height 32
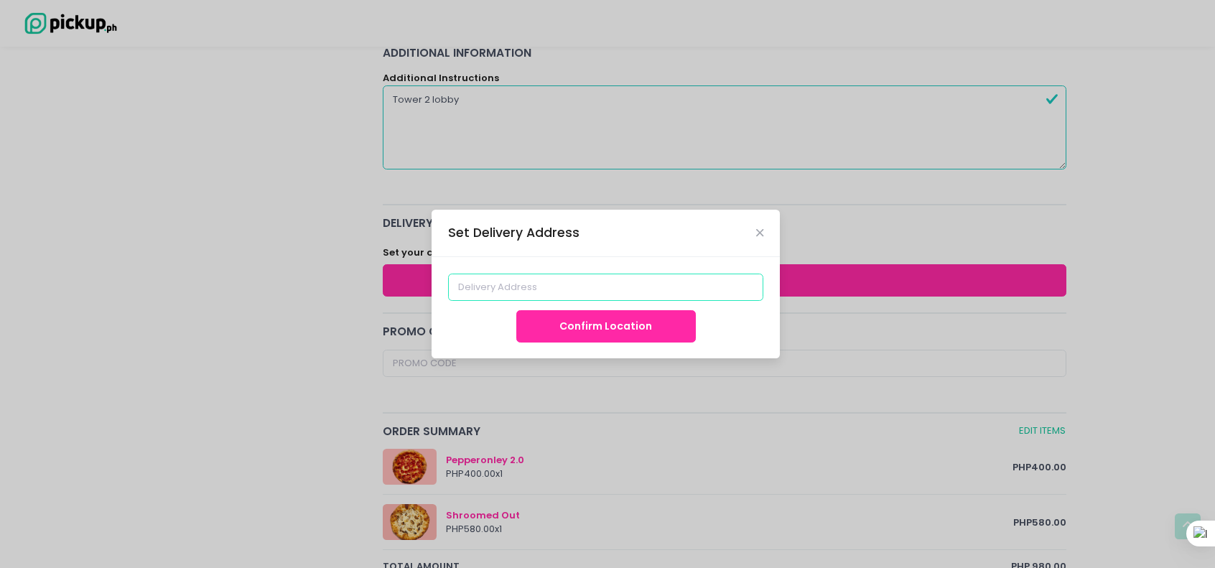
click at [586, 282] on input at bounding box center [606, 287] width 316 height 27
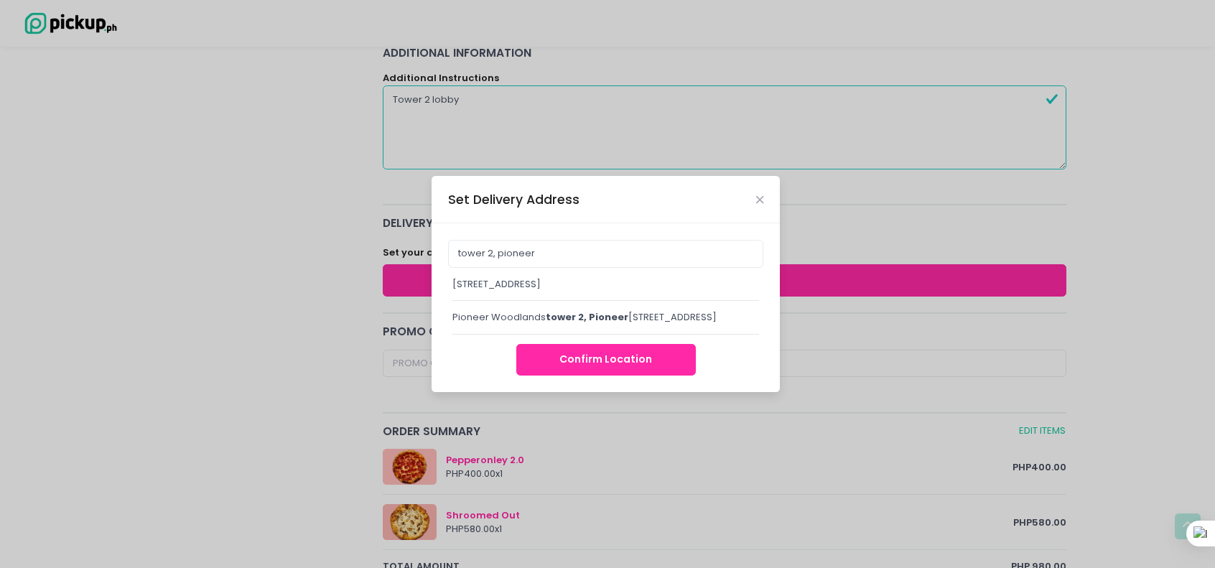
click at [587, 282] on div "[STREET_ADDRESS]" at bounding box center [605, 284] width 307 height 14
type input "[STREET_ADDRESS]"
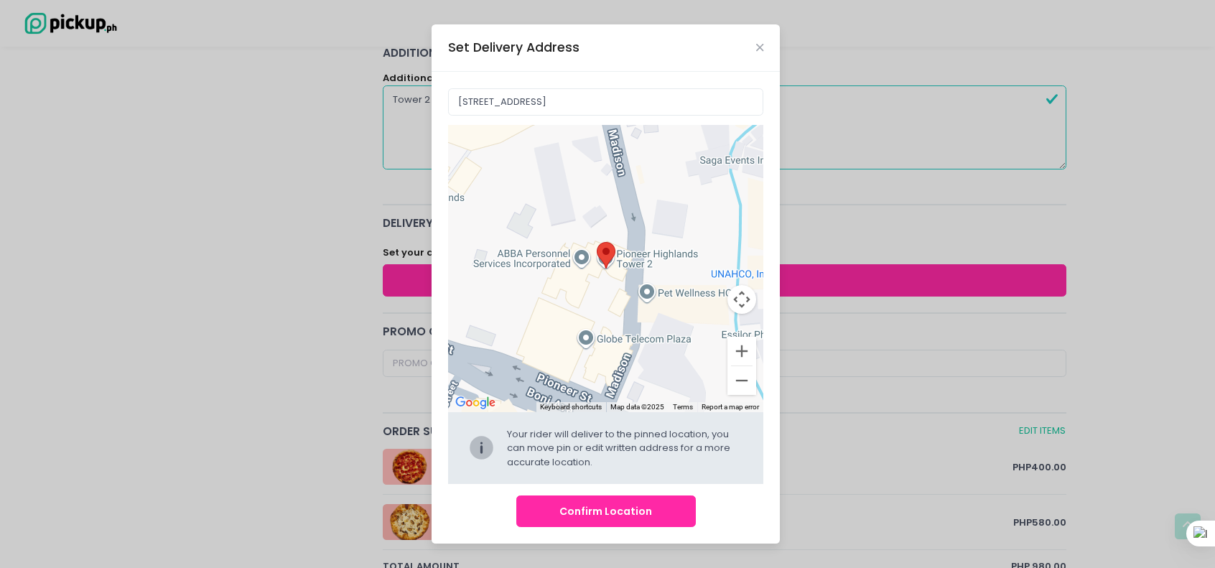
click at [623, 506] on button "Confirm Location" at bounding box center [606, 512] width 180 height 32
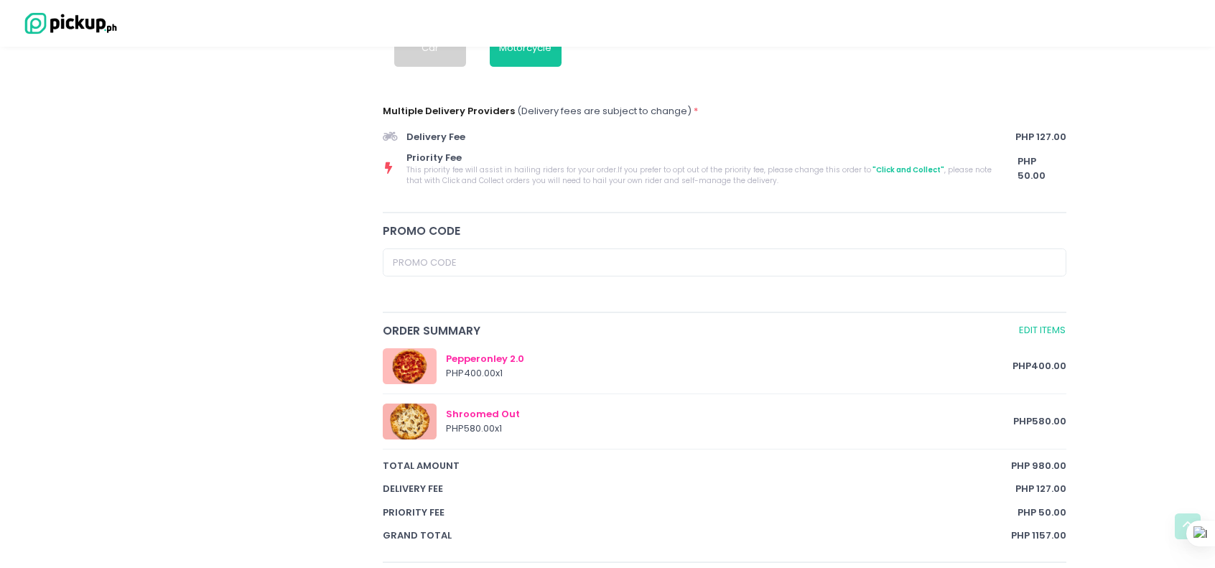
scroll to position [550, 0]
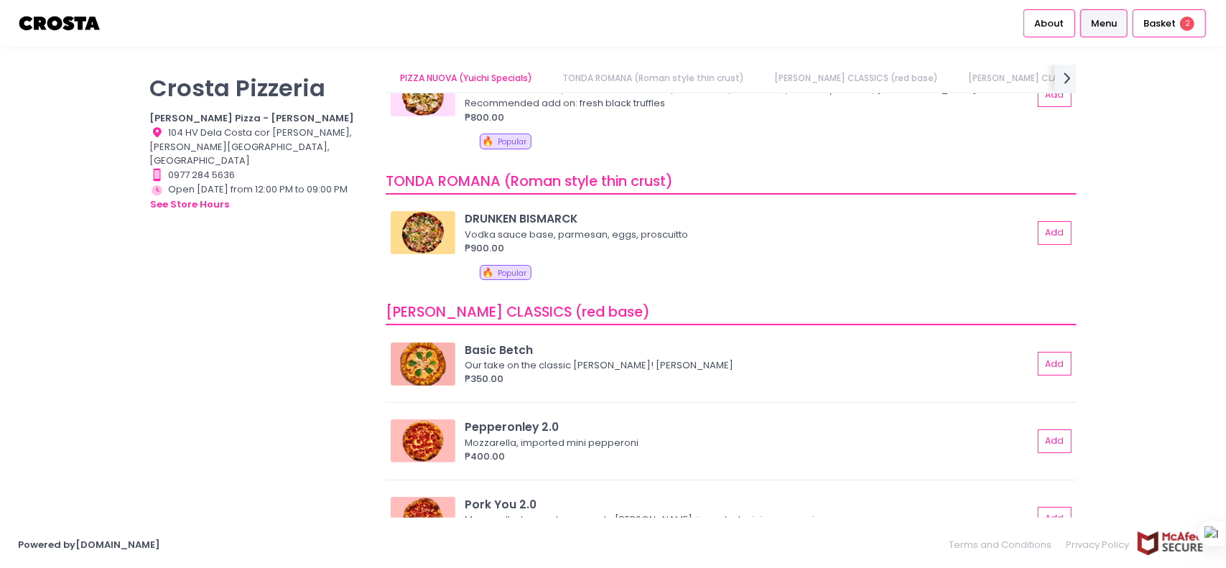
scroll to position [86, 0]
